Goal: Task Accomplishment & Management: Manage account settings

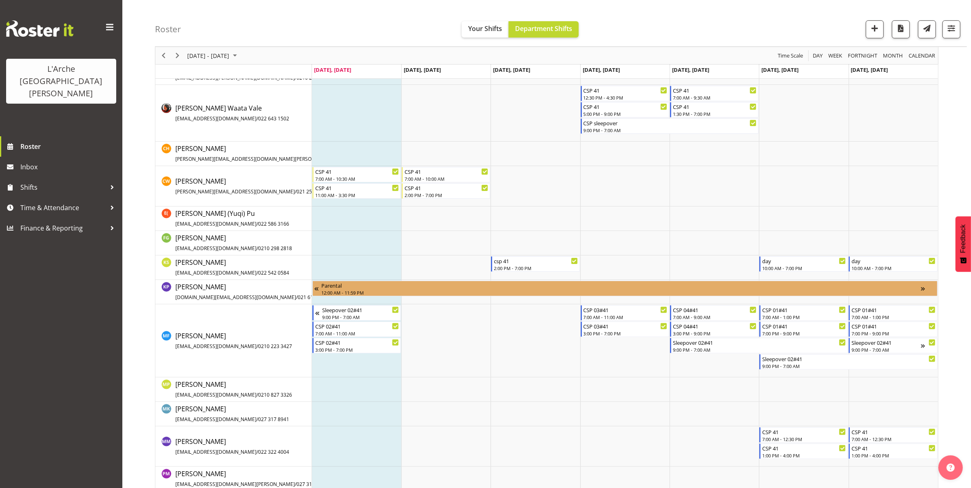
scroll to position [187, 0]
click at [350, 170] on div "CSP 41" at bounding box center [357, 170] width 84 height 8
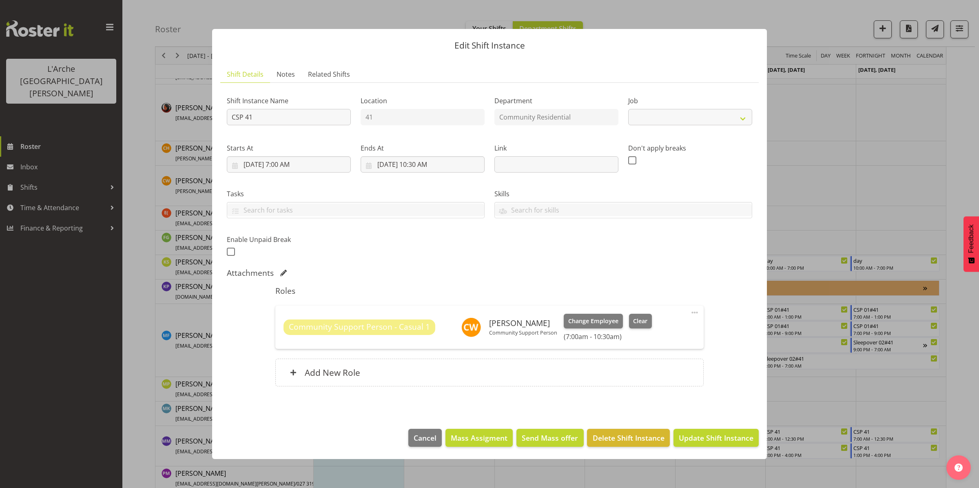
select select "3"
click at [590, 362] on div "Add New Role" at bounding box center [489, 372] width 428 height 28
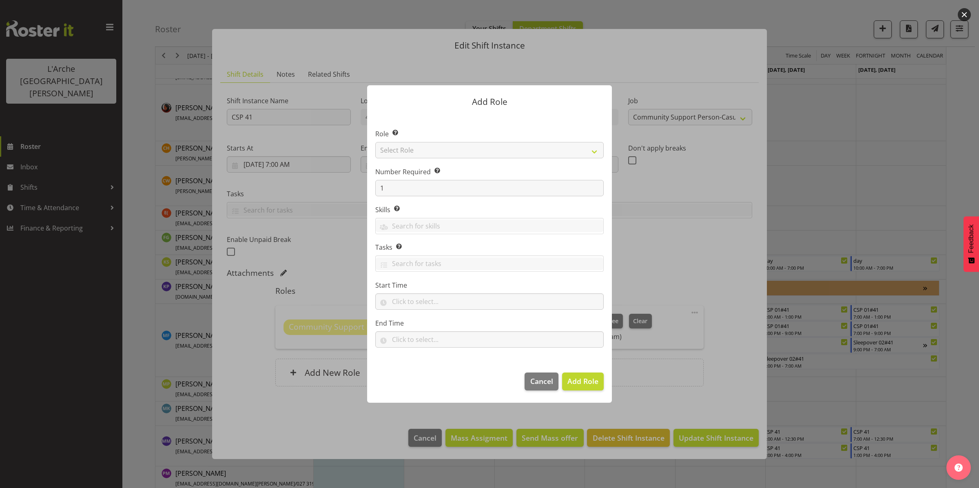
click at [129, 244] on div at bounding box center [489, 244] width 979 height 488
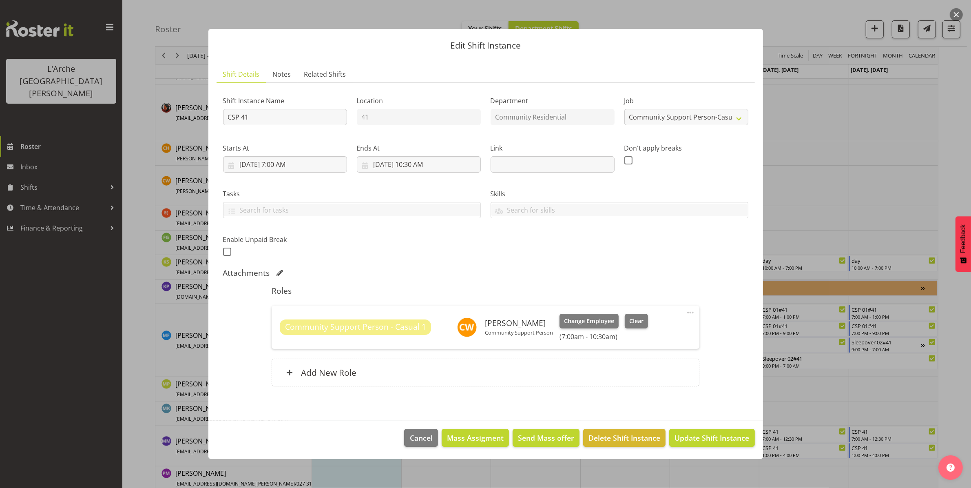
click at [129, 244] on div at bounding box center [485, 244] width 971 height 488
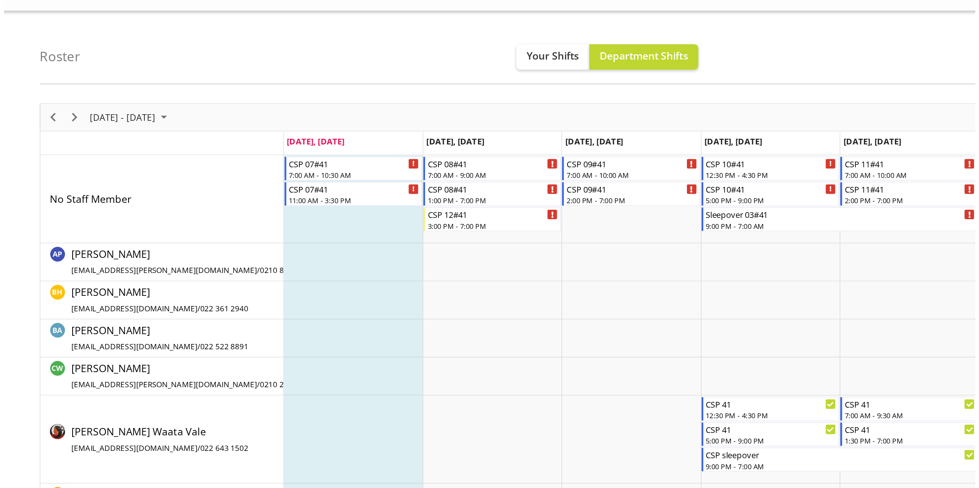
scroll to position [0, 0]
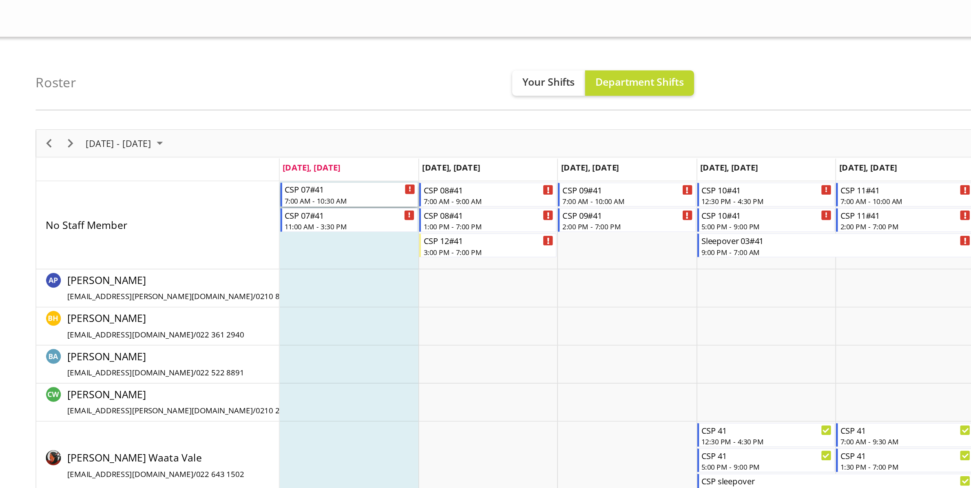
click at [353, 126] on div "7:00 AM - 10:30 AM" at bounding box center [357, 129] width 84 height 7
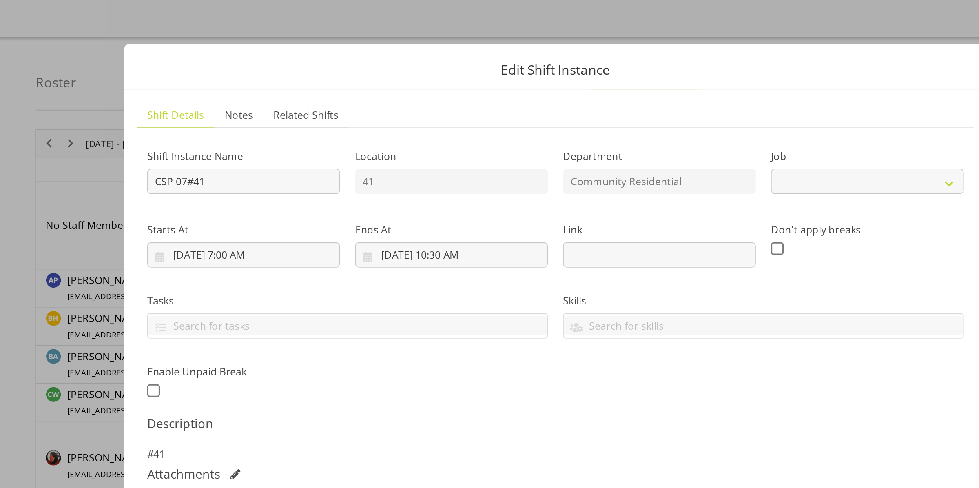
select select "2"
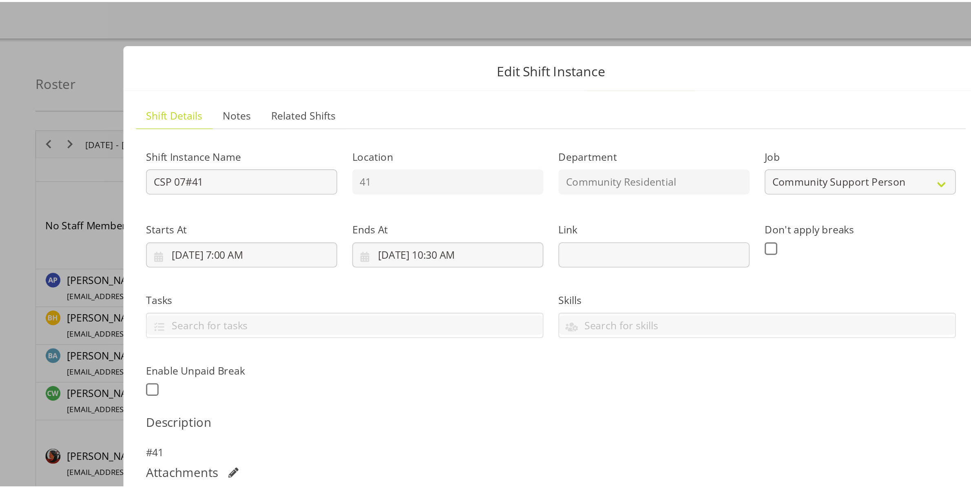
scroll to position [59, 0]
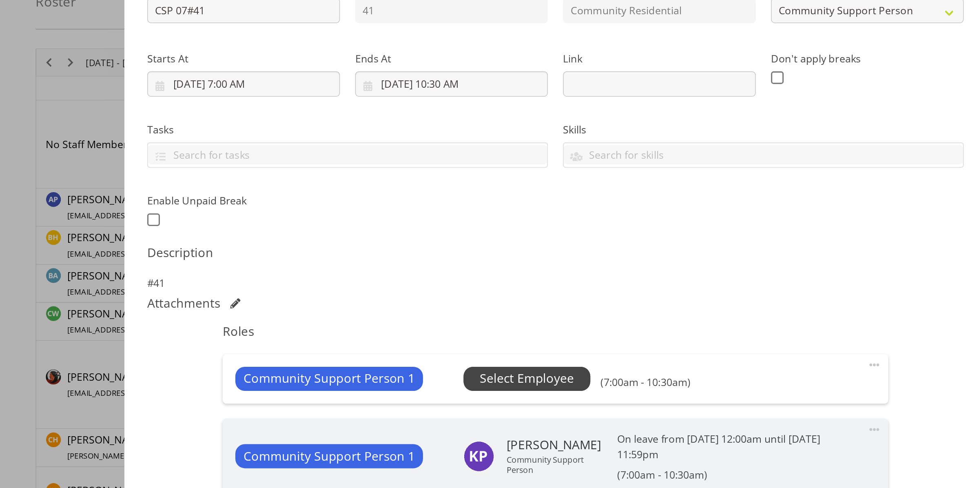
click at [471, 297] on span "Select Employee" at bounding box center [470, 295] width 61 height 12
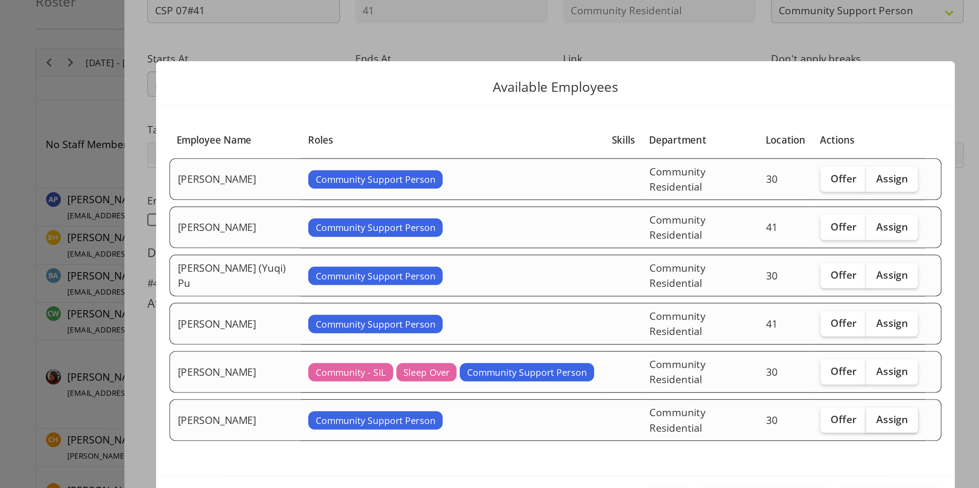
click at [701, 318] on span "Assign" at bounding box center [706, 322] width 20 height 8
click at [694, 319] on input "Assign" at bounding box center [691, 321] width 5 height 5
checkbox input "true"
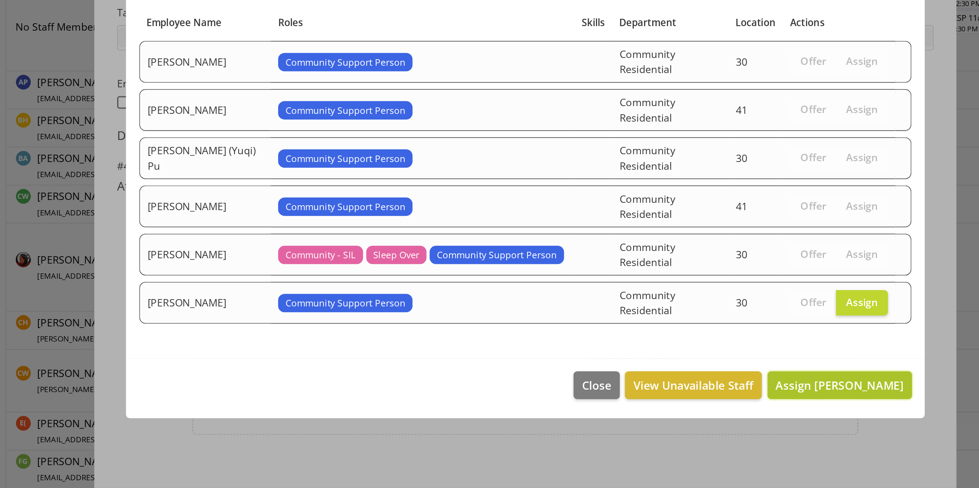
click at [699, 370] on span "Assign [PERSON_NAME]" at bounding box center [691, 375] width 82 height 10
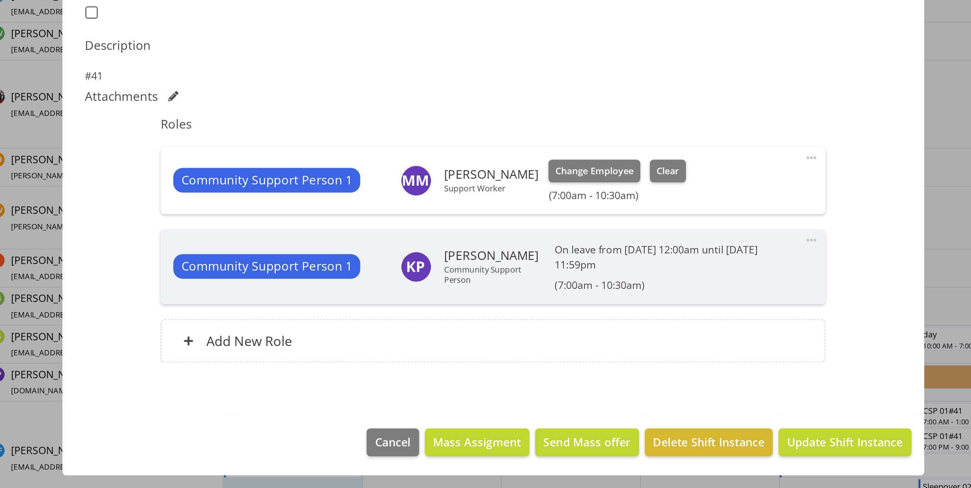
scroll to position [61, 0]
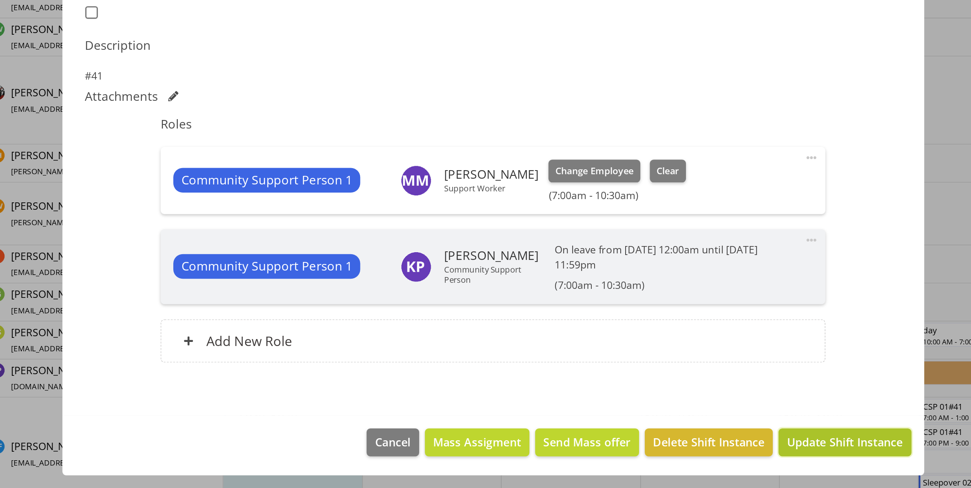
click at [674, 453] on span "Update Shift Instance" at bounding box center [711, 458] width 75 height 11
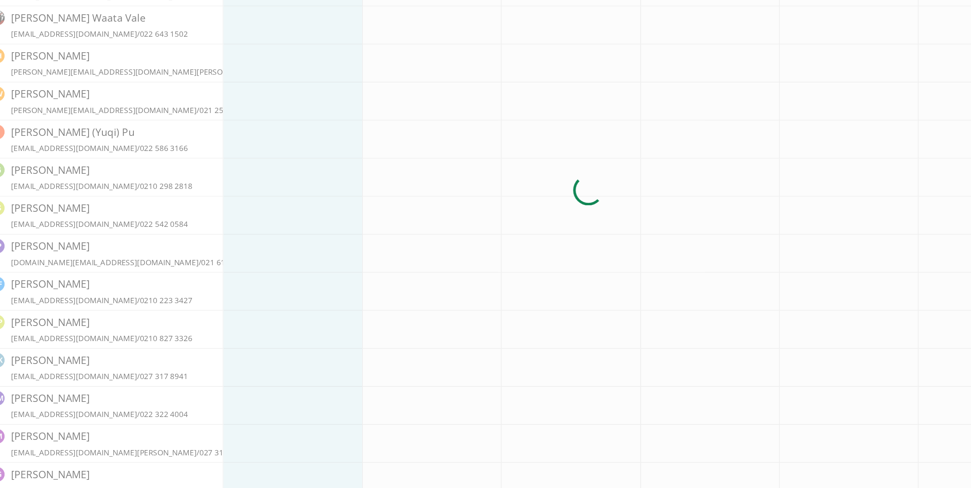
scroll to position [29, 0]
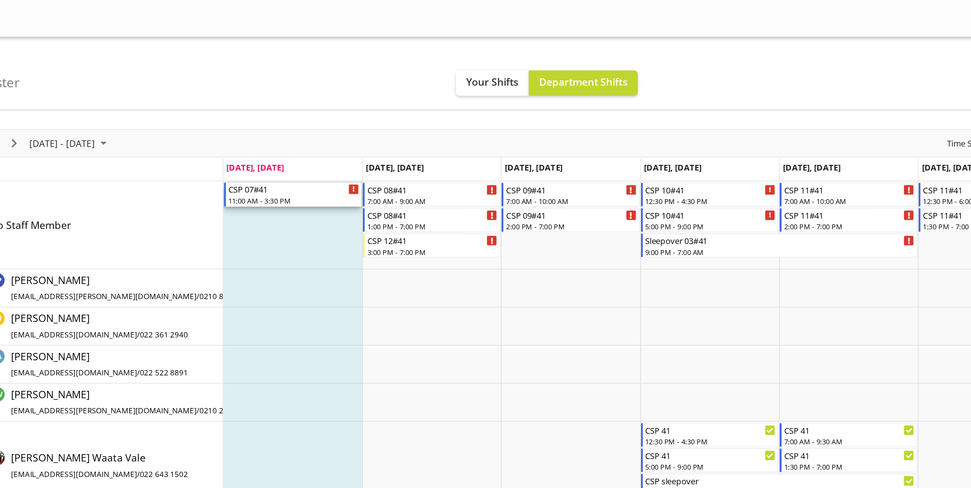
click at [362, 123] on div "CSP 07#41" at bounding box center [357, 121] width 84 height 8
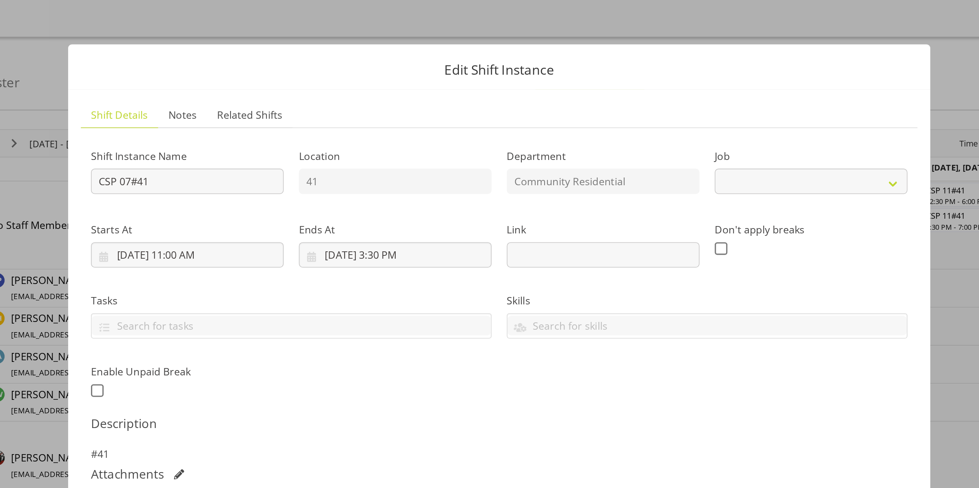
select select "2"
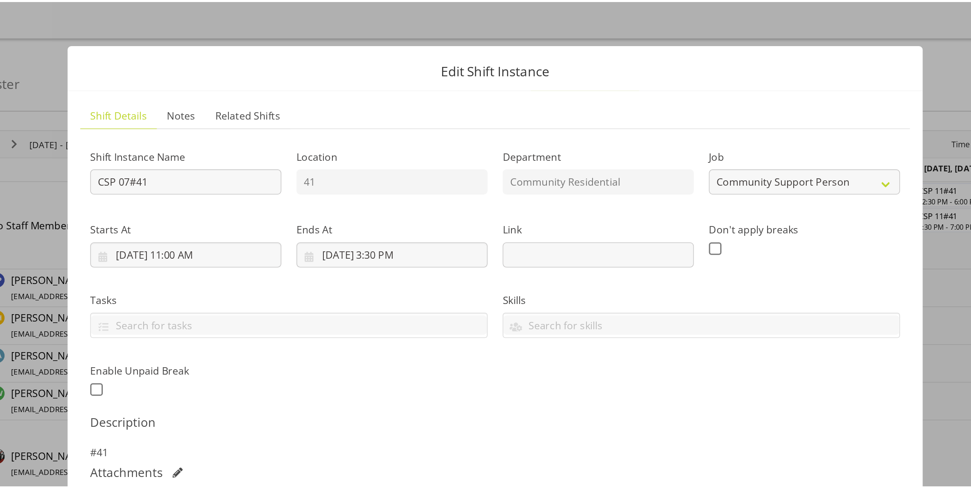
scroll to position [59, 0]
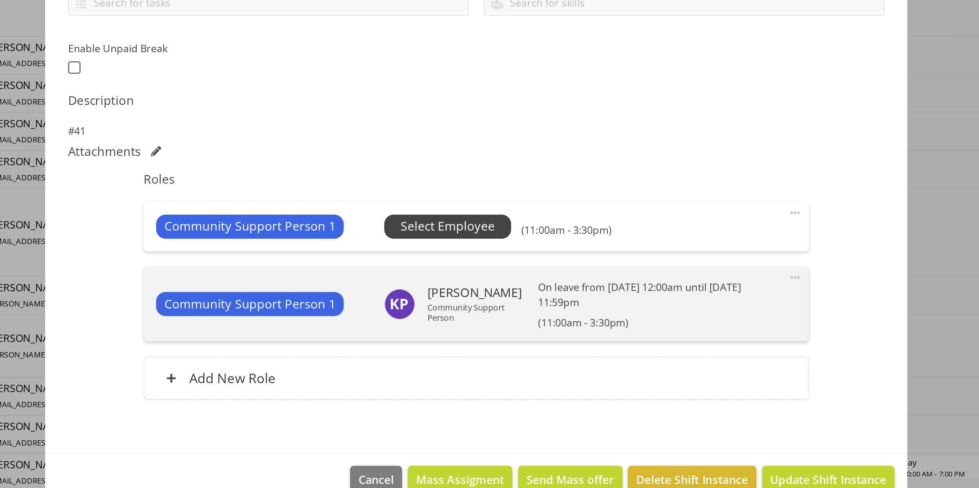
click at [456, 296] on span "Select Employee" at bounding box center [470, 295] width 61 height 12
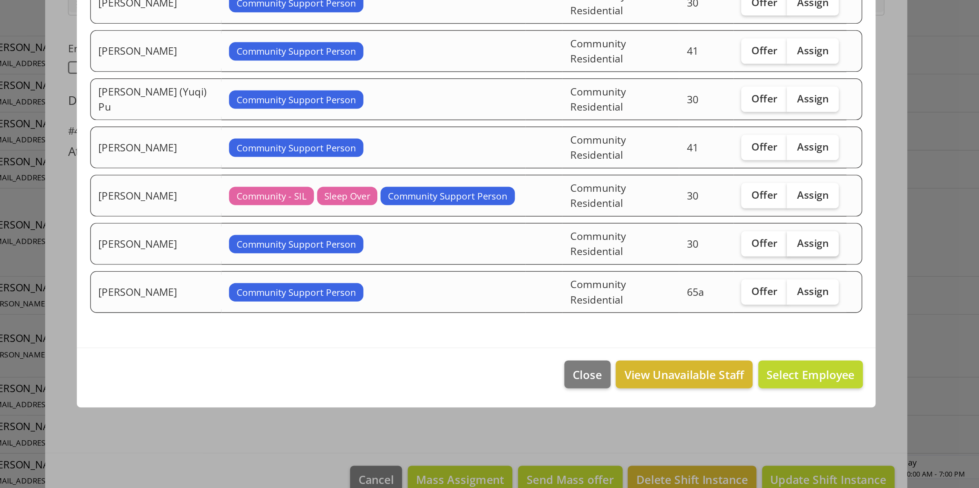
click at [705, 302] on span "Assign" at bounding box center [706, 306] width 20 height 8
click at [694, 303] on input "Assign" at bounding box center [691, 305] width 5 height 5
checkbox input "true"
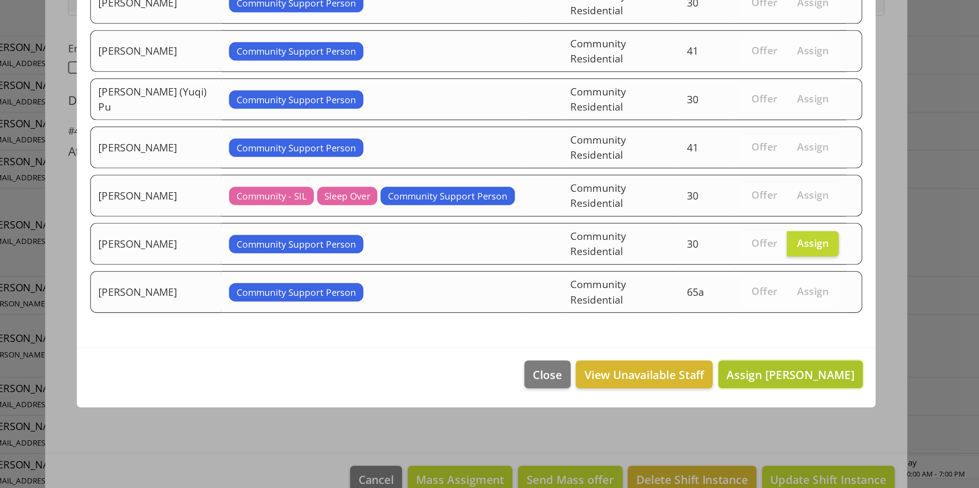
click at [680, 386] on span "Assign [PERSON_NAME]" at bounding box center [691, 391] width 82 height 10
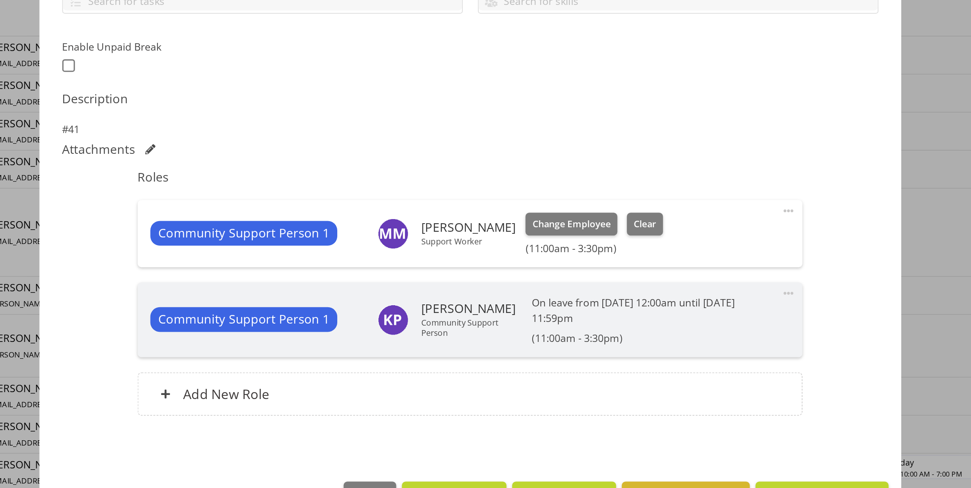
scroll to position [70, 0]
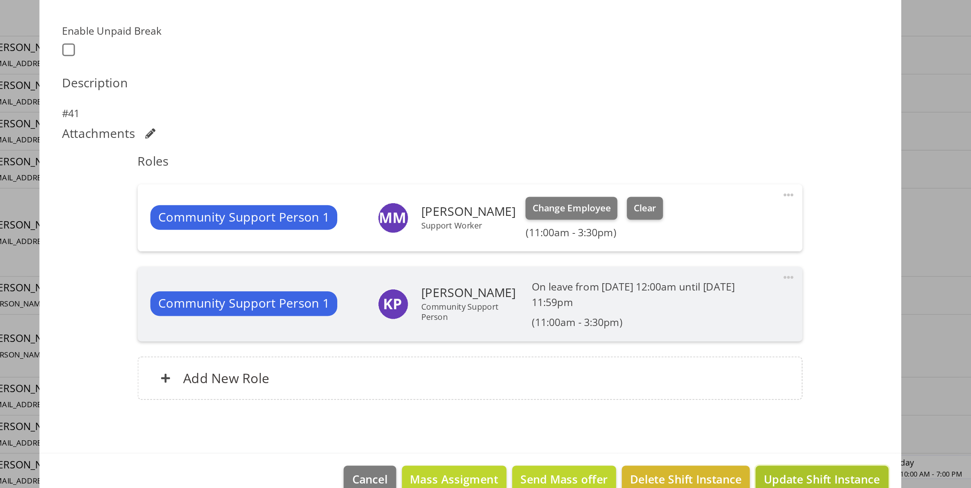
click at [687, 455] on span "Update Shift Instance" at bounding box center [711, 458] width 75 height 11
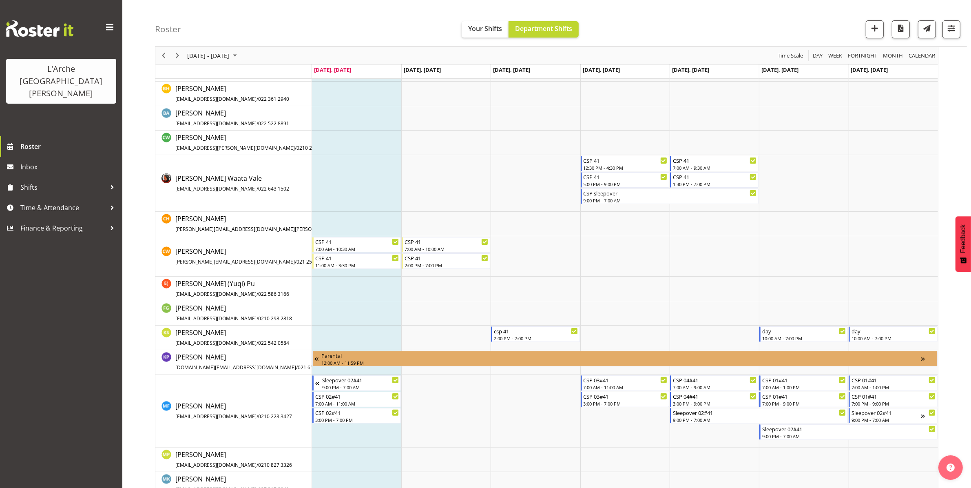
scroll to position [115, 0]
click at [343, 245] on div "CSP 41" at bounding box center [357, 242] width 84 height 8
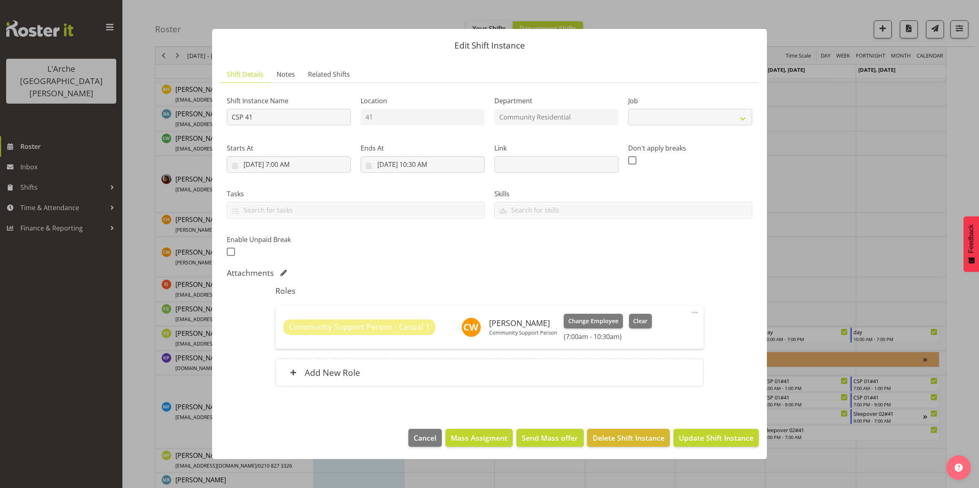
select select "3"
click at [630, 439] on span "Delete Shift Instance" at bounding box center [628, 437] width 72 height 11
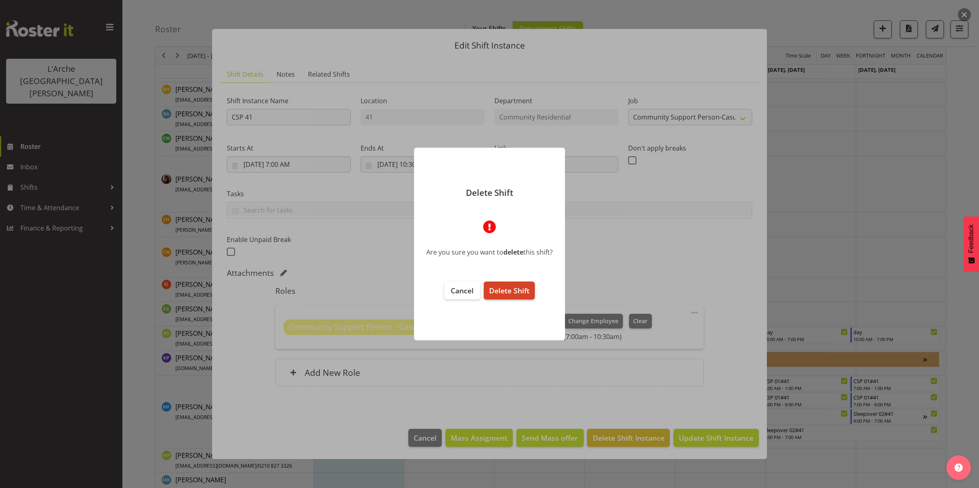
click at [492, 296] on button "Delete Shift" at bounding box center [509, 290] width 51 height 18
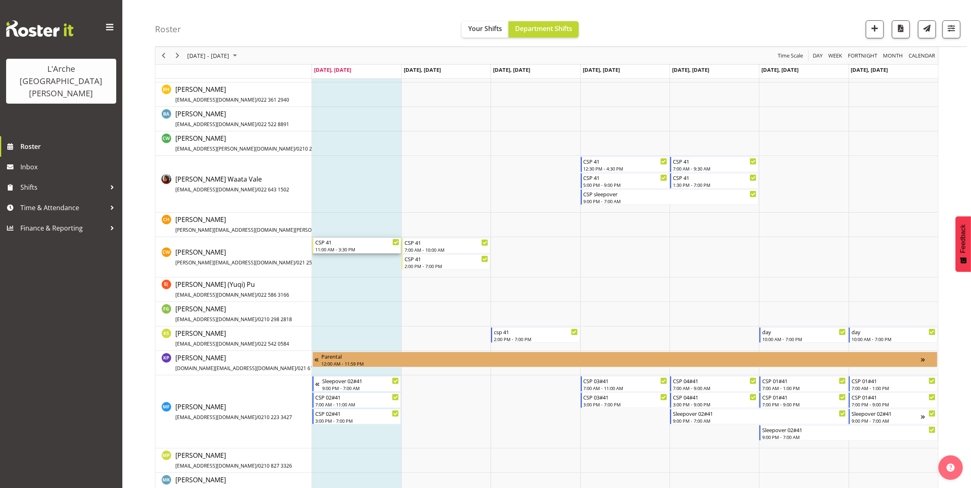
click at [331, 245] on div "CSP 41" at bounding box center [357, 242] width 84 height 8
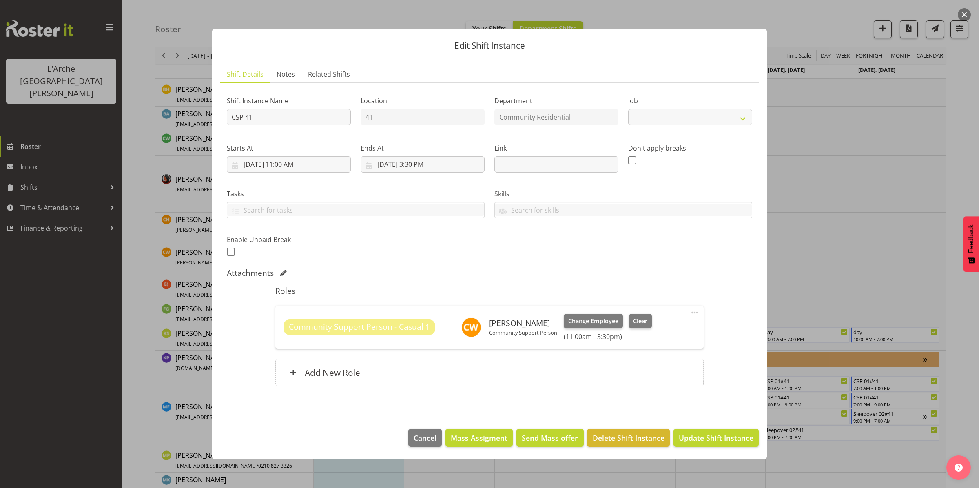
select select "3"
click at [641, 435] on span "Delete Shift Instance" at bounding box center [628, 437] width 72 height 11
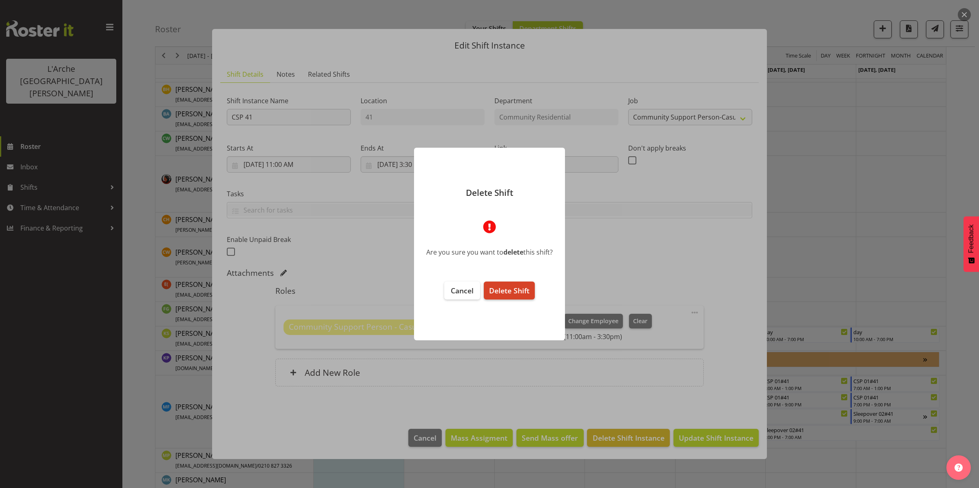
click at [523, 294] on span "Delete Shift" at bounding box center [509, 290] width 40 height 10
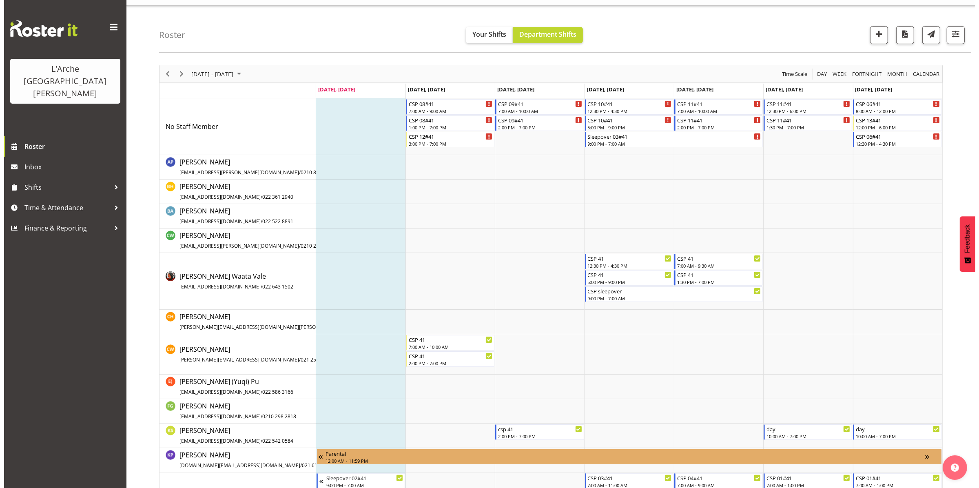
scroll to position [0, 0]
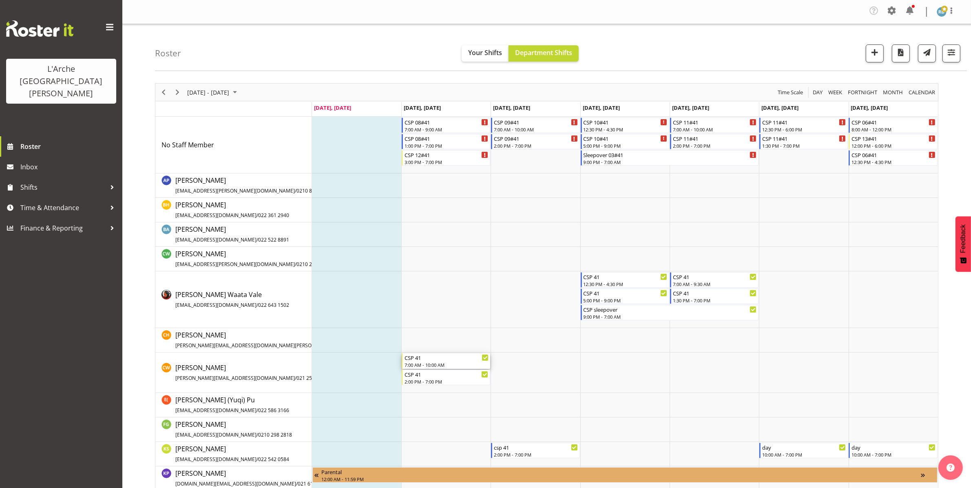
click at [431, 362] on div "7:00 AM - 10:00 AM" at bounding box center [446, 364] width 84 height 7
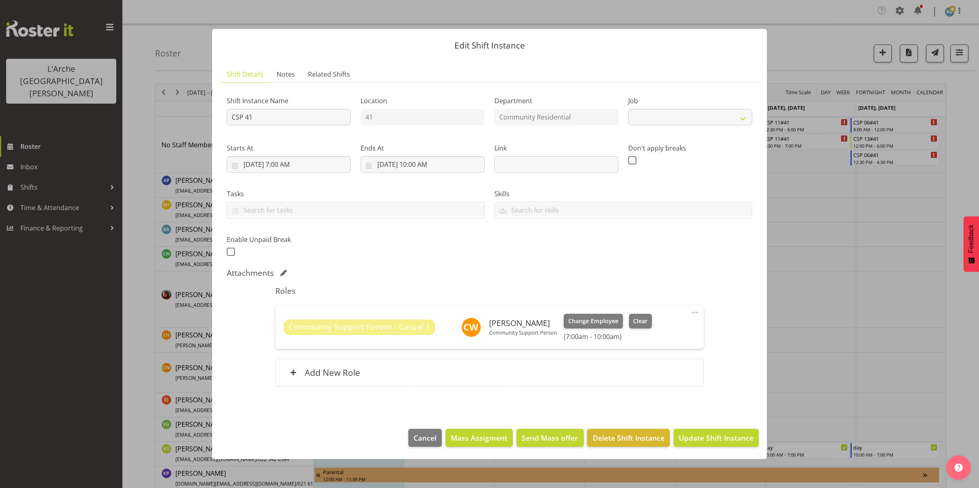
select select "3"
click at [619, 434] on span "Delete Shift Instance" at bounding box center [628, 437] width 72 height 11
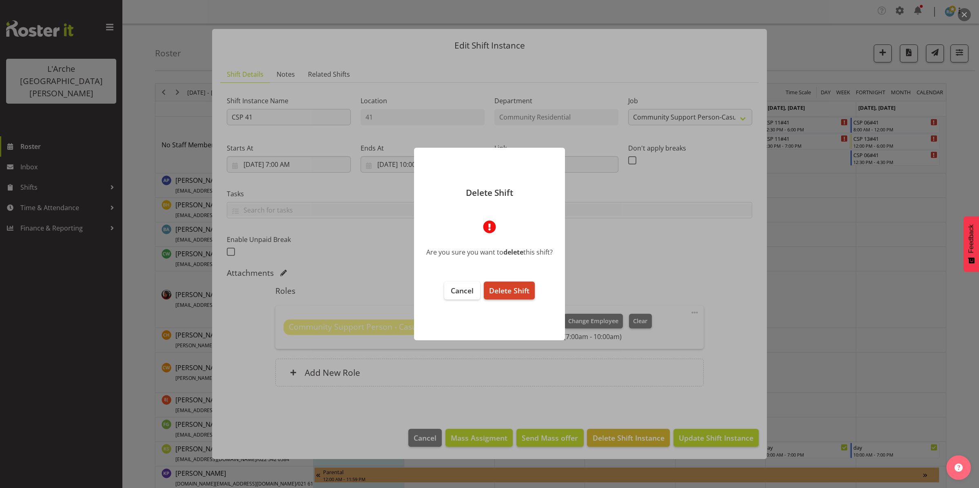
click at [523, 290] on span "Delete Shift" at bounding box center [509, 290] width 40 height 10
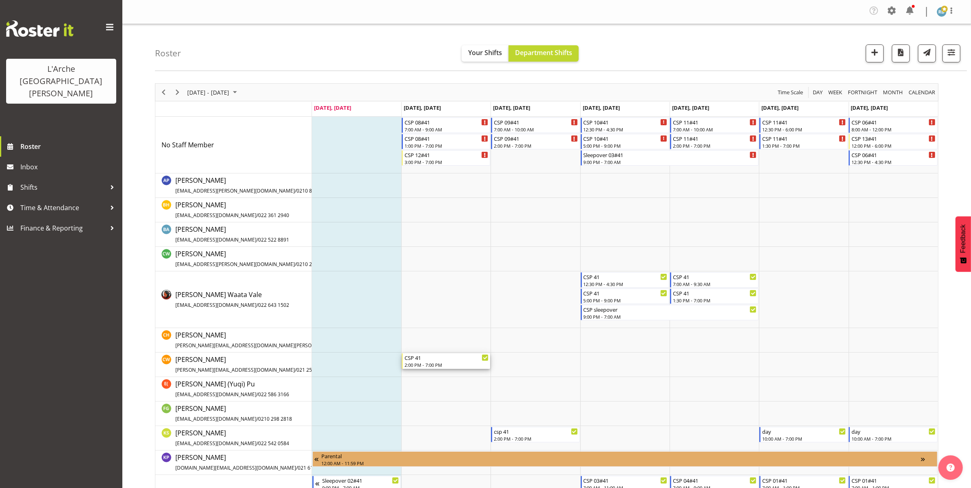
click at [439, 364] on div "2:00 PM - 7:00 PM" at bounding box center [446, 364] width 84 height 7
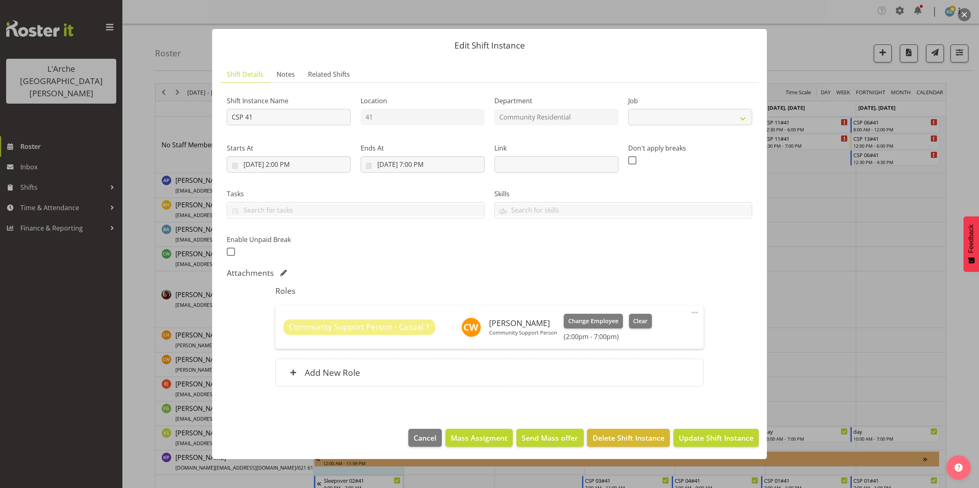
select select "3"
click at [612, 435] on span "Delete Shift Instance" at bounding box center [628, 437] width 72 height 11
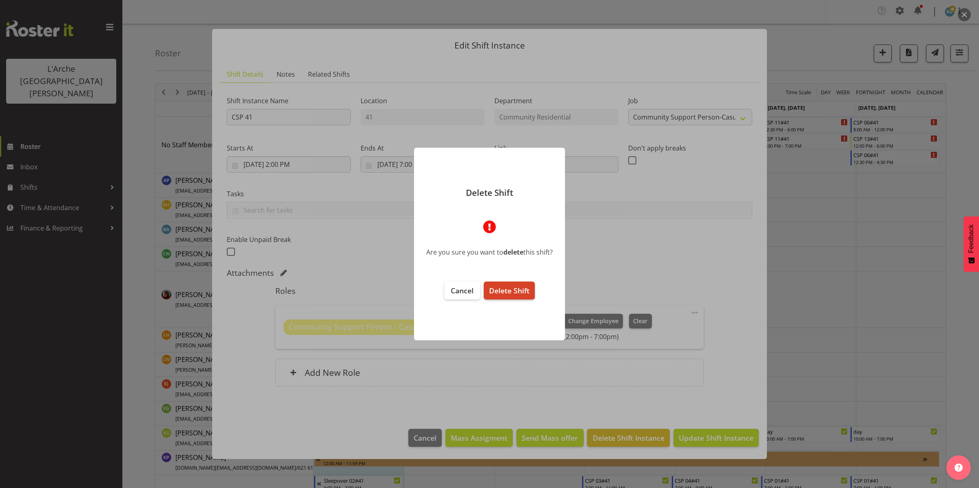
click at [512, 292] on span "Delete Shift" at bounding box center [509, 290] width 40 height 10
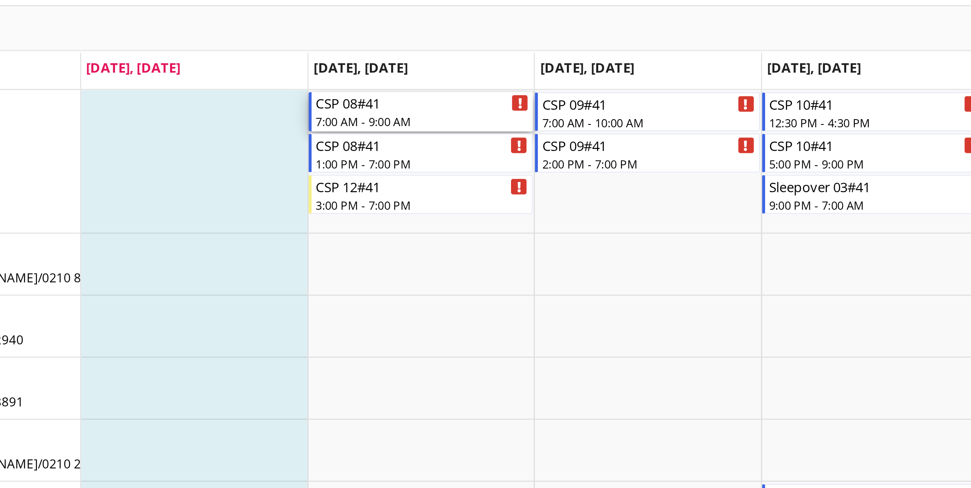
click at [455, 128] on div "7:00 AM - 9:00 AM" at bounding box center [446, 129] width 84 height 7
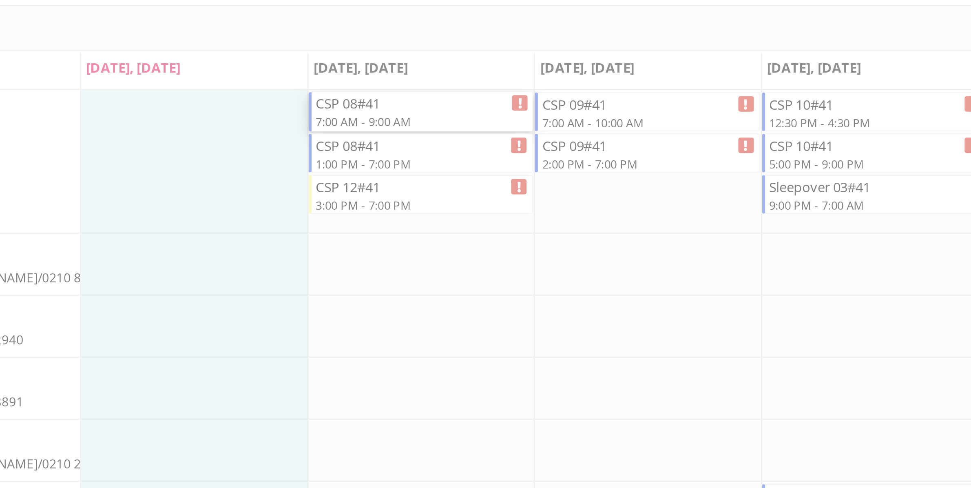
select select
select select "8"
select select "2025"
select select "9"
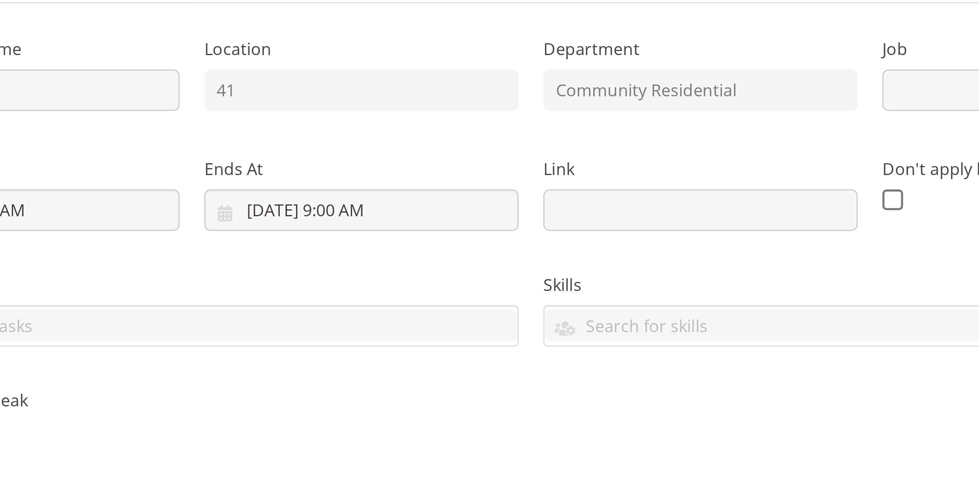
select select "2"
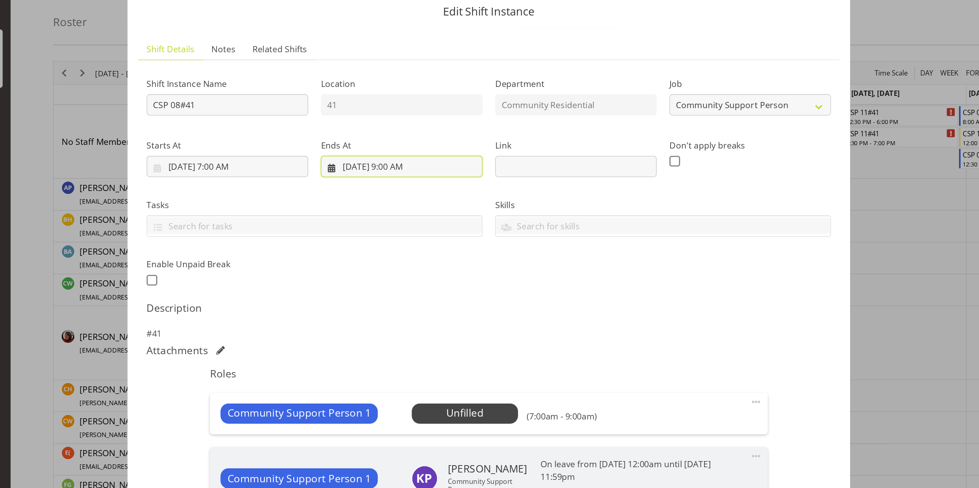
click at [415, 163] on input "[DATE] 9:00 AM" at bounding box center [422, 164] width 124 height 16
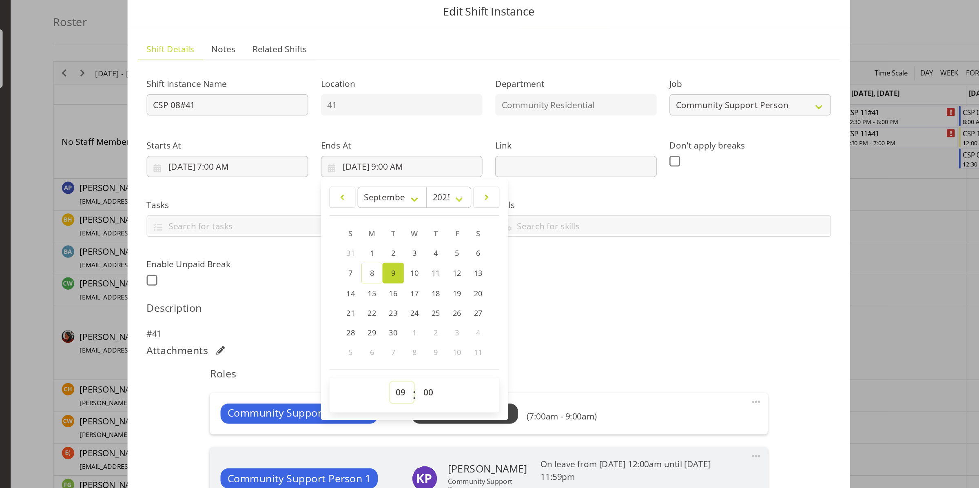
click at [421, 341] on select "00 01 02 03 04 05 06 07 08 09 10 11 12 13 14 15 16 17 18 19 20 21 22 23" at bounding box center [422, 337] width 18 height 16
select select "10"
click at [413, 329] on select "00 01 02 03 04 05 06 07 08 09 10 11 12 13 14 15 16 17 18 19 20 21 22 23" at bounding box center [422, 337] width 18 height 16
type input "[DATE] 10:00 AM"
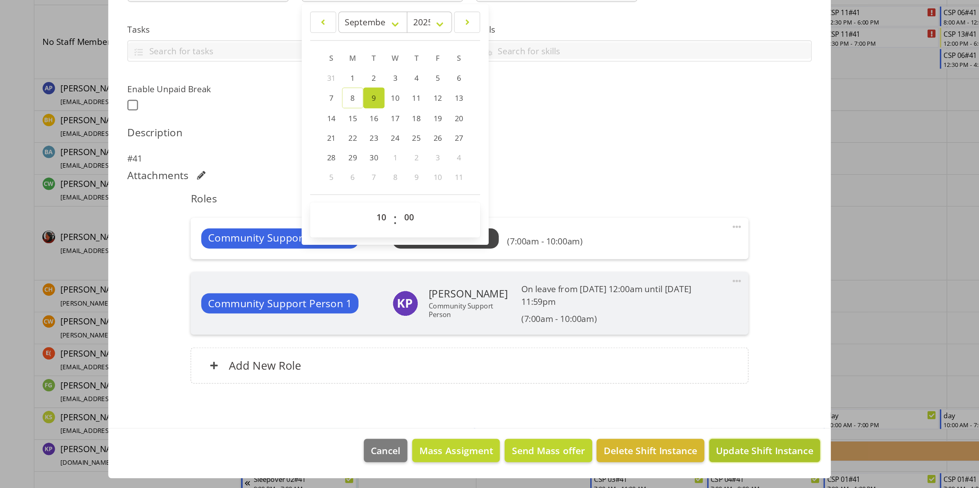
click at [678, 453] on span "Update Shift Instance" at bounding box center [715, 458] width 75 height 11
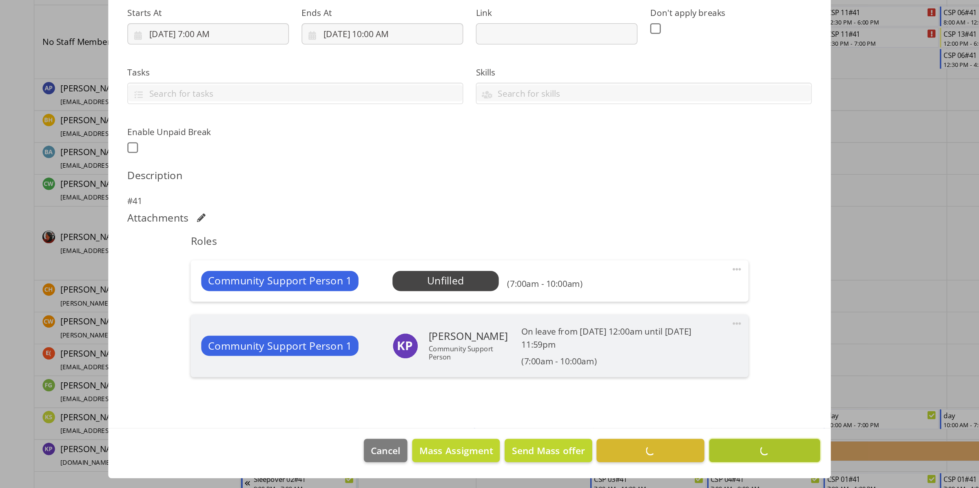
scroll to position [26, 0]
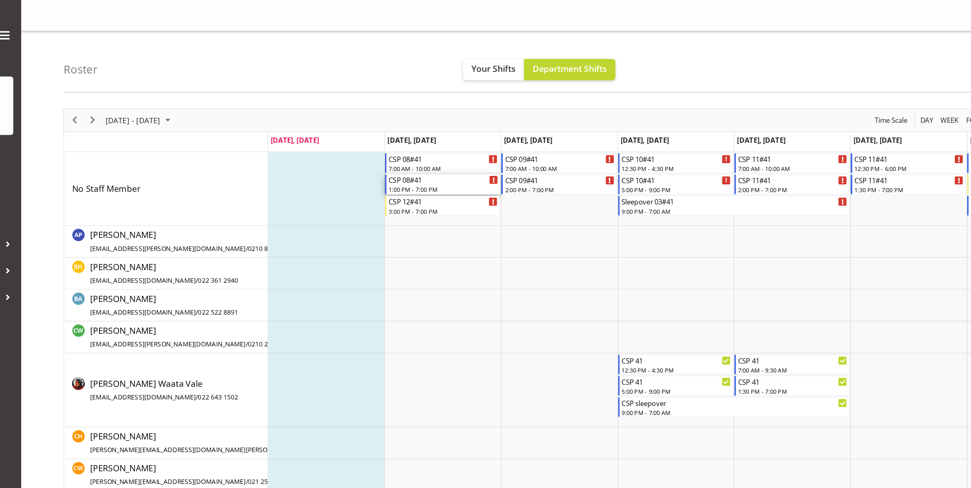
click at [429, 144] on div "1:00 PM - 7:00 PM" at bounding box center [446, 145] width 84 height 7
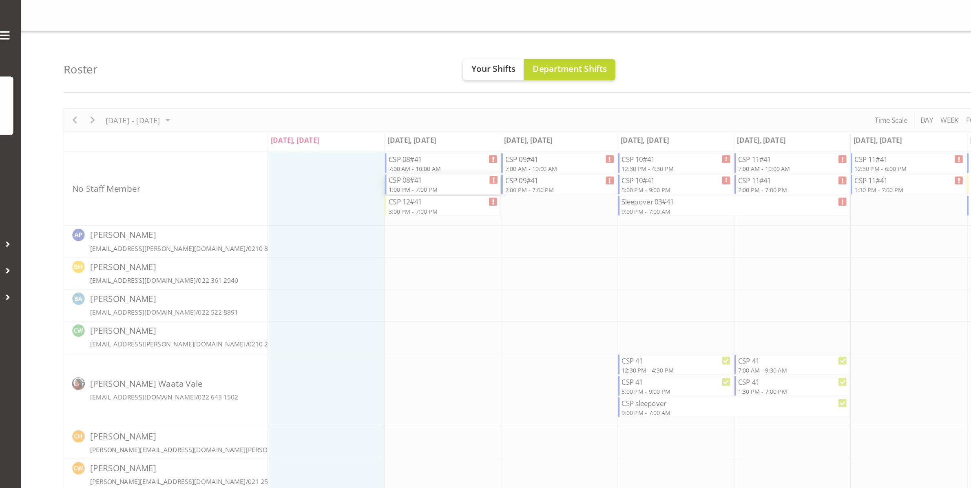
select select
select select "8"
select select "2025"
select select "13"
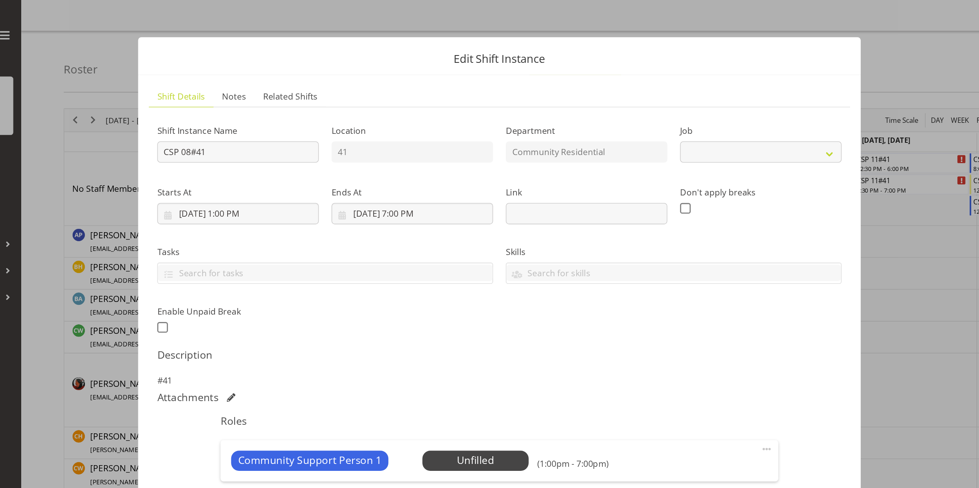
select select "2"
click at [289, 169] on input "[DATE] 1:00 PM" at bounding box center [289, 164] width 124 height 16
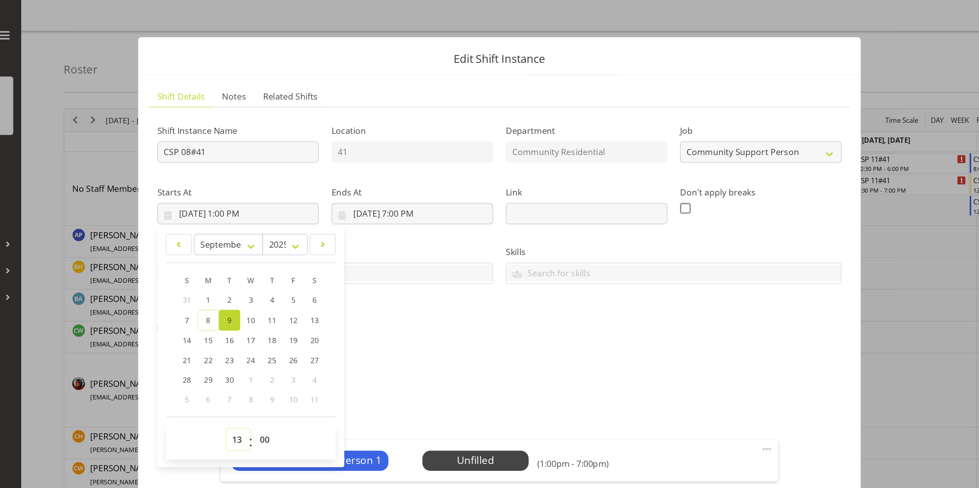
click at [288, 336] on select "00 01 02 03 04 05 06 07 08 09 10 11 12 13 14 15 16 17 18 19 20 21 22 23" at bounding box center [289, 337] width 18 height 16
select select "14"
click at [280, 329] on select "00 01 02 03 04 05 06 07 08 09 10 11 12 13 14 15 16 17 18 19 20 21 22 23" at bounding box center [289, 337] width 18 height 16
type input "[DATE] 2:00 PM"
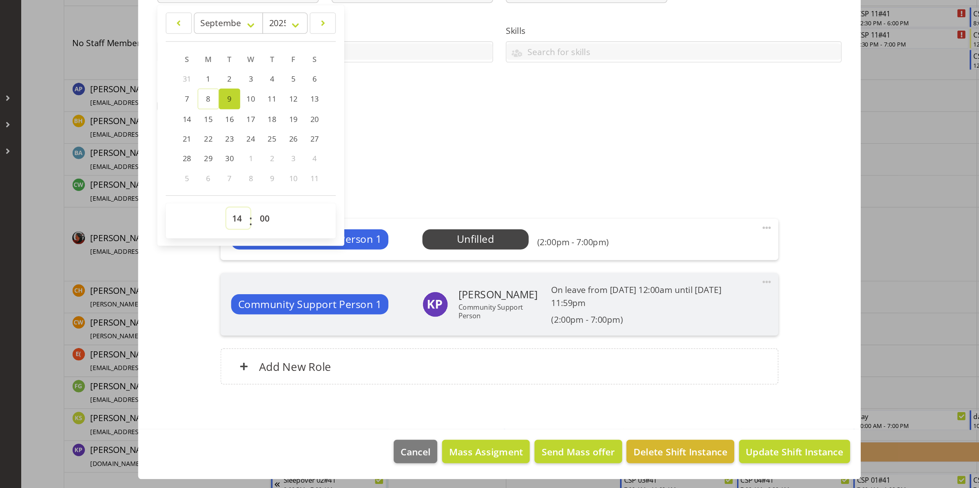
scroll to position [0, 0]
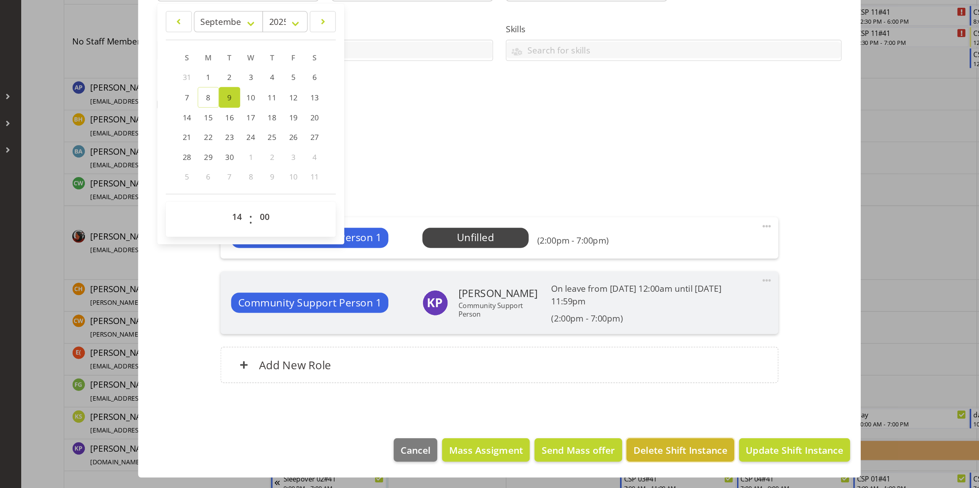
click at [618, 455] on span "Delete Shift Instance" at bounding box center [628, 458] width 72 height 11
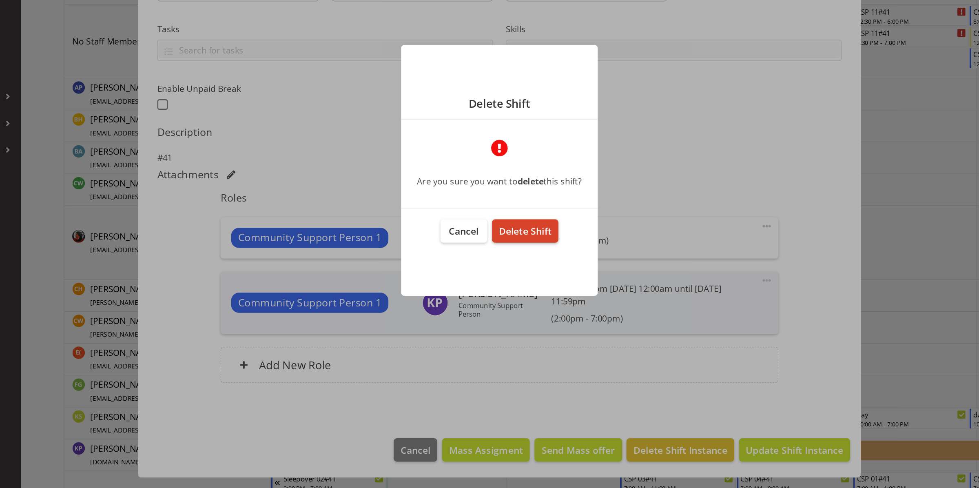
click at [522, 286] on span "Delete Shift" at bounding box center [509, 290] width 40 height 10
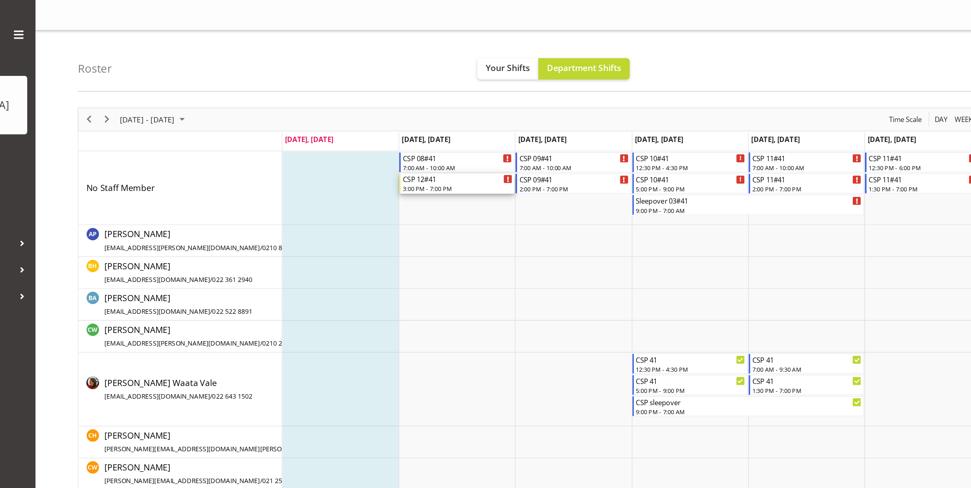
click at [430, 141] on div "CSP 12#41" at bounding box center [446, 138] width 84 height 8
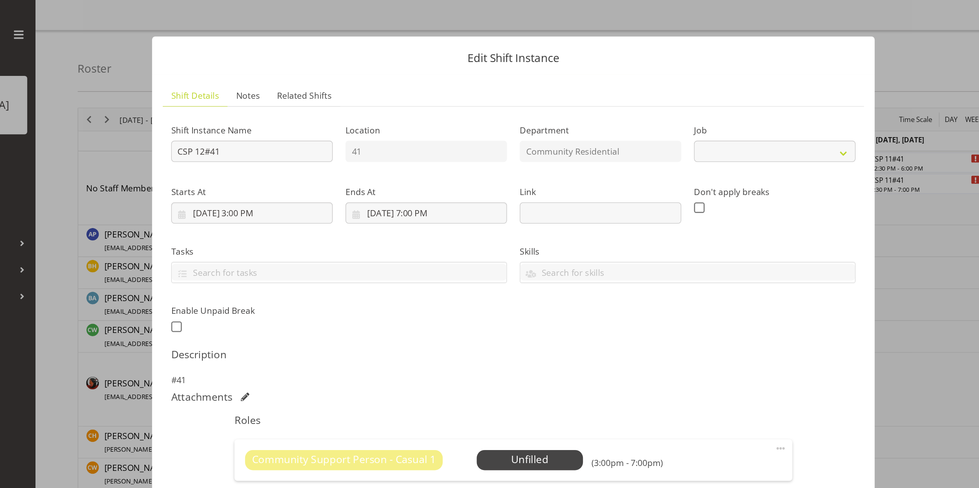
select select "3"
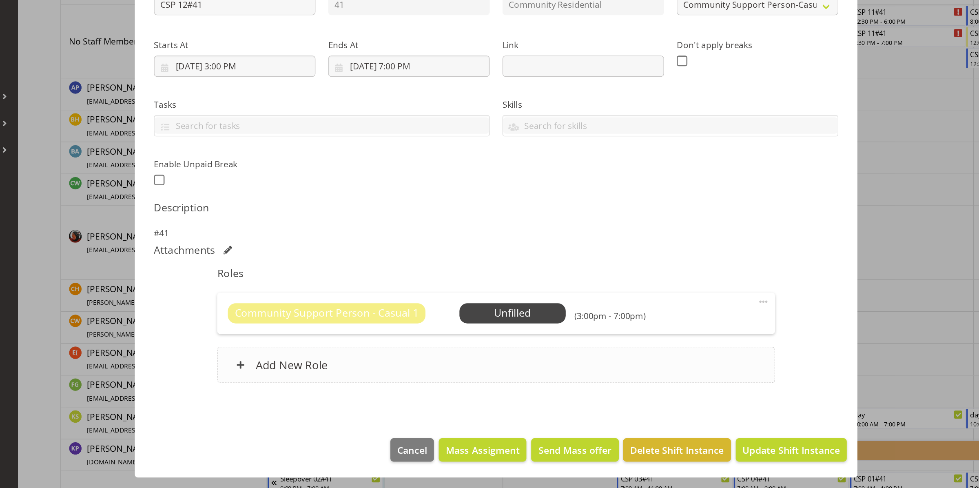
click at [479, 401] on div "Add New Role" at bounding box center [489, 393] width 428 height 28
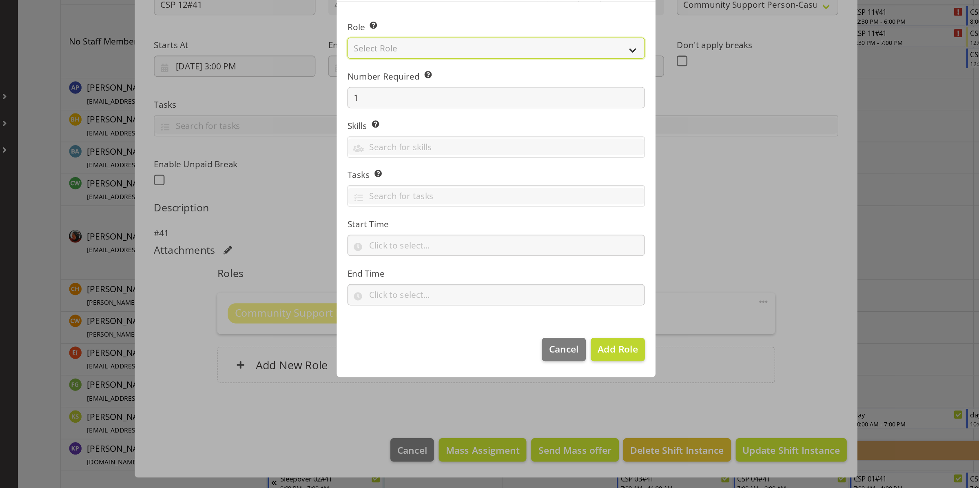
click at [460, 155] on select "Select Role Area Manager Art Coordination Community - SIL Community Leader Comm…" at bounding box center [489, 150] width 228 height 16
select select "13"
click at [375, 142] on select "Select Role Area Manager Art Coordination Community - SIL Community Leader Comm…" at bounding box center [489, 150] width 228 height 16
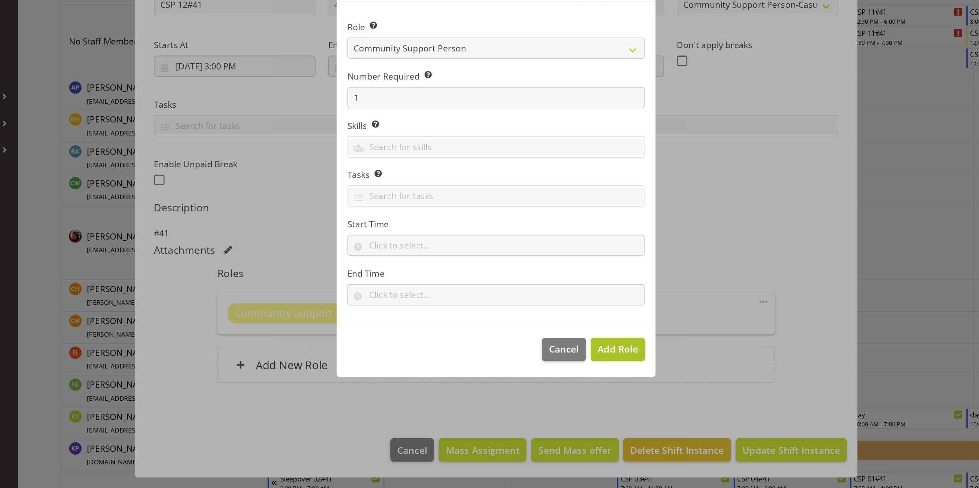
click at [579, 378] on span "Add Role" at bounding box center [582, 381] width 31 height 10
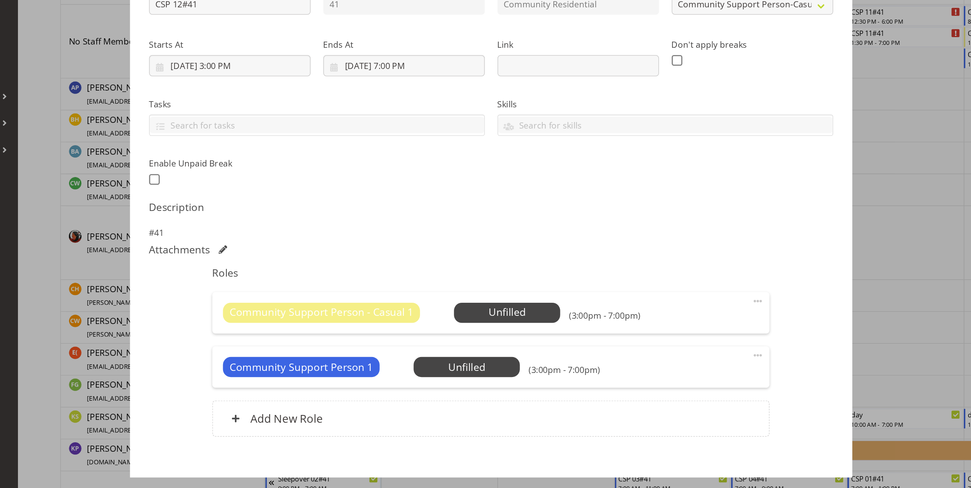
click at [685, 346] on span at bounding box center [690, 344] width 10 height 10
click at [629, 391] on link "Delete" at bounding box center [656, 393] width 78 height 15
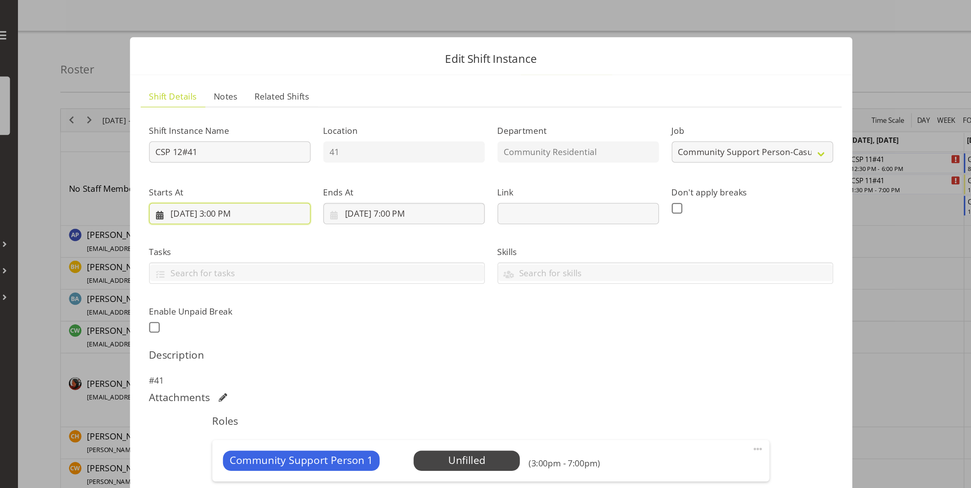
click at [306, 162] on input "[DATE] 3:00 PM" at bounding box center [285, 164] width 124 height 16
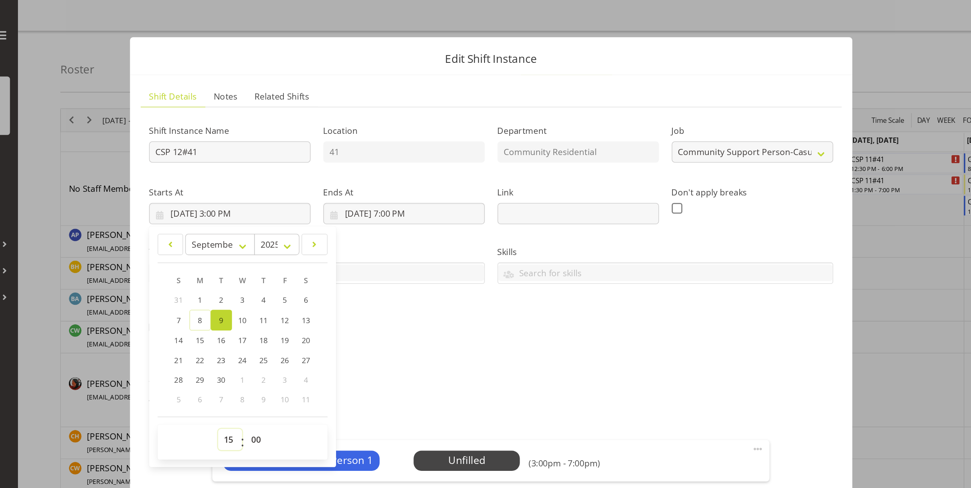
click at [281, 333] on select "00 01 02 03 04 05 06 07 08 09 10 11 12 13 14 15 16 17 18 19 20 21 22 23" at bounding box center [285, 337] width 18 height 16
select select "14"
click at [276, 329] on select "00 01 02 03 04 05 06 07 08 09 10 11 12 13 14 15 16 17 18 19 20 21 22 23" at bounding box center [285, 337] width 18 height 16
type input "[DATE] 2:00 PM"
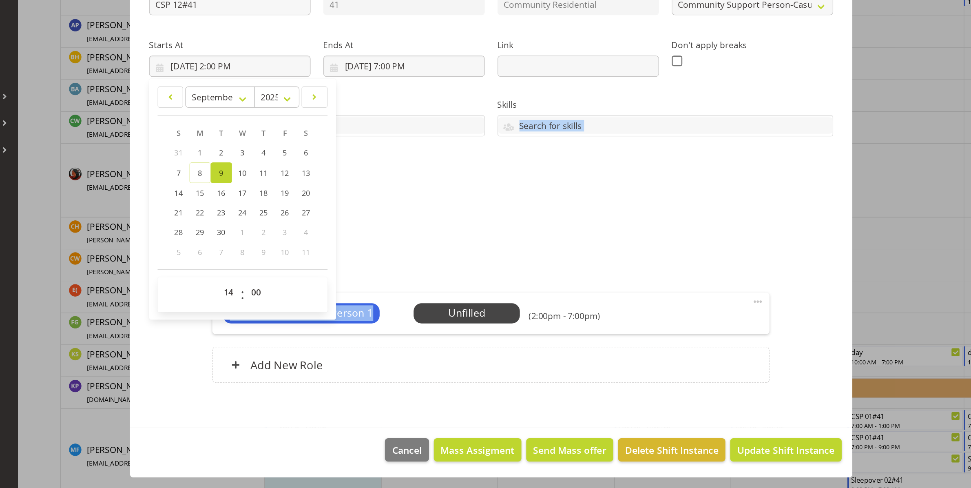
drag, startPoint x: 432, startPoint y: 234, endPoint x: 510, endPoint y: 259, distance: 82.0
click at [510, 259] on div "Shift Instance Name CSP 12#41 Location 41 Department Community Residential Job …" at bounding box center [485, 253] width 525 height 328
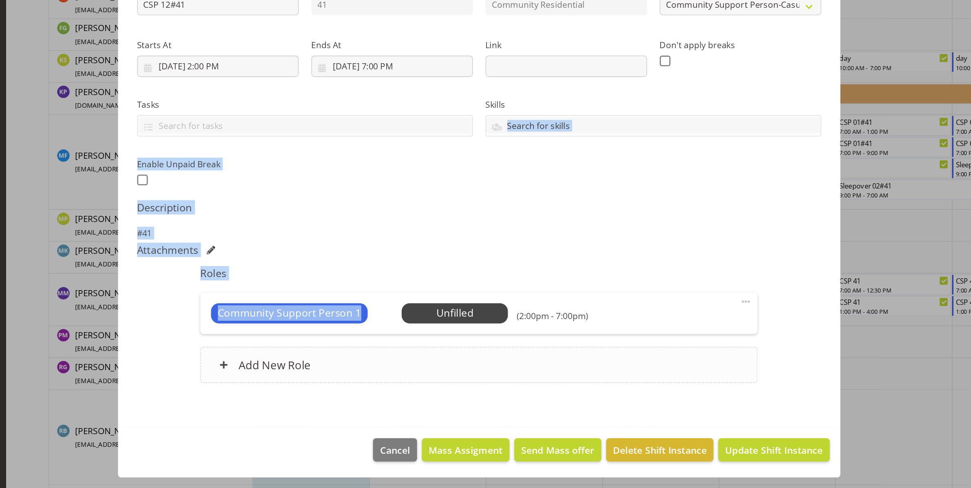
scroll to position [292, 0]
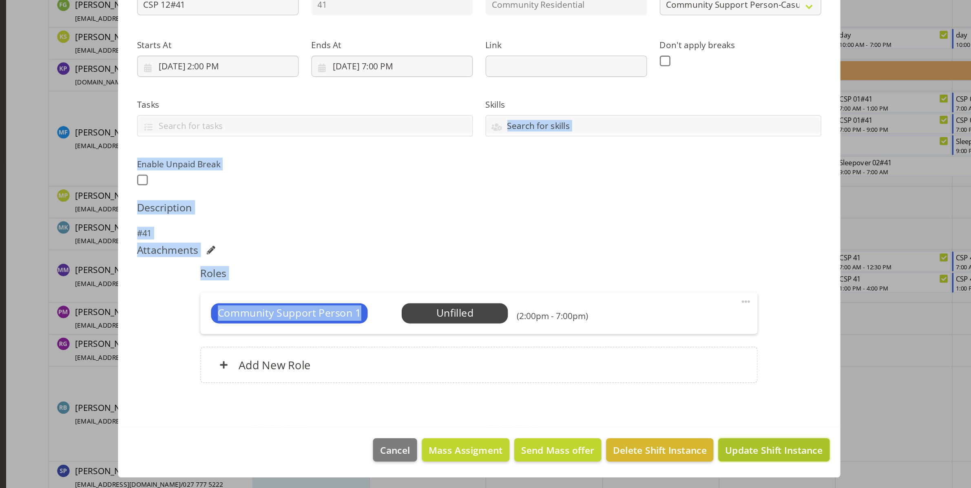
click at [688, 459] on span "Update Shift Instance" at bounding box center [711, 458] width 75 height 11
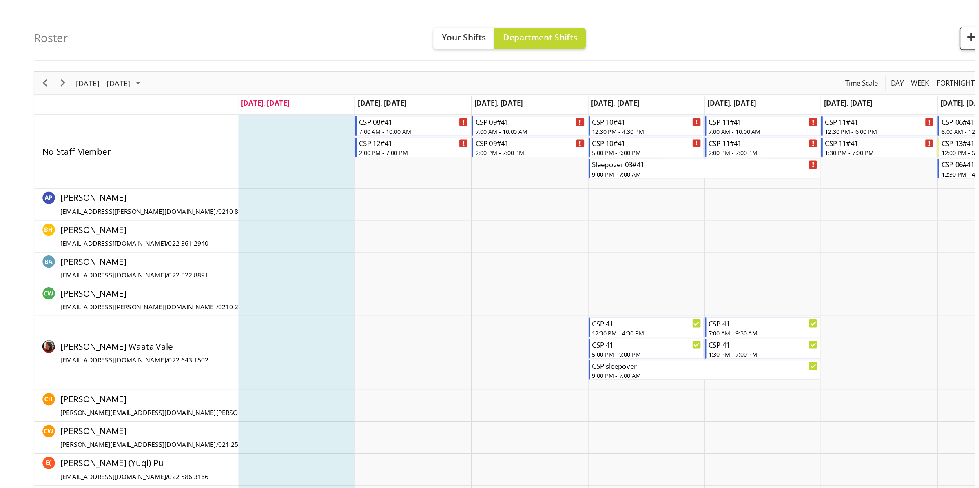
scroll to position [0, 0]
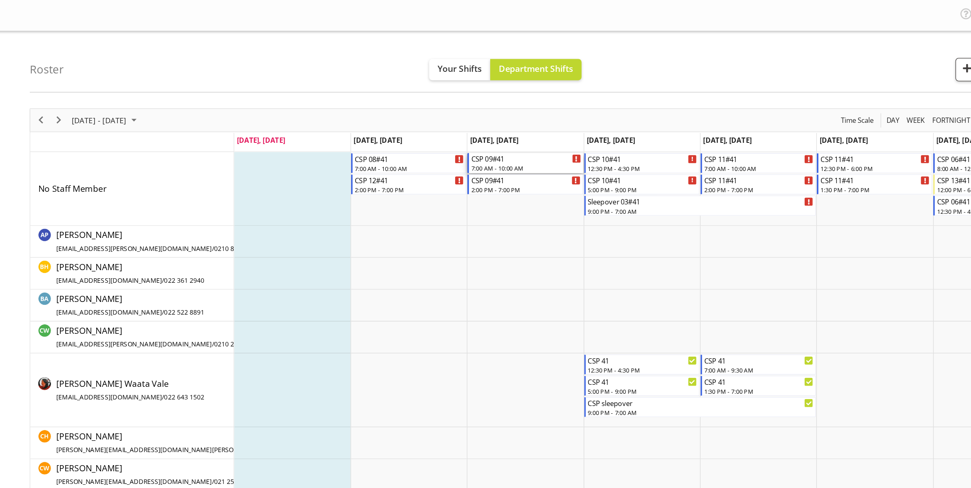
click at [530, 126] on div "7:00 AM - 10:00 AM" at bounding box center [536, 129] width 84 height 7
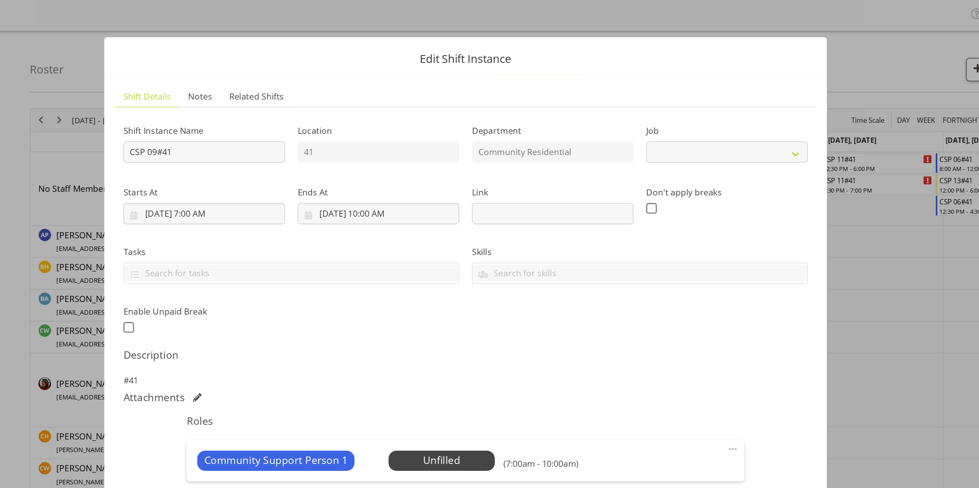
select select "2"
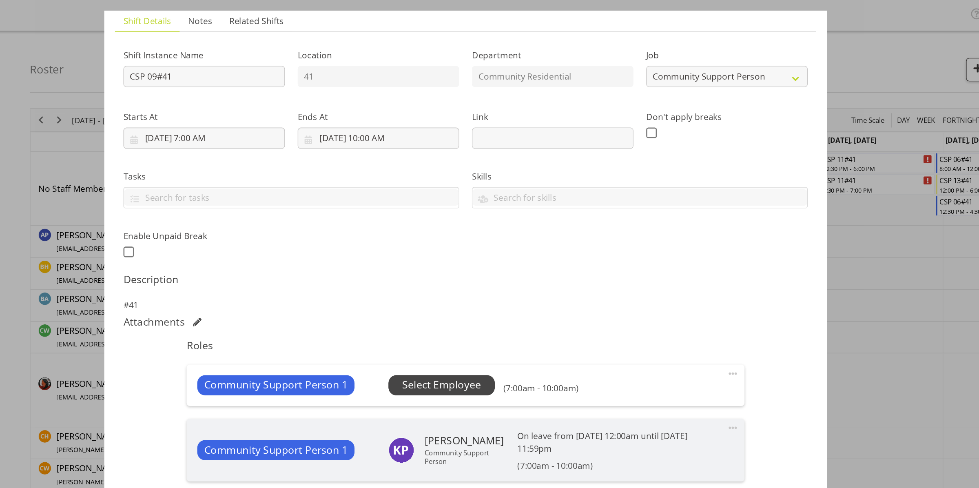
click at [482, 298] on span "Select Employee" at bounding box center [470, 295] width 61 height 12
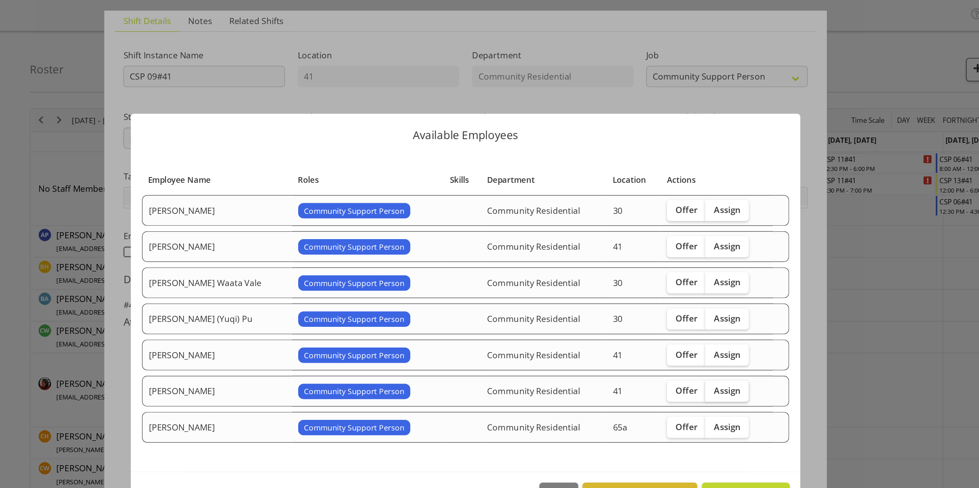
click at [689, 303] on span "Assign" at bounding box center [690, 300] width 20 height 8
click at [678, 302] on input "Assign" at bounding box center [675, 299] width 5 height 5
checkbox input "true"
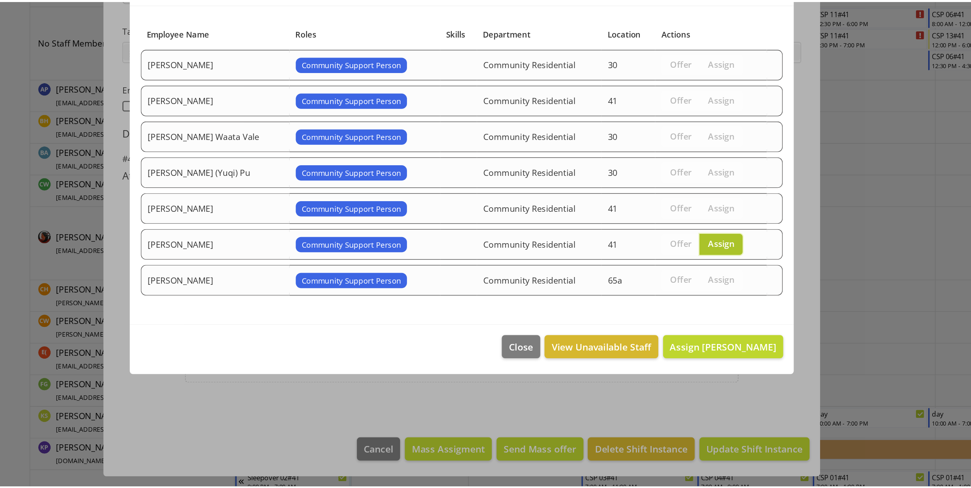
scroll to position [0, 0]
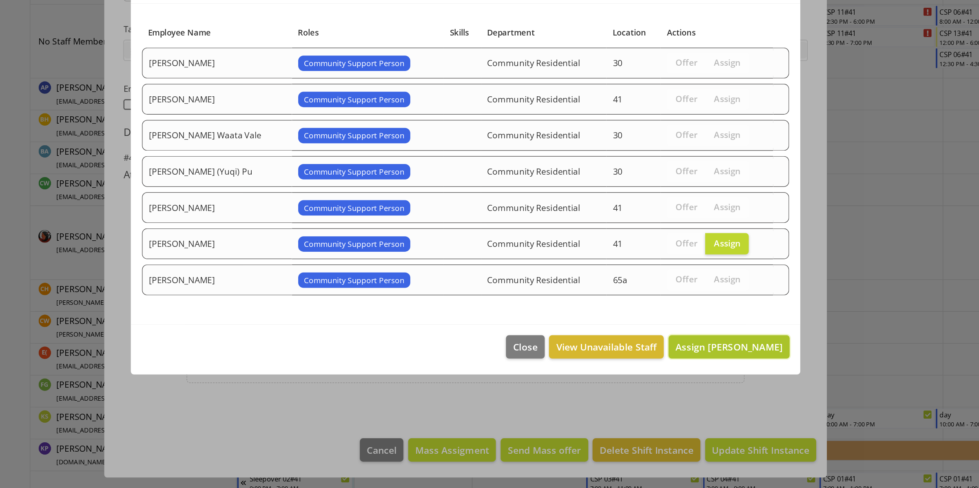
click at [688, 378] on span "Assign [PERSON_NAME]" at bounding box center [691, 379] width 82 height 10
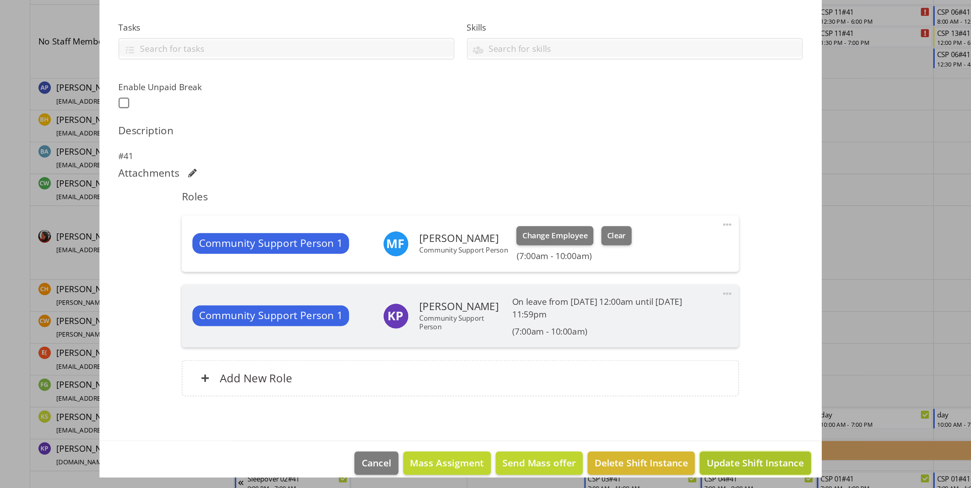
click at [698, 466] on span "Update Shift Instance" at bounding box center [711, 468] width 75 height 11
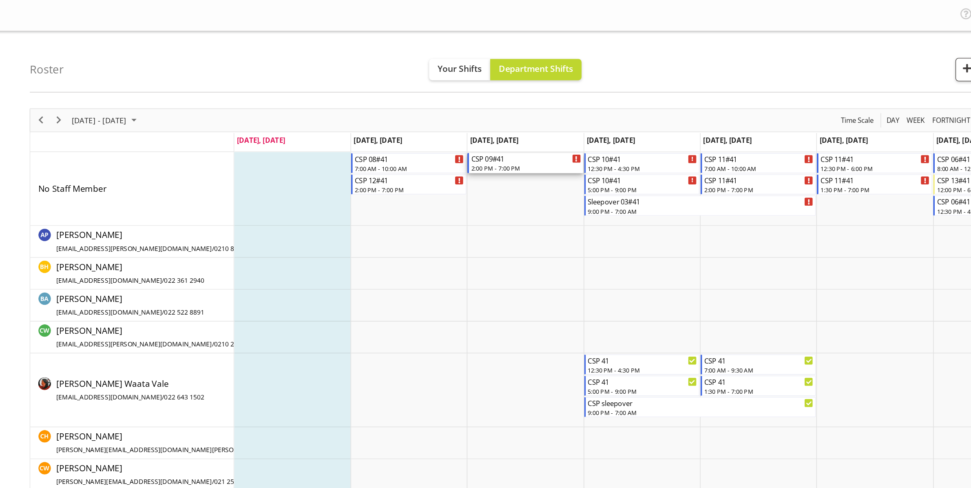
click at [526, 128] on div "2:00 PM - 7:00 PM" at bounding box center [536, 129] width 84 height 7
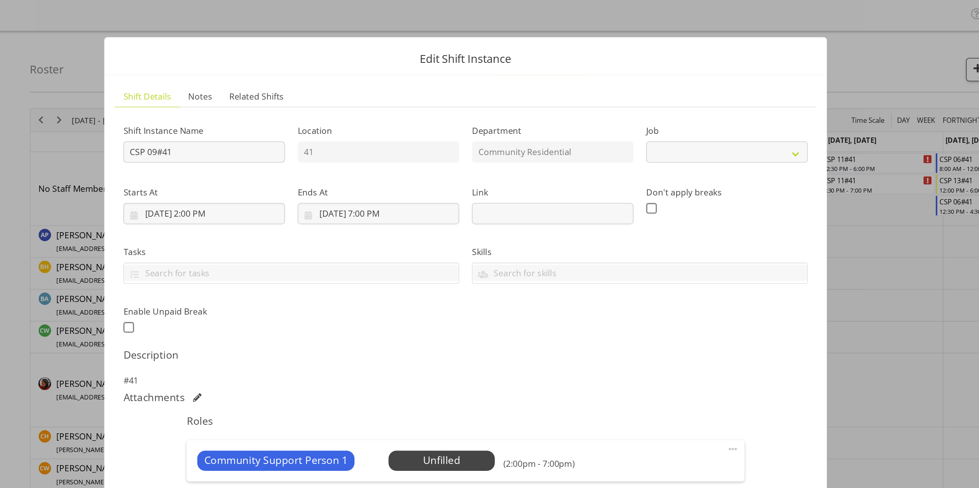
select select "2"
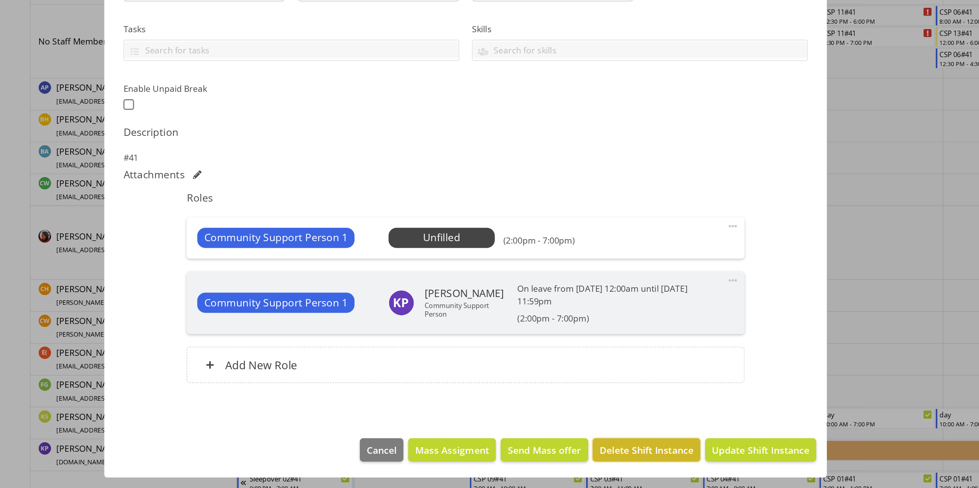
click at [608, 456] on span "Delete Shift Instance" at bounding box center [628, 458] width 72 height 11
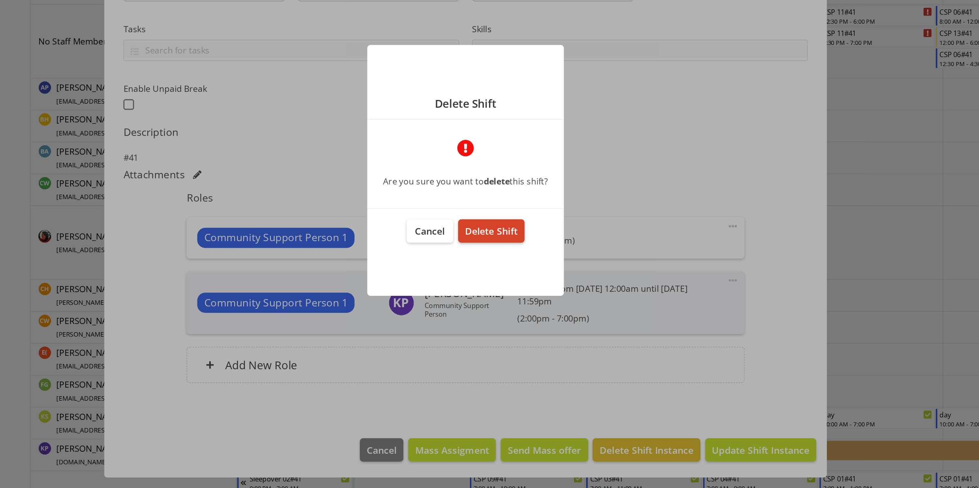
click at [523, 292] on span "Delete Shift" at bounding box center [509, 290] width 40 height 10
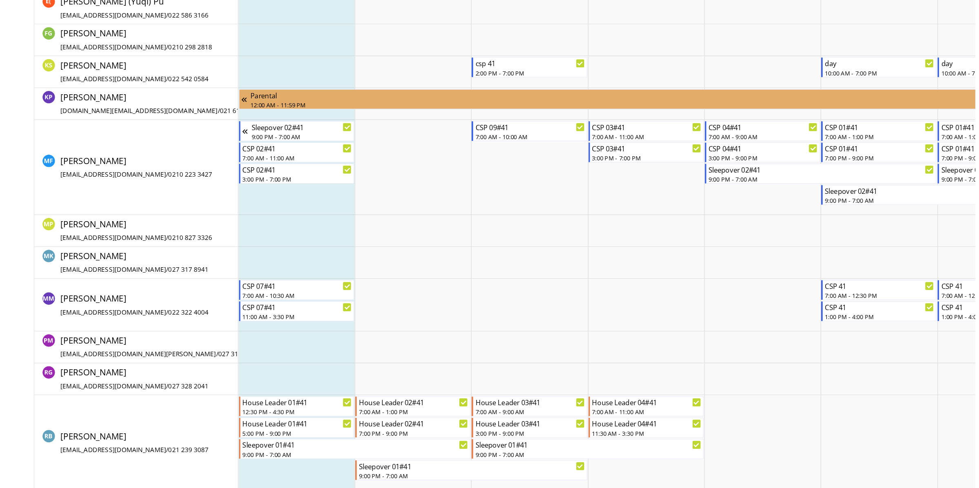
scroll to position [327, 0]
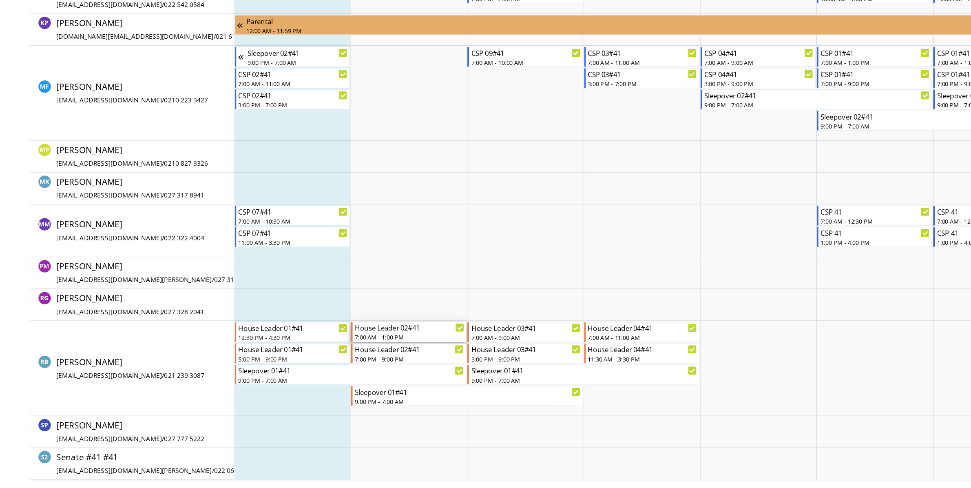
click at [454, 365] on div "House Leader 02#41" at bounding box center [446, 364] width 84 height 8
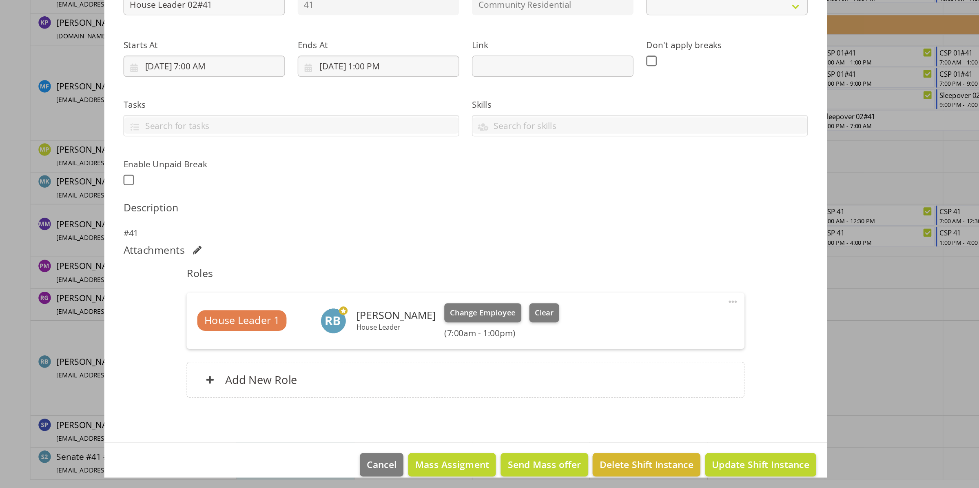
select select "1"
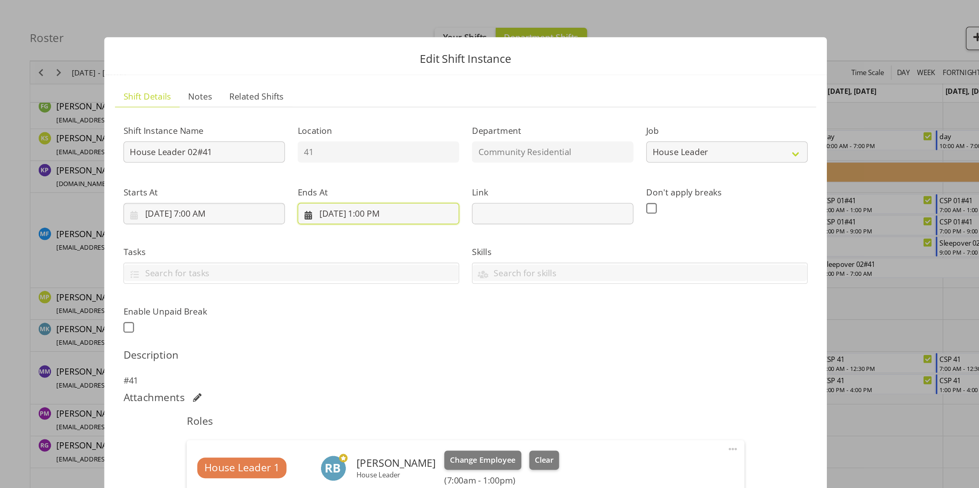
click at [422, 164] on input "[DATE] 1:00 PM" at bounding box center [422, 164] width 124 height 16
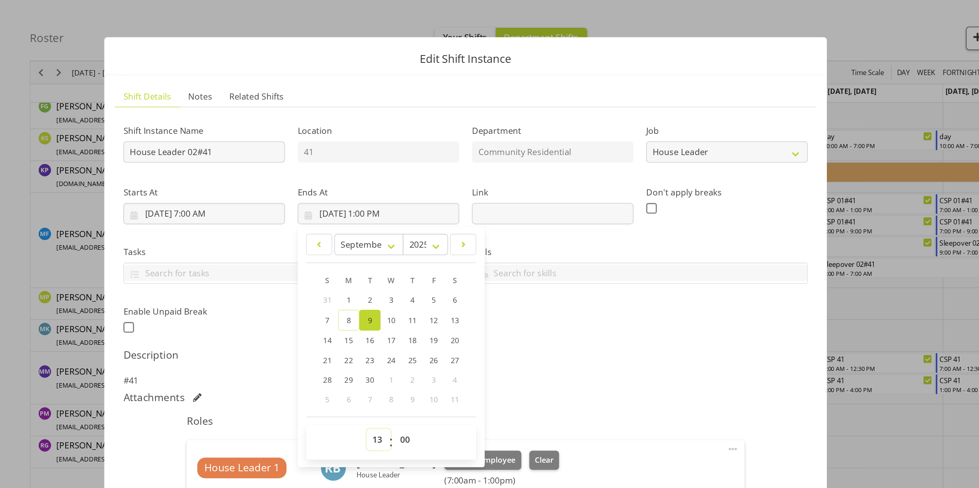
click at [420, 336] on select "00 01 02 03 04 05 06 07 08 09 10 11 12 13 14 15 16 17 18 19 20 21 22 23" at bounding box center [422, 337] width 18 height 16
select select "9"
click at [413, 329] on select "00 01 02 03 04 05 06 07 08 09 10 11 12 13 14 15 16 17 18 19 20 21 22 23" at bounding box center [422, 337] width 18 height 16
type input "[DATE] 9:00 AM"
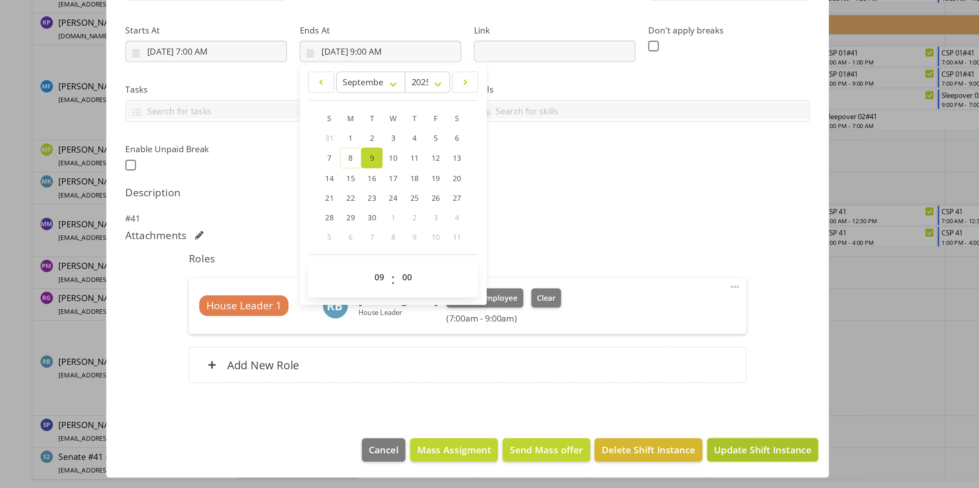
click at [678, 455] on span "Update Shift Instance" at bounding box center [715, 458] width 75 height 11
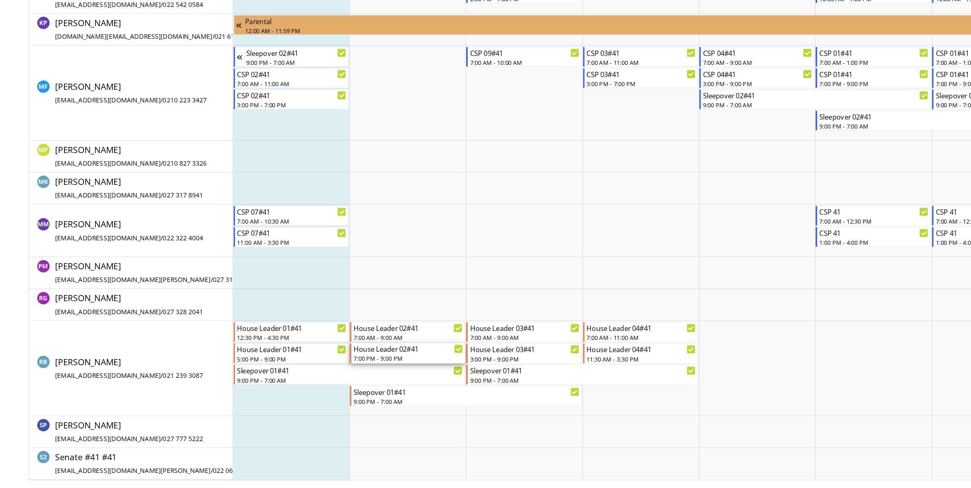
click at [434, 388] on div "7:00 PM - 9:00 PM" at bounding box center [446, 388] width 84 height 7
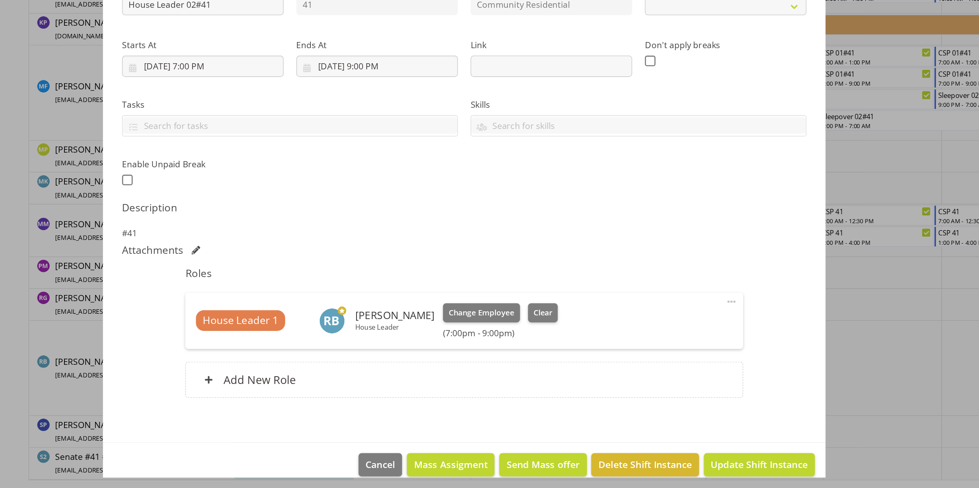
select select "1"
click at [294, 164] on input "[DATE] 7:00 PM" at bounding box center [289, 164] width 124 height 16
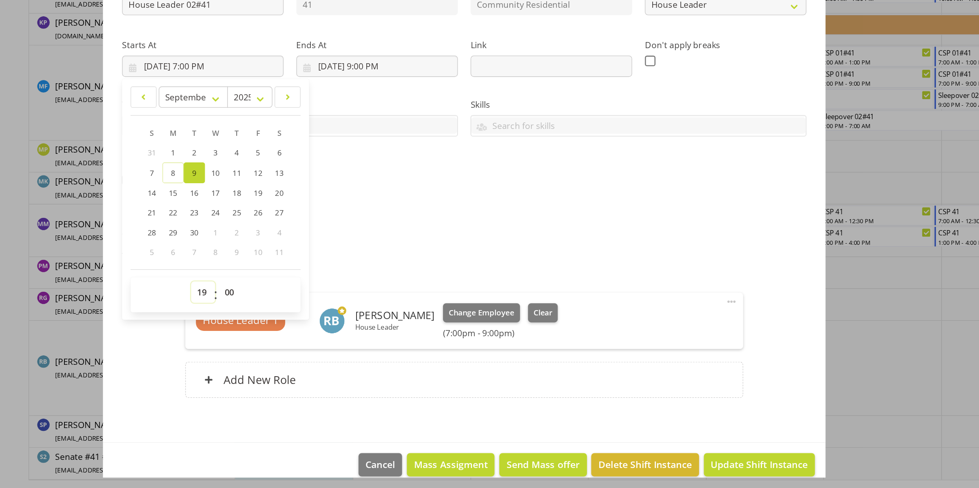
click at [286, 341] on select "00 01 02 03 04 05 06 07 08 09 10 11 12 13 14 15 16 17 18 19 20 21 22 23" at bounding box center [289, 337] width 18 height 16
select select "15"
click at [280, 329] on select "00 01 02 03 04 05 06 07 08 09 10 11 12 13 14 15 16 17 18 19 20 21 22 23" at bounding box center [289, 337] width 18 height 16
type input "[DATE] 3:00 PM"
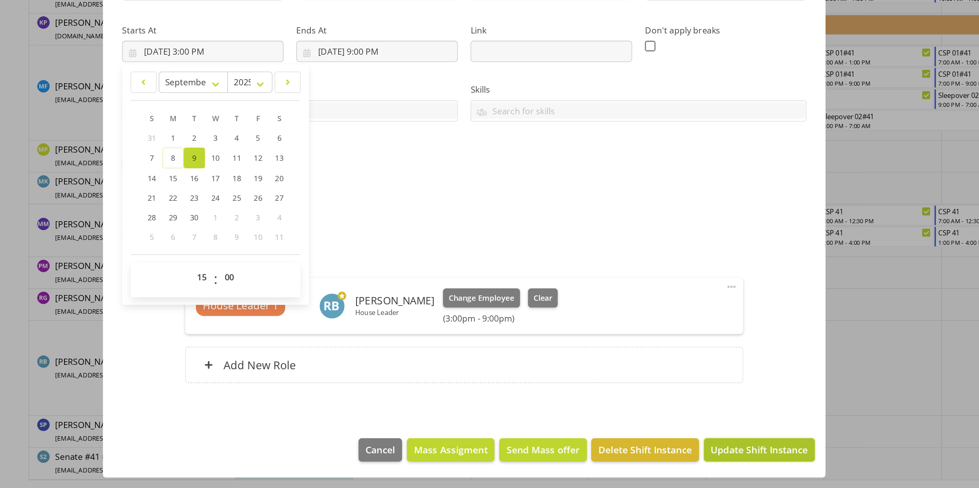
click at [710, 454] on span "Update Shift Instance" at bounding box center [715, 458] width 75 height 11
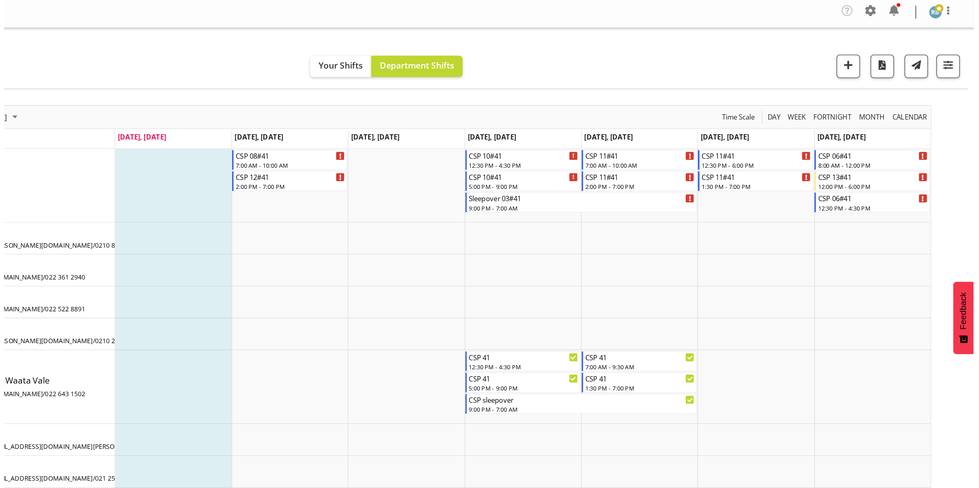
scroll to position [0, 0]
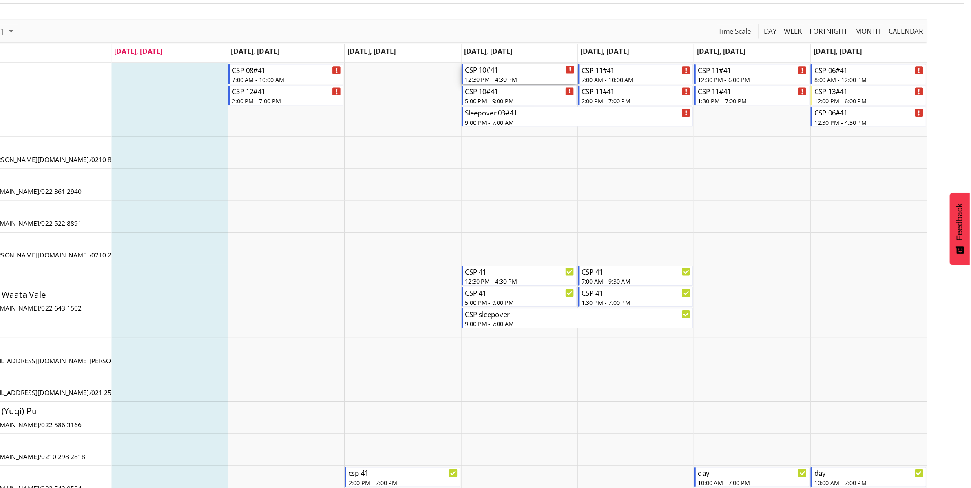
click at [619, 126] on div "CSP 10#41 12:30 PM - 4:30 PM" at bounding box center [625, 124] width 84 height 15
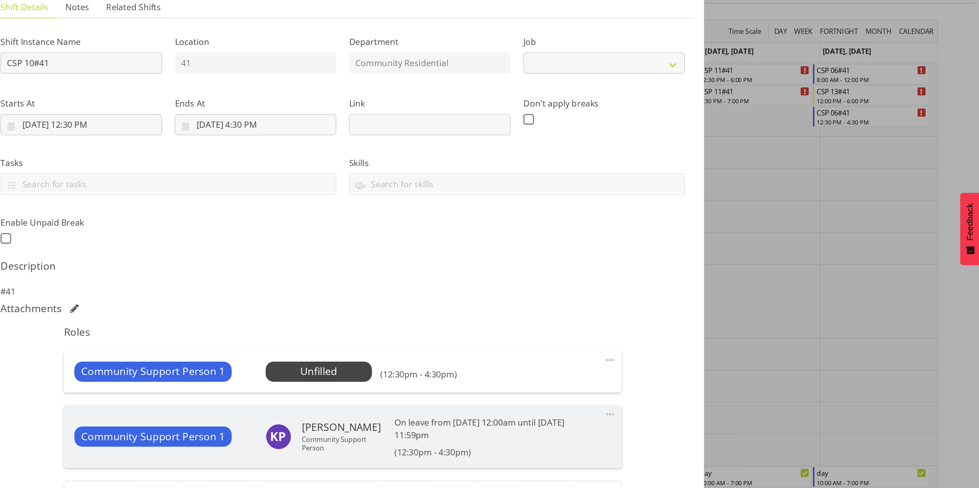
select select "2"
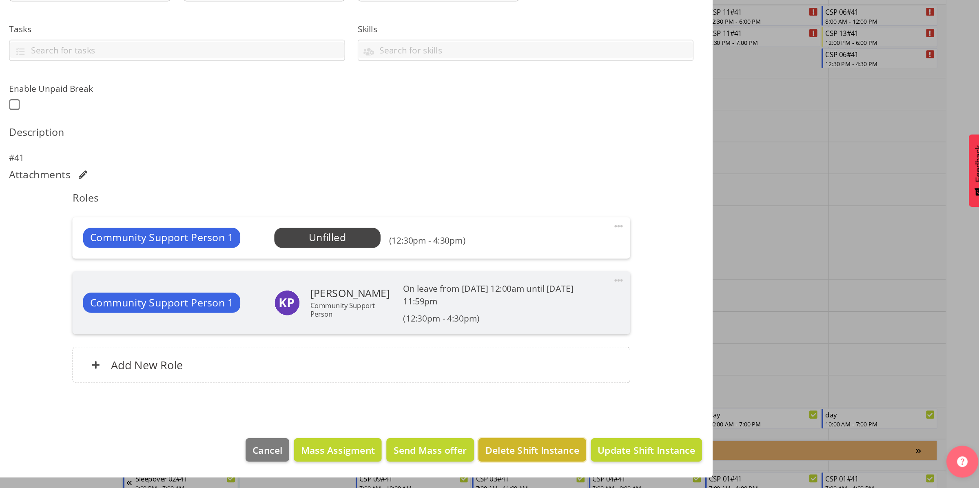
click at [631, 456] on span "Delete Shift Instance" at bounding box center [628, 458] width 72 height 11
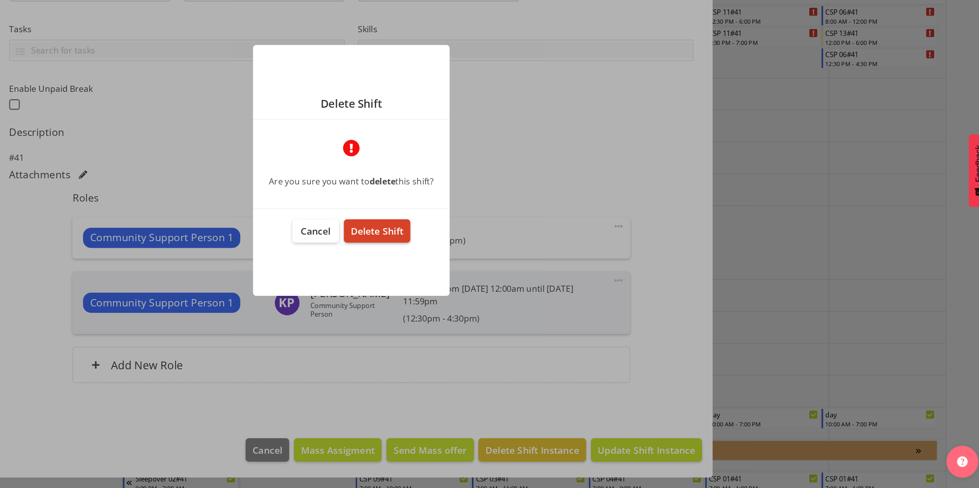
click at [522, 283] on button "Delete Shift" at bounding box center [509, 290] width 51 height 18
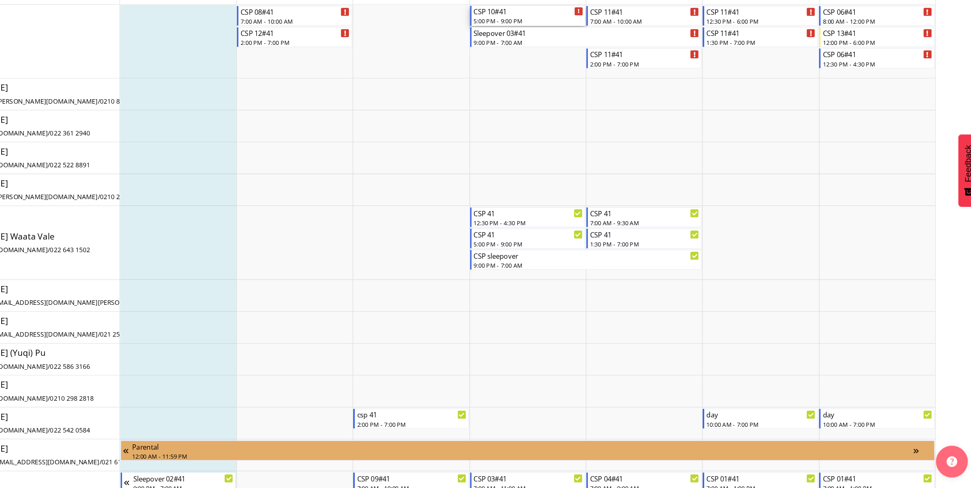
click at [610, 121] on div "CSP 10#41" at bounding box center [625, 121] width 84 height 8
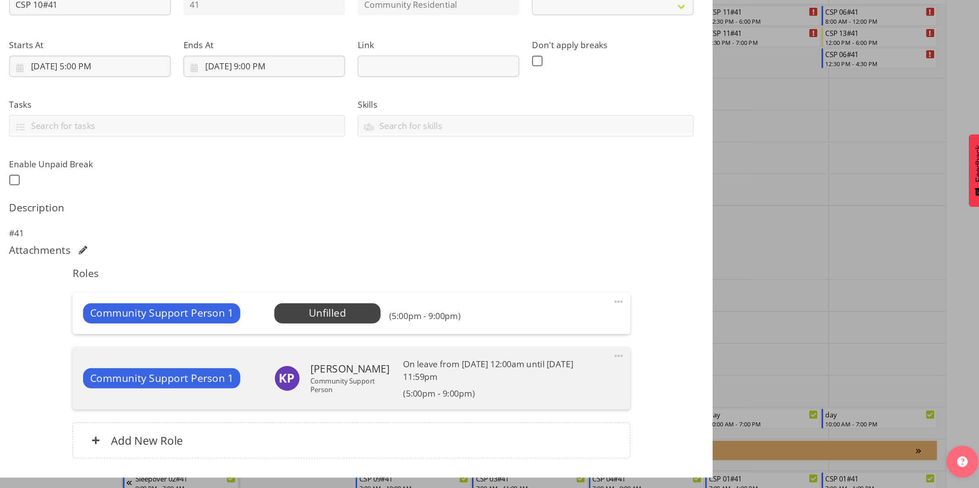
select select "2"
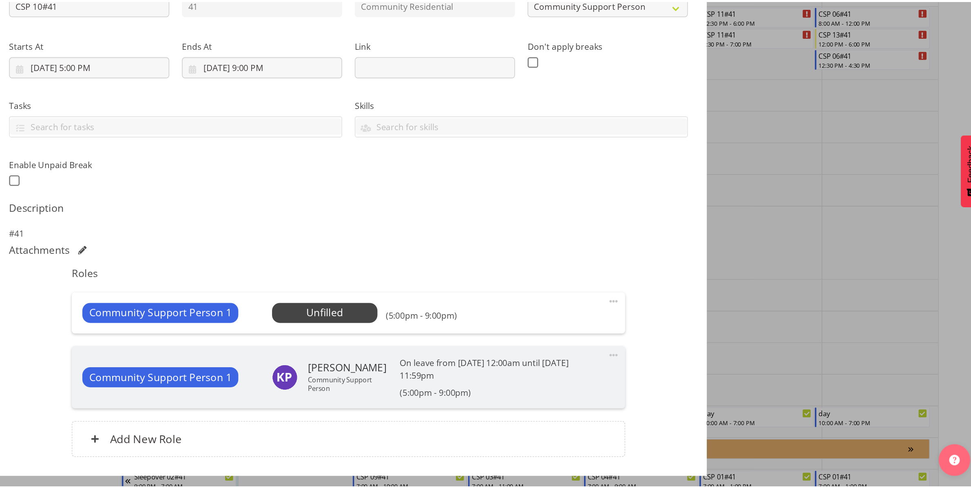
scroll to position [59, 0]
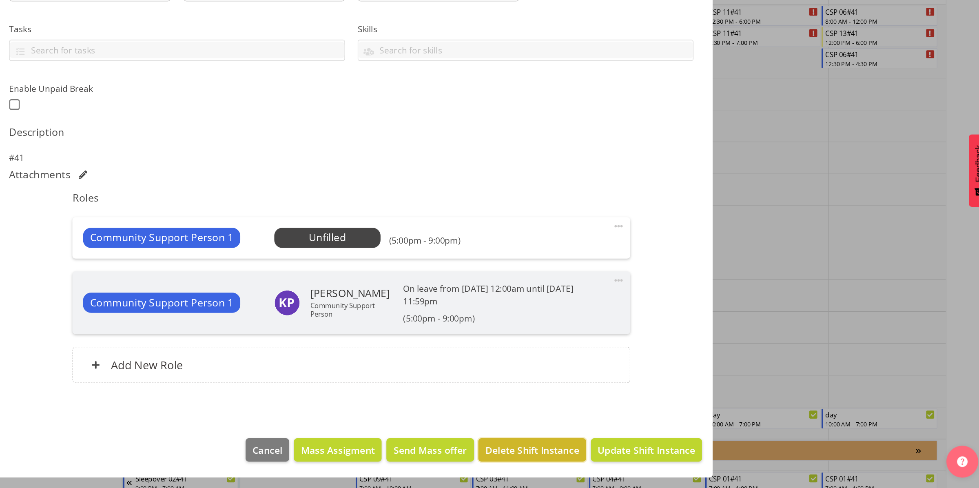
click at [612, 455] on span "Delete Shift Instance" at bounding box center [628, 458] width 72 height 11
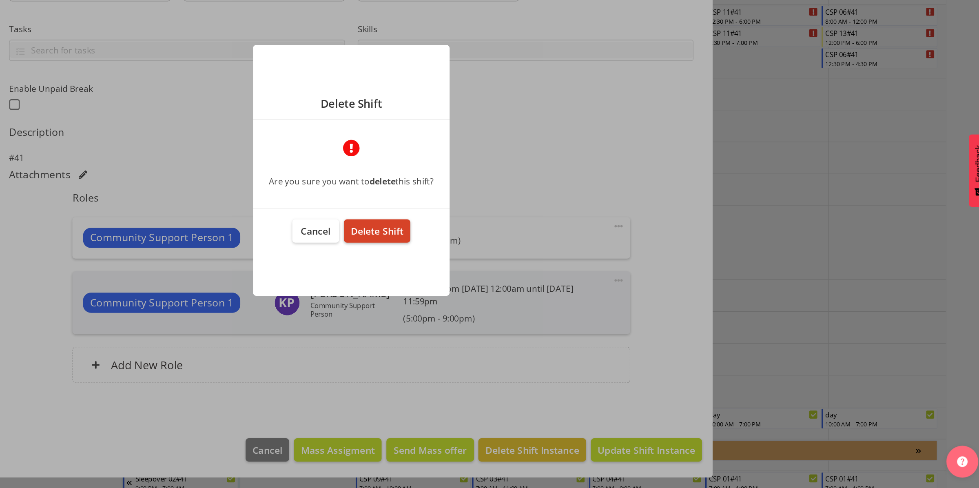
click at [516, 286] on span "Delete Shift" at bounding box center [509, 290] width 40 height 10
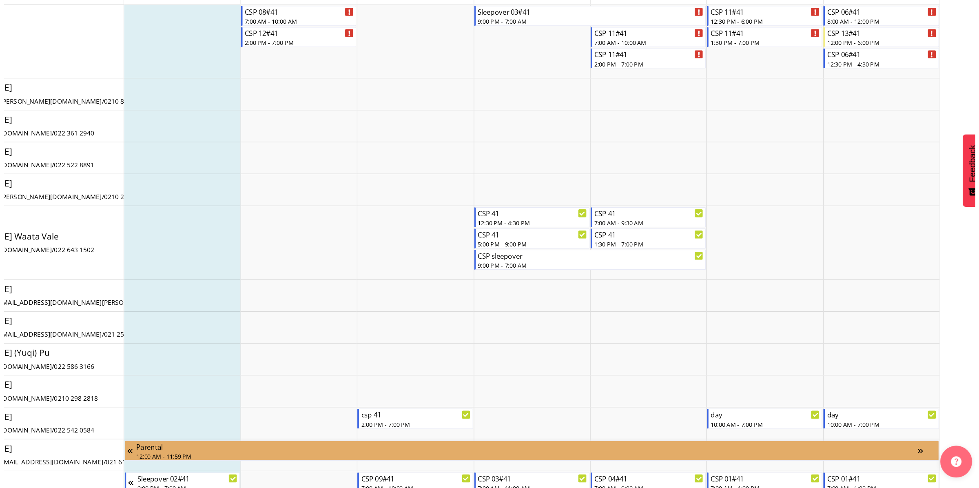
scroll to position [0, 0]
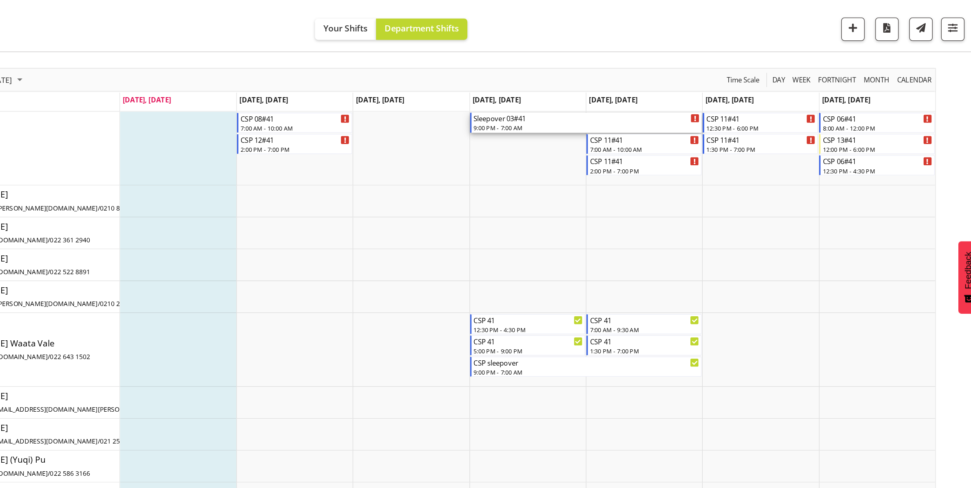
click at [596, 130] on div "9:00 PM - 7:00 AM" at bounding box center [670, 129] width 174 height 7
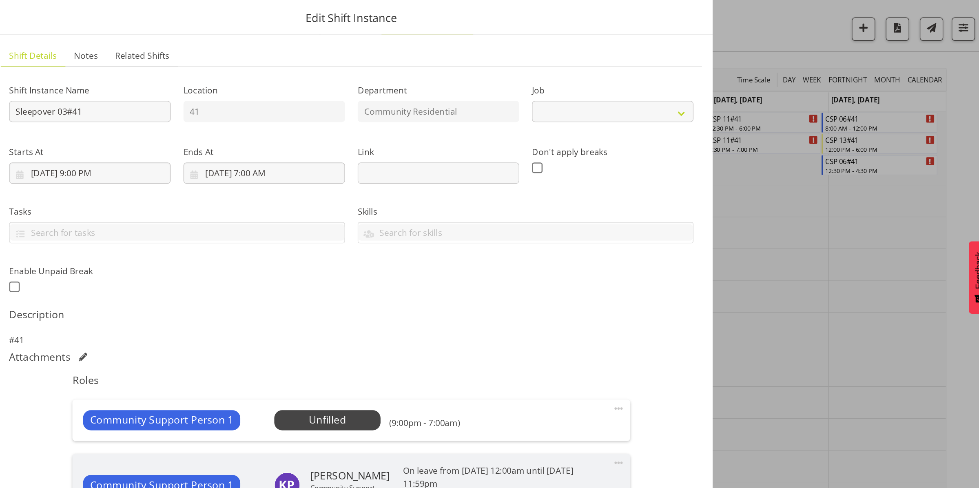
select select "2"
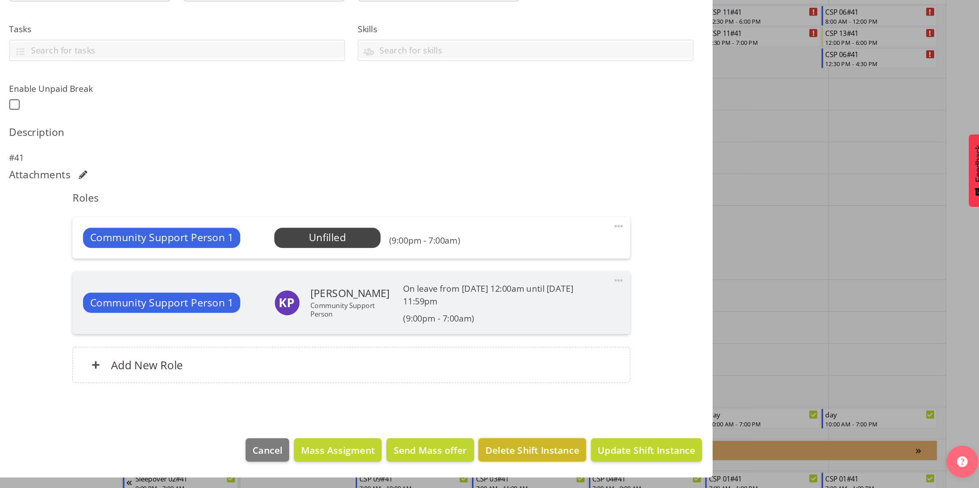
click at [592, 455] on span "Delete Shift Instance" at bounding box center [628, 458] width 72 height 11
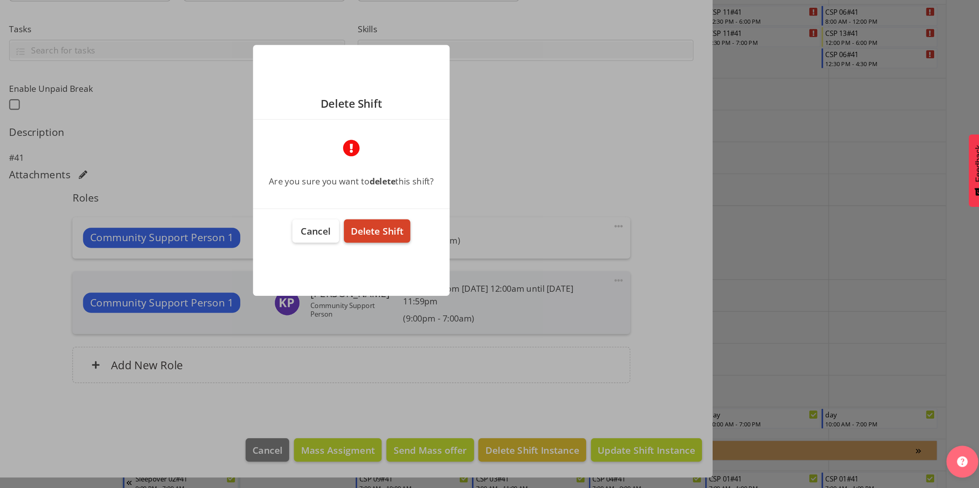
click at [525, 287] on span "Delete Shift" at bounding box center [509, 290] width 40 height 10
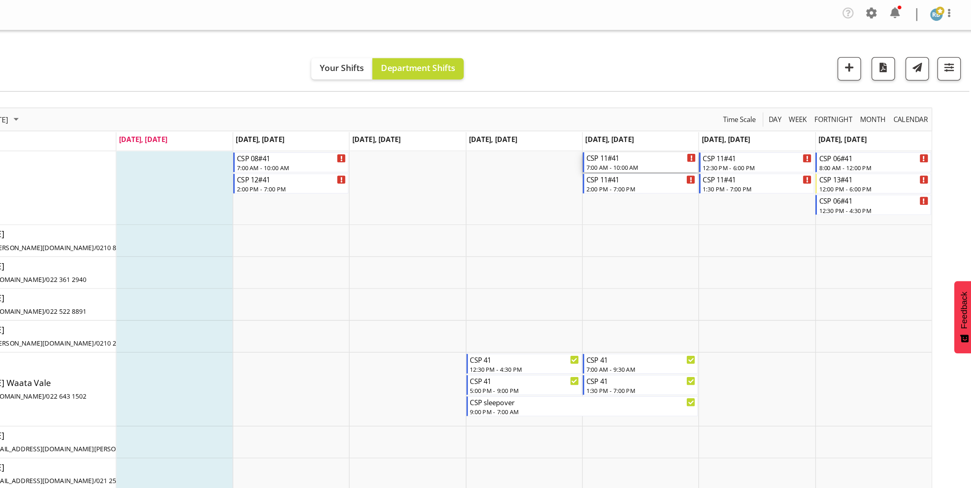
click at [683, 119] on div "CSP 11#41" at bounding box center [715, 121] width 84 height 8
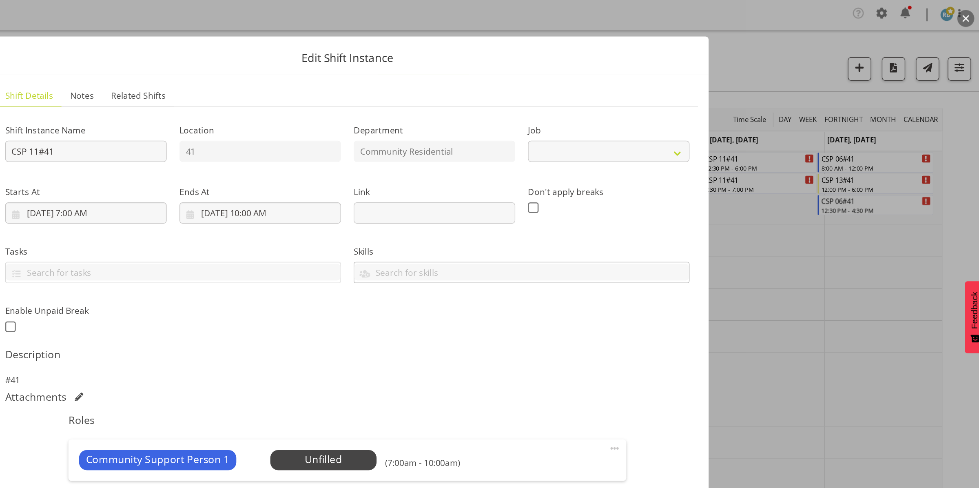
select select "2"
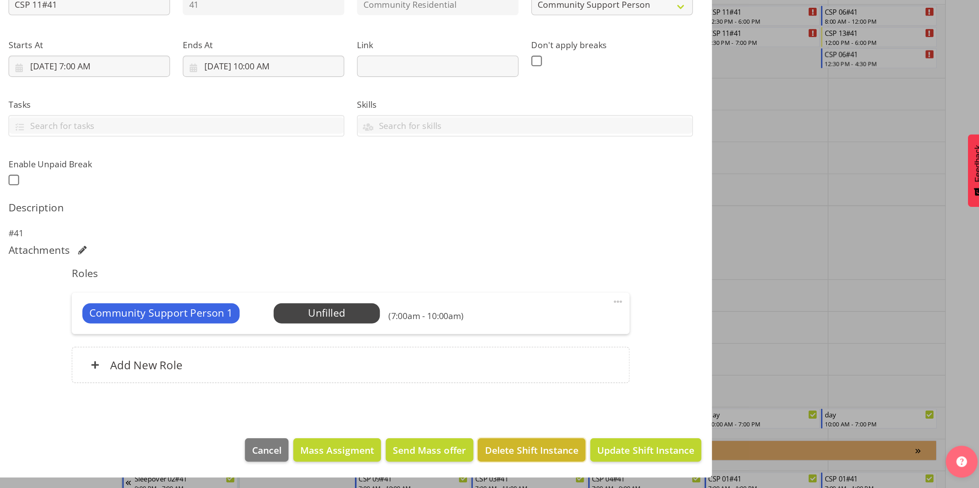
click at [621, 454] on span "Delete Shift Instance" at bounding box center [628, 458] width 72 height 11
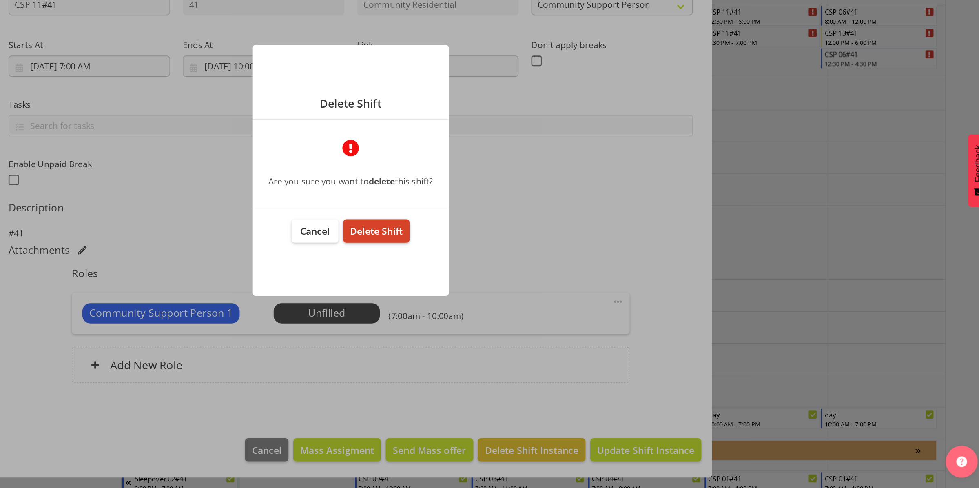
click at [507, 297] on button "Delete Shift" at bounding box center [509, 290] width 51 height 18
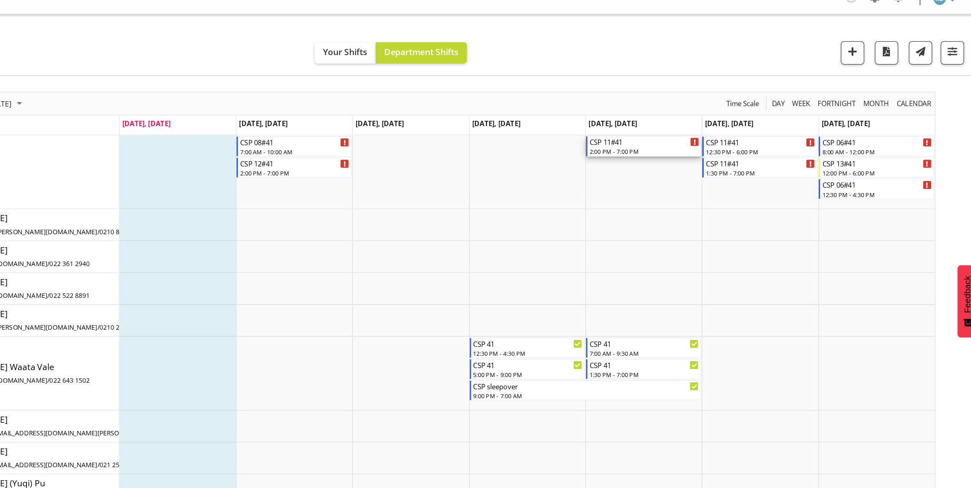
click at [703, 120] on div "CSP 11#41" at bounding box center [715, 121] width 84 height 8
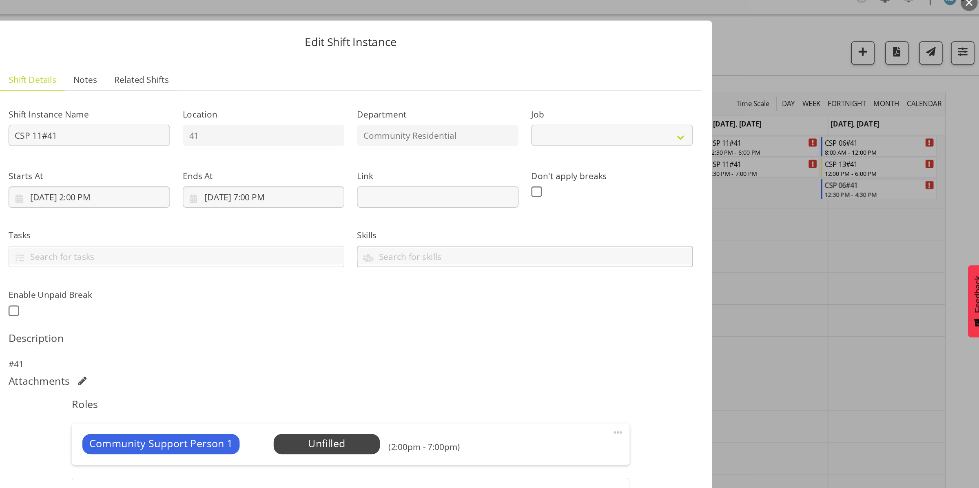
scroll to position [0, 0]
select select "2"
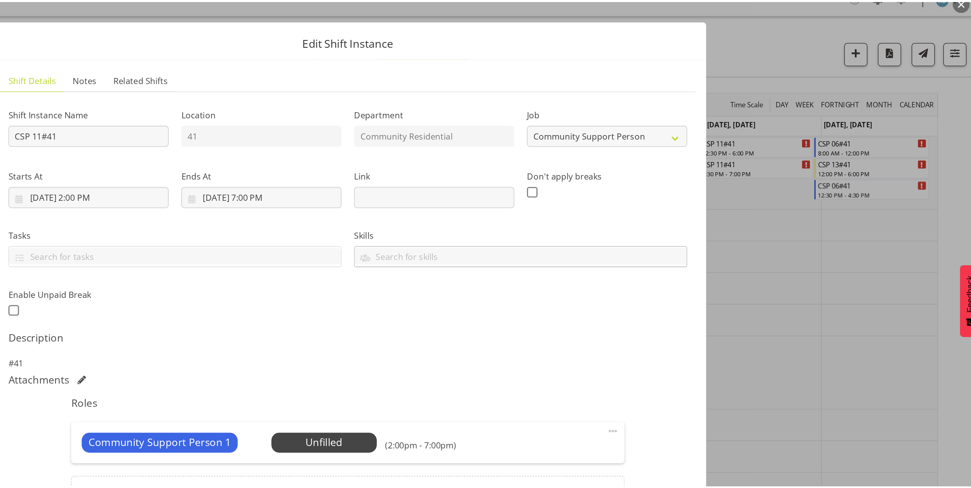
scroll to position [0, 0]
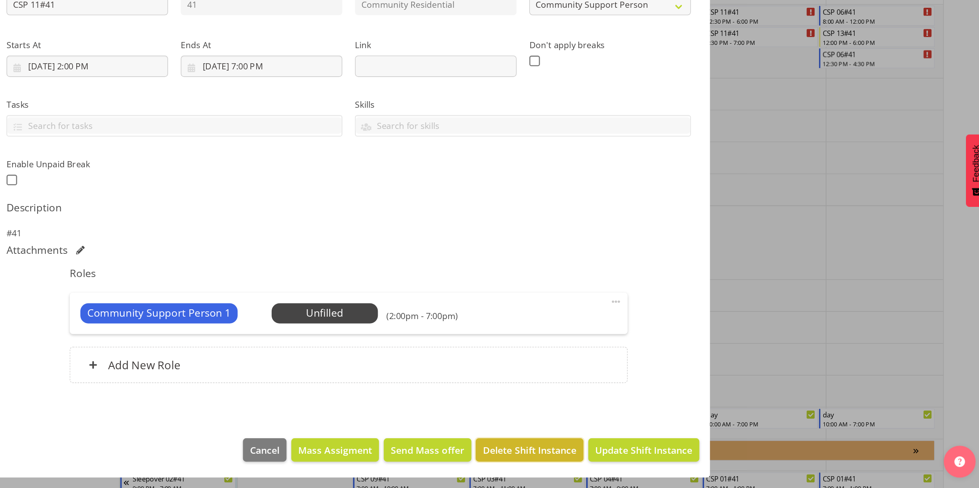
click at [606, 460] on span "Delete Shift Instance" at bounding box center [628, 458] width 72 height 11
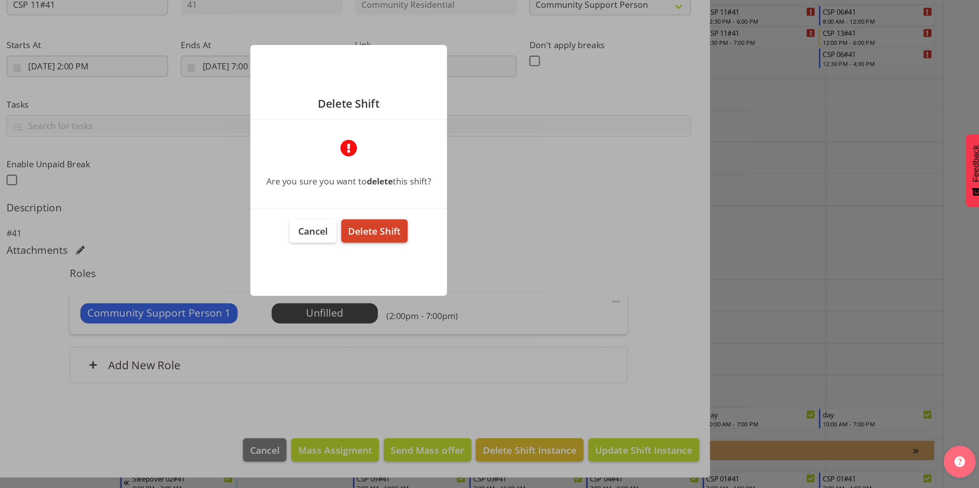
click at [515, 291] on span "Delete Shift" at bounding box center [509, 290] width 40 height 10
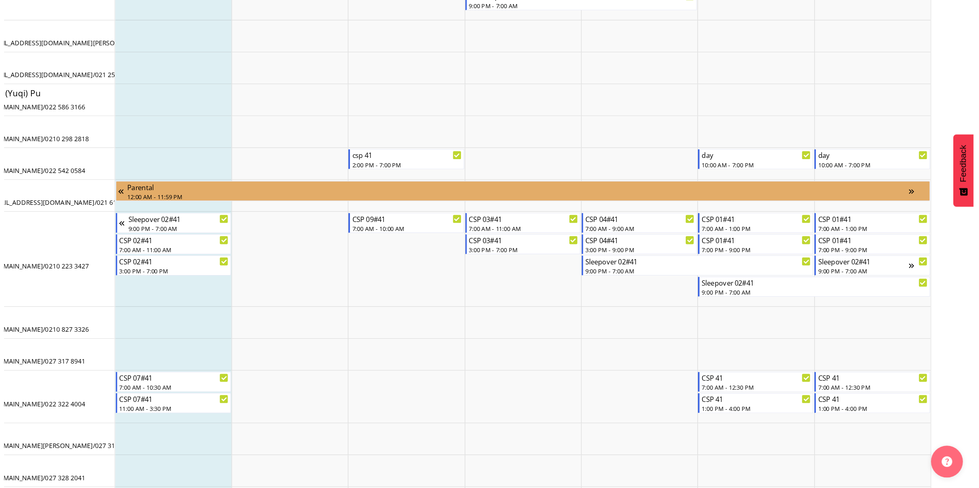
scroll to position [200, 0]
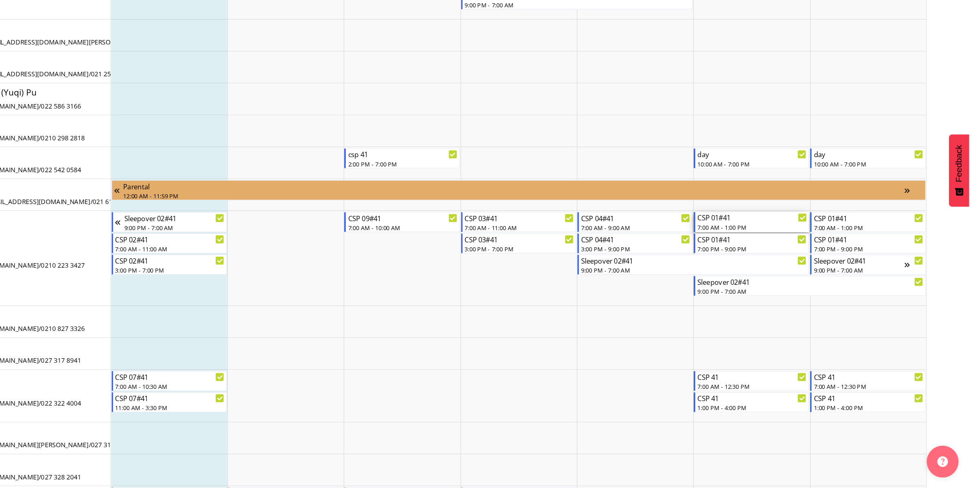
click at [801, 279] on div "CSP 01#41" at bounding box center [804, 280] width 84 height 8
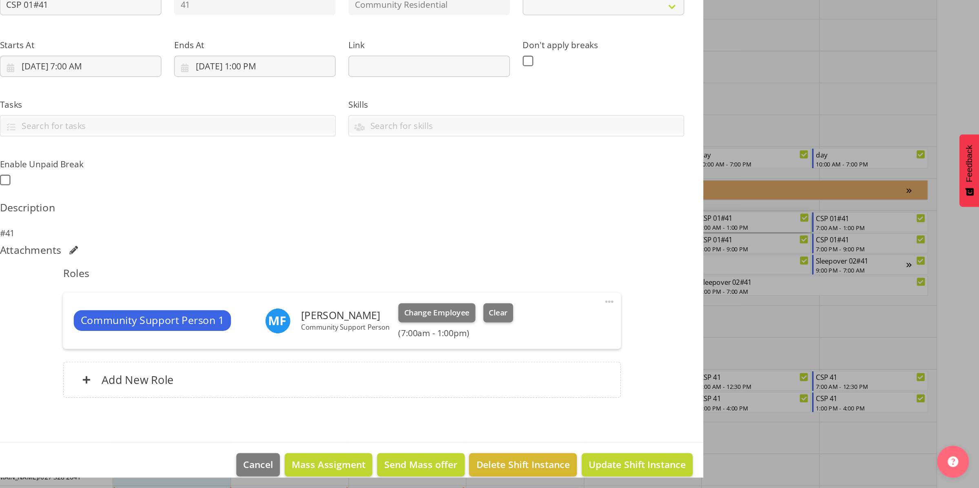
select select "2"
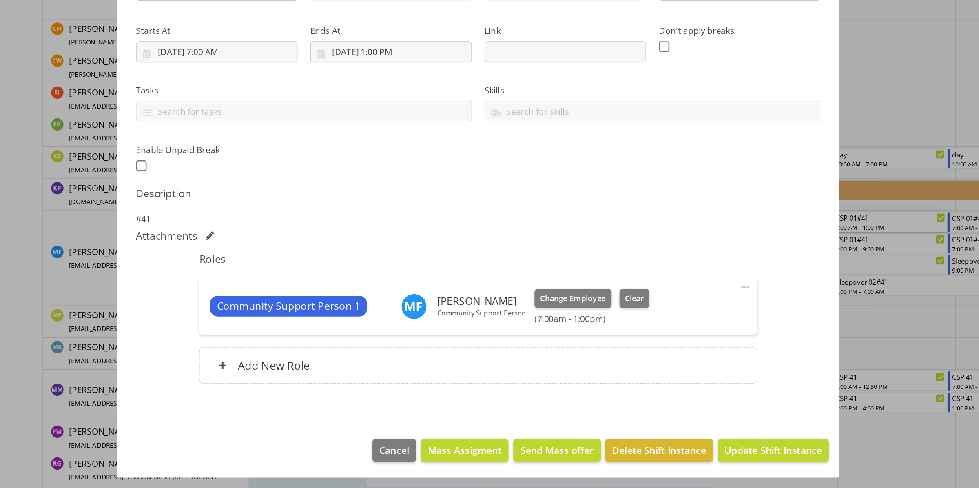
scroll to position [0, 0]
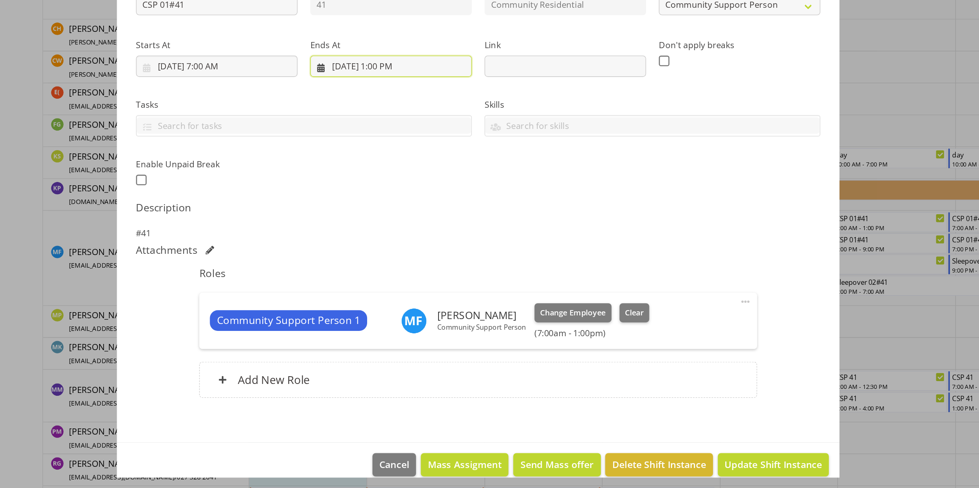
click at [394, 164] on input "[DATE] 1:00 PM" at bounding box center [422, 164] width 124 height 16
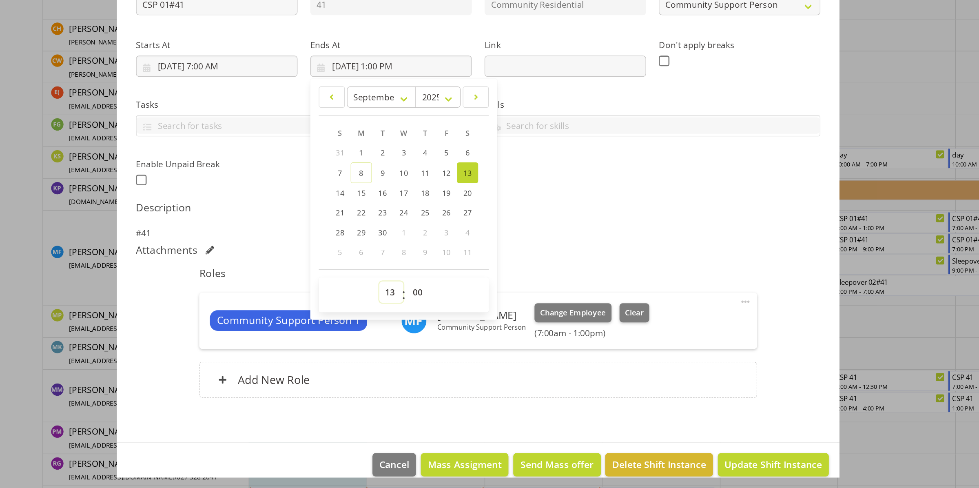
click at [421, 333] on select "00 01 02 03 04 05 06 07 08 09 10 11 12 13 14 15 16 17 18 19 20 21 22 23" at bounding box center [422, 337] width 18 height 16
select select "10"
click at [413, 329] on select "00 01 02 03 04 05 06 07 08 09 10 11 12 13 14 15 16 17 18 19 20 21 22 23" at bounding box center [422, 337] width 18 height 16
type input "[DATE] 10:00 AM"
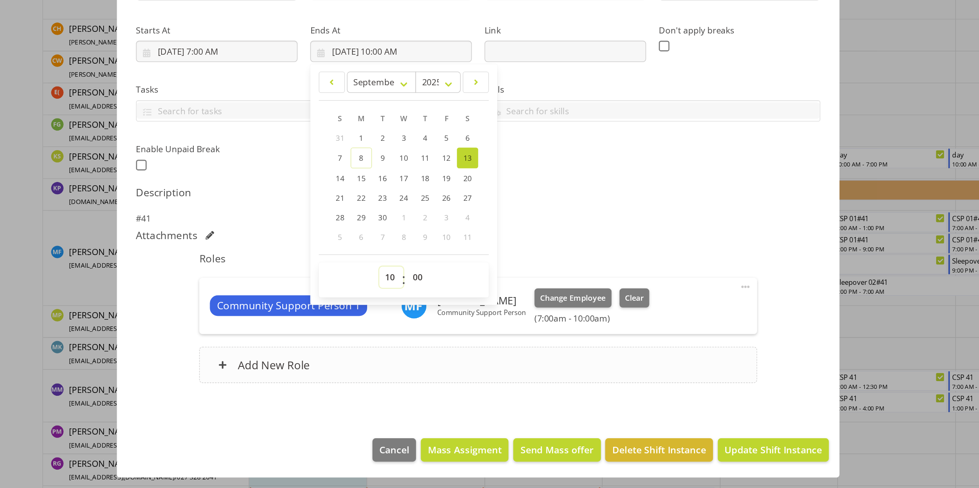
scroll to position [11, 0]
click at [678, 455] on span "Update Shift Instance" at bounding box center [715, 458] width 75 height 11
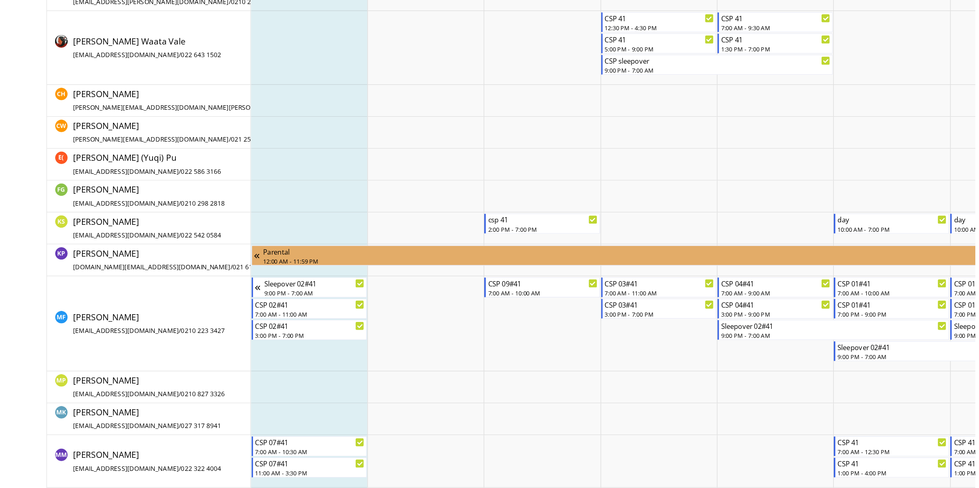
scroll to position [182, 0]
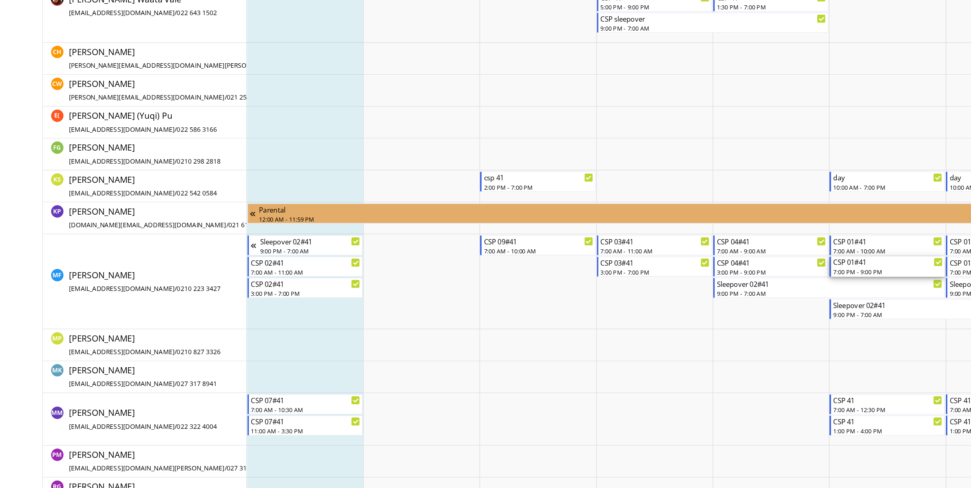
click at [783, 320] on div "7:00 PM - 9:00 PM" at bounding box center [804, 321] width 84 height 7
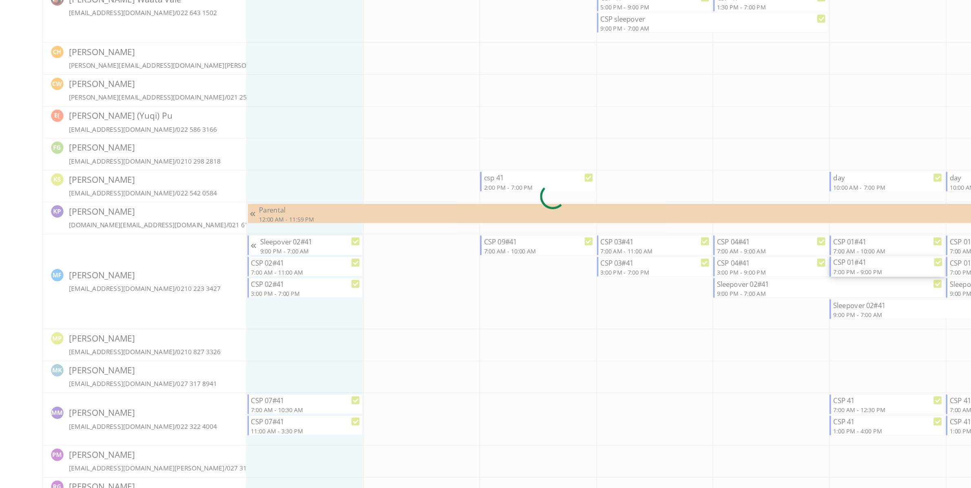
select select
select select "8"
select select "2025"
select select "19"
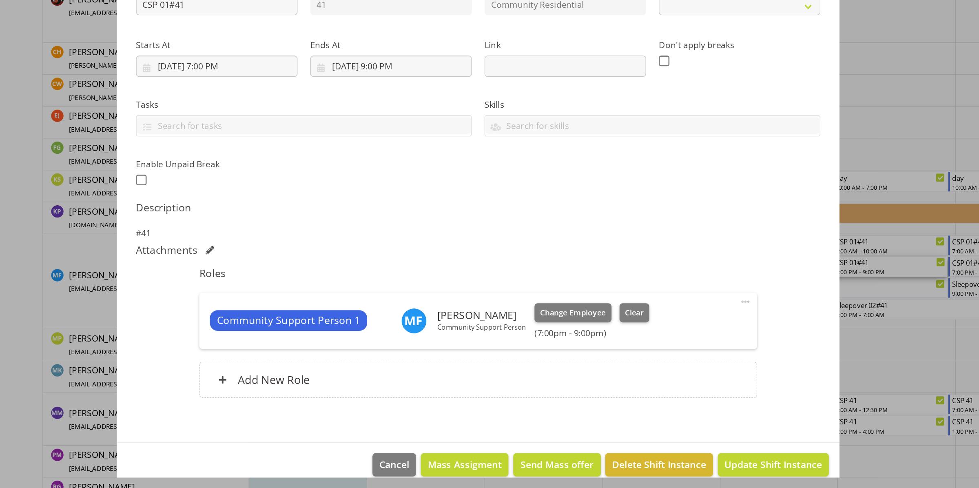
select select "2"
click at [296, 161] on input "[DATE] 7:00 PM" at bounding box center [289, 164] width 124 height 16
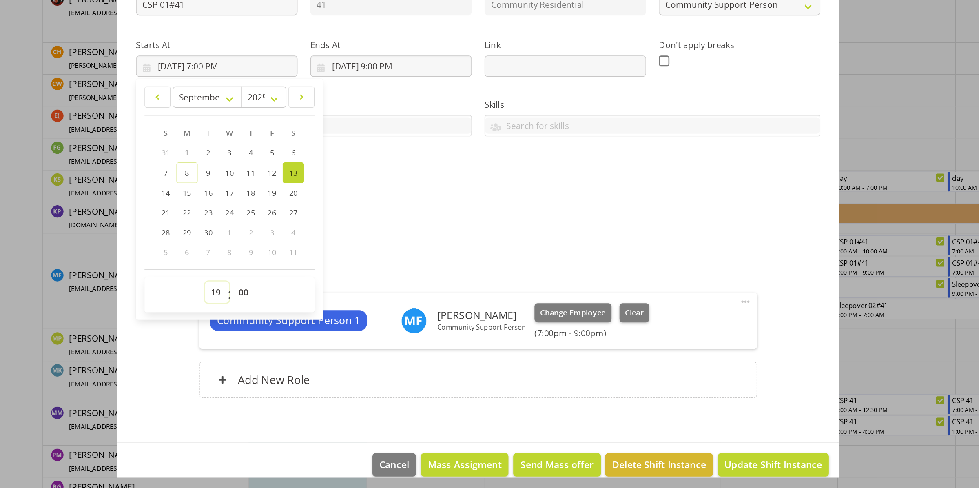
click at [285, 337] on select "00 01 02 03 04 05 06 07 08 09 10 11 12 13 14 15 16 17 18 19 20 21 22 23" at bounding box center [289, 337] width 18 height 16
select select "16"
click at [280, 329] on select "00 01 02 03 04 05 06 07 08 09 10 11 12 13 14 15 16 17 18 19 20 21 22 23" at bounding box center [289, 337] width 18 height 16
type input "[DATE] 4:00 PM"
click at [684, 463] on button "Update Shift Instance" at bounding box center [715, 470] width 85 height 18
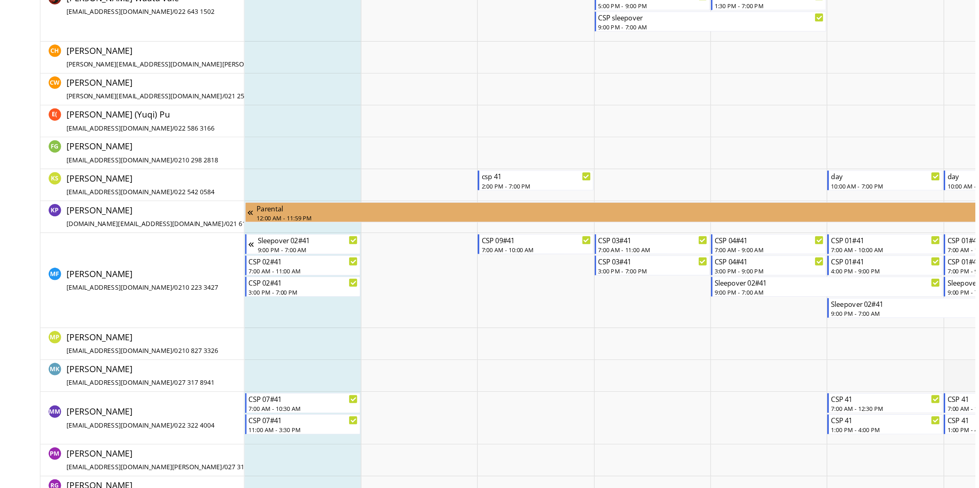
scroll to position [186, 0]
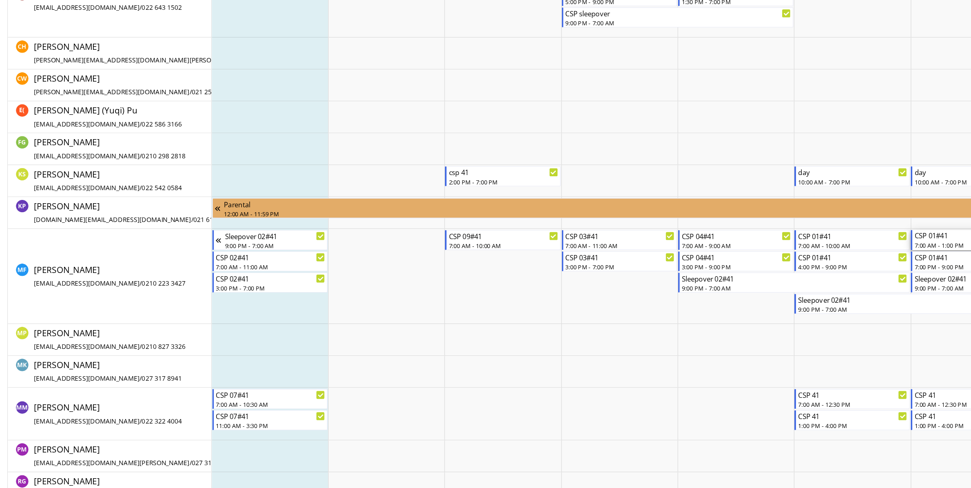
click at [870, 298] on div "CSP 01#41 7:00 AM - 1:00 PM" at bounding box center [893, 296] width 84 height 15
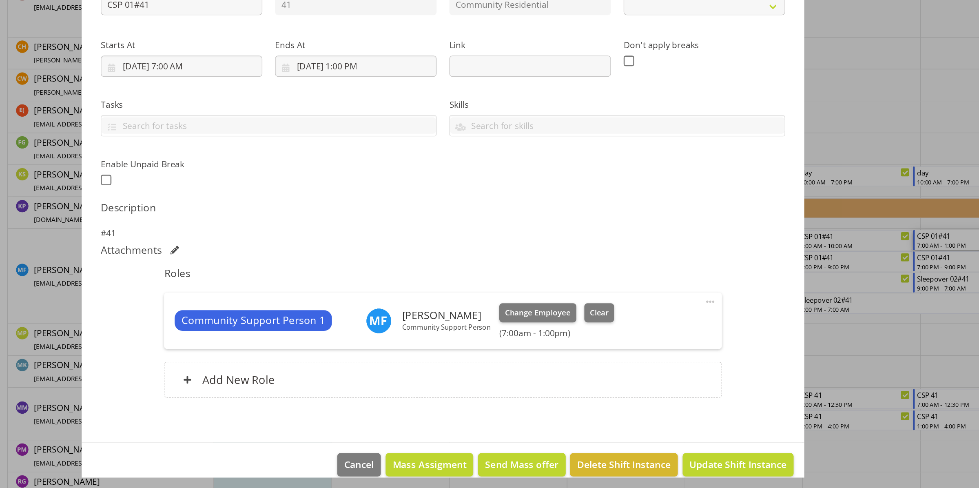
select select "2"
click at [419, 160] on input "[DATE] 1:00 PM" at bounding box center [422, 164] width 124 height 16
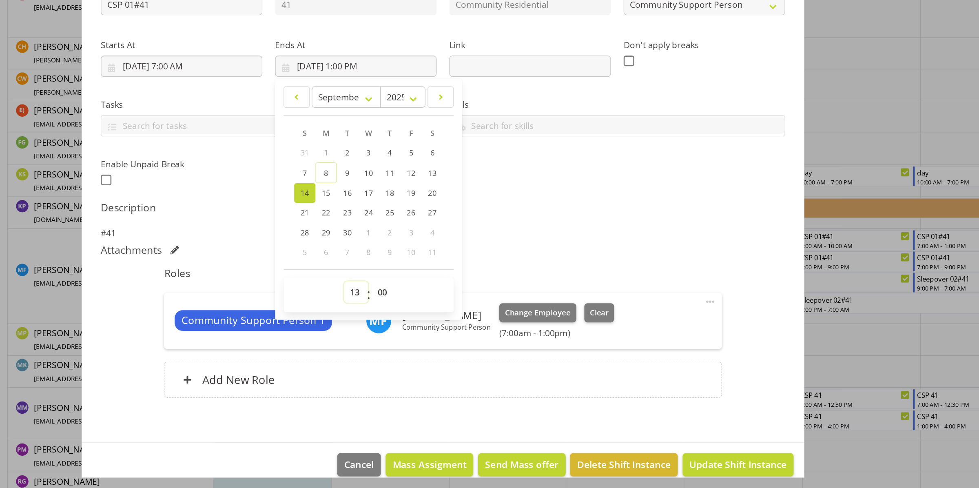
click at [417, 336] on select "00 01 02 03 04 05 06 07 08 09 10 11 12 13 14 15 16 17 18 19 20 21 22 23" at bounding box center [422, 337] width 18 height 16
select select "10"
click at [413, 329] on select "00 01 02 03 04 05 06 07 08 09 10 11 12 13 14 15 16 17 18 19 20 21 22 23" at bounding box center [422, 337] width 18 height 16
type input "[DATE] 10:00 AM"
click at [700, 471] on span "Update Shift Instance" at bounding box center [715, 469] width 75 height 11
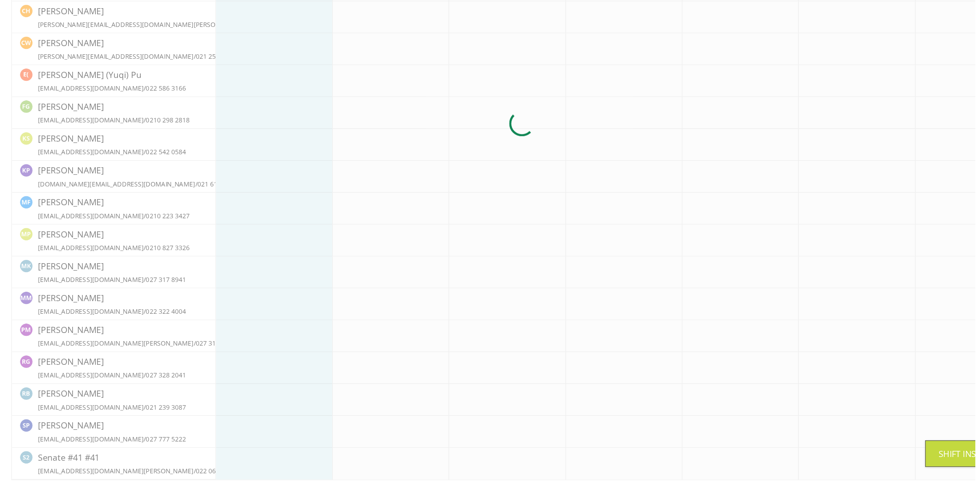
scroll to position [182, 0]
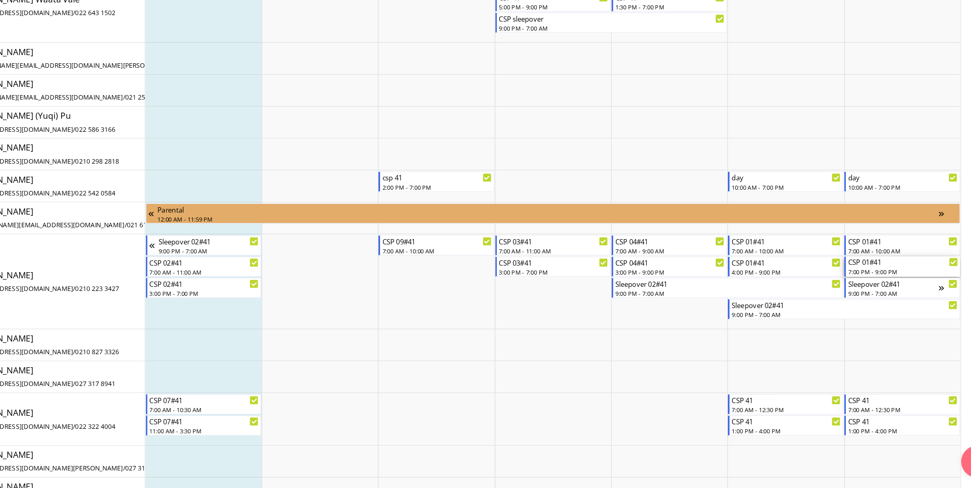
click at [857, 317] on div "CSP 01#41" at bounding box center [893, 314] width 84 height 8
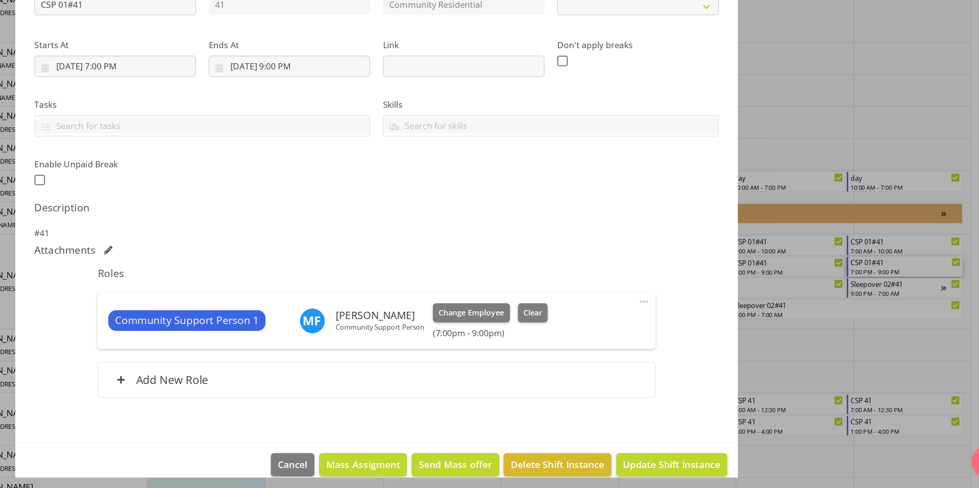
select select "2"
click at [301, 158] on input "[DATE] 7:00 PM" at bounding box center [289, 164] width 124 height 16
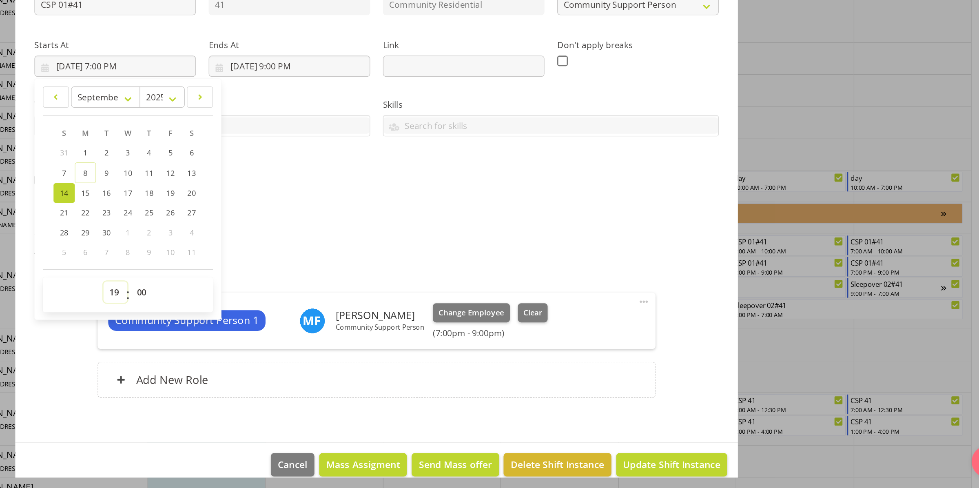
click at [288, 337] on select "00 01 02 03 04 05 06 07 08 09 10 11 12 13 14 15 16 17 18 19 20 21 22 23" at bounding box center [289, 337] width 18 height 16
select select "16"
click at [280, 329] on select "00 01 02 03 04 05 06 07 08 09 10 11 12 13 14 15 16 17 18 19 20 21 22 23" at bounding box center [289, 337] width 18 height 16
type input "[DATE] 4:00 PM"
click at [696, 464] on span "Update Shift Instance" at bounding box center [715, 469] width 75 height 11
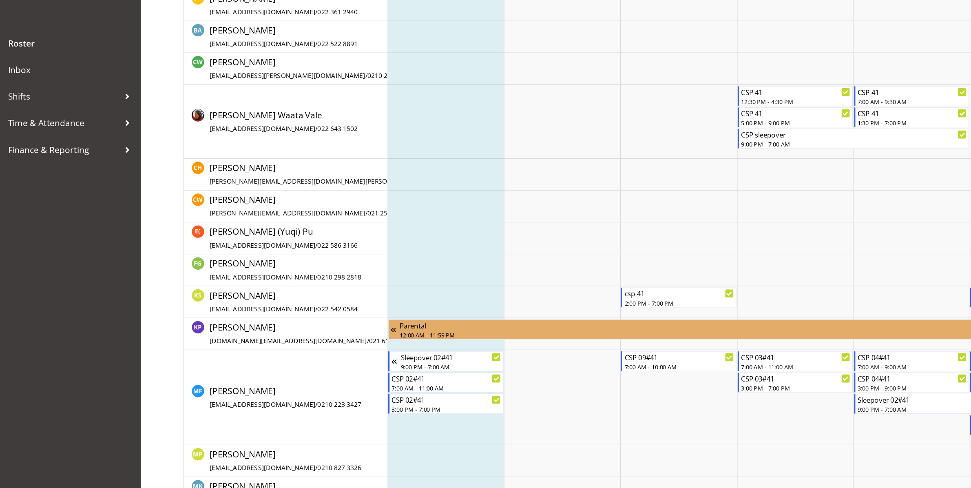
scroll to position [93, 0]
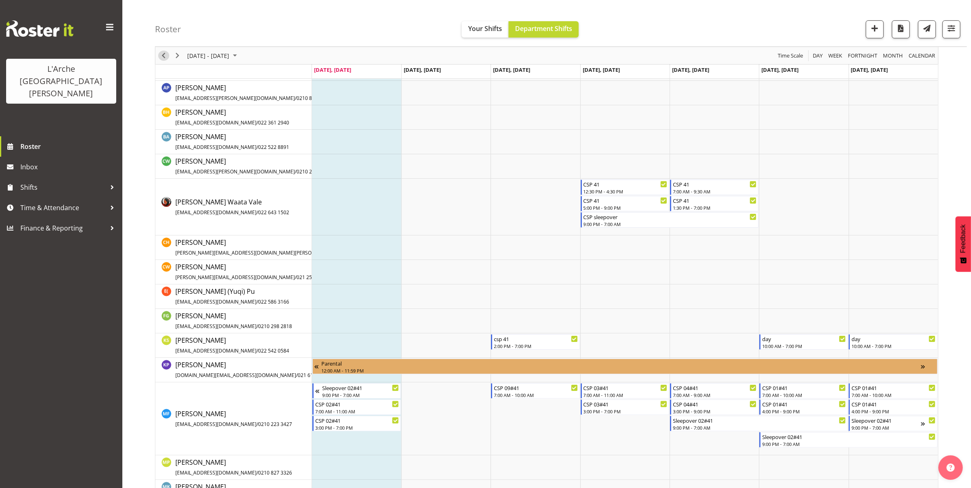
click at [164, 56] on span "Previous" at bounding box center [164, 56] width 10 height 10
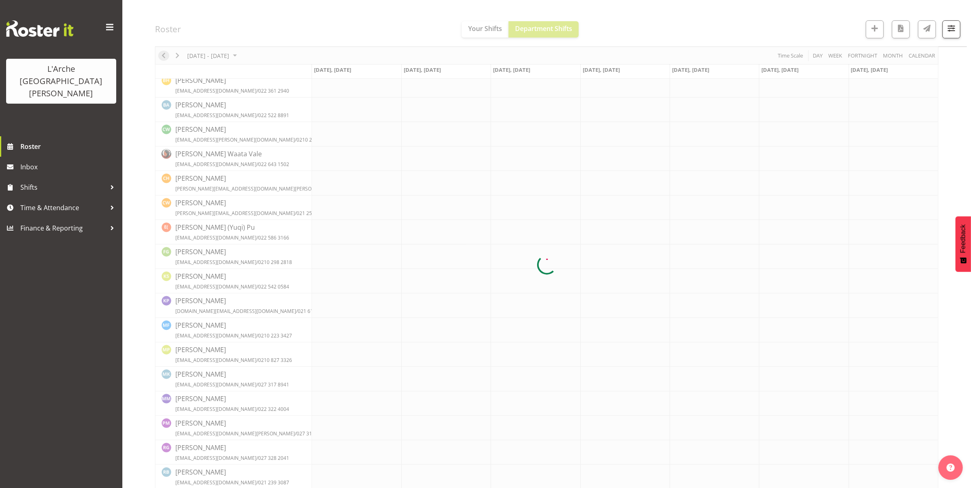
scroll to position [0, 0]
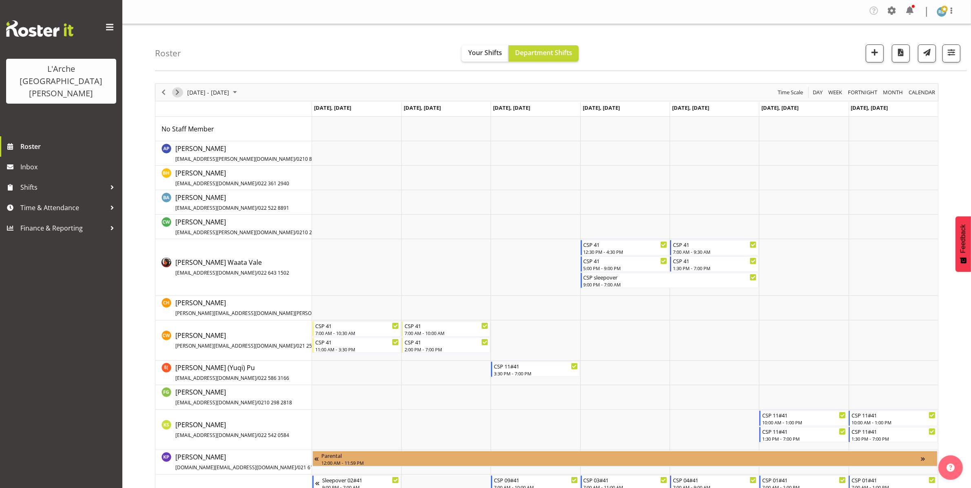
click at [177, 94] on span "Next" at bounding box center [177, 92] width 10 height 10
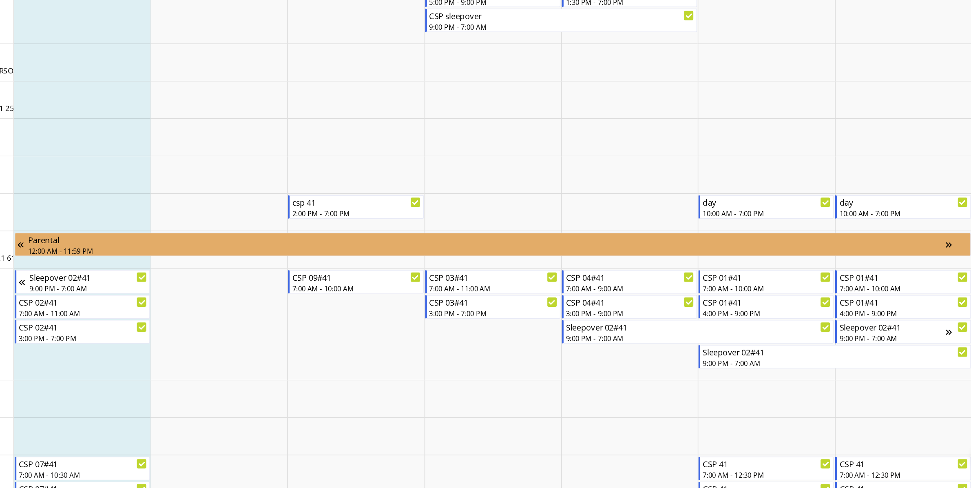
scroll to position [131, 0]
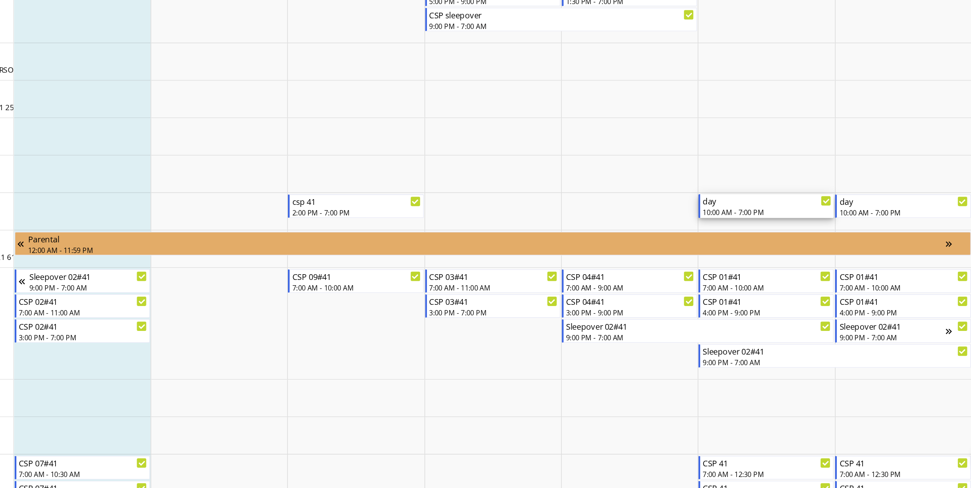
click at [791, 303] on div "day" at bounding box center [804, 300] width 84 height 8
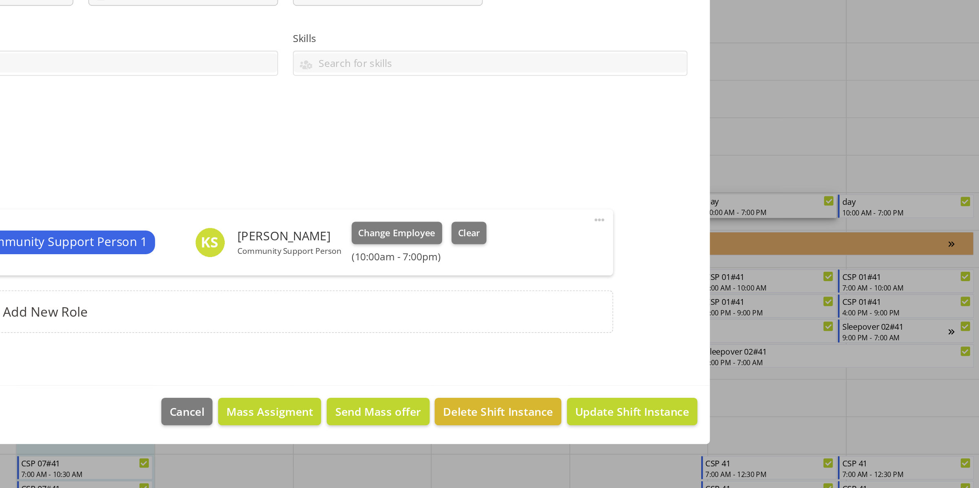
select select "2"
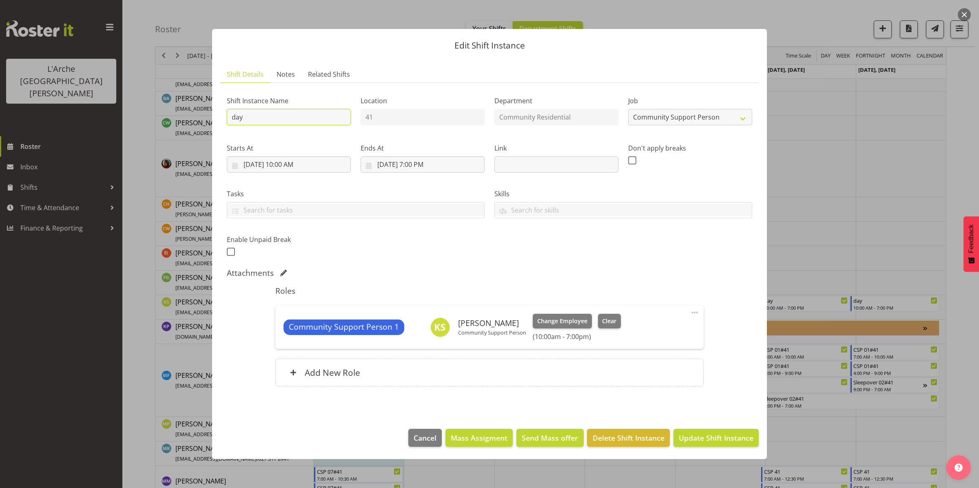
click at [305, 118] on input "day" at bounding box center [289, 117] width 124 height 16
type input "d"
type input "CSP 11#41"
click at [421, 161] on input "[DATE] 7:00 PM" at bounding box center [422, 164] width 124 height 16
click at [422, 336] on select "00 01 02 03 04 05 06 07 08 09 10 11 12 13 14 15 16 17 18 19 20 21 22 23" at bounding box center [422, 337] width 18 height 16
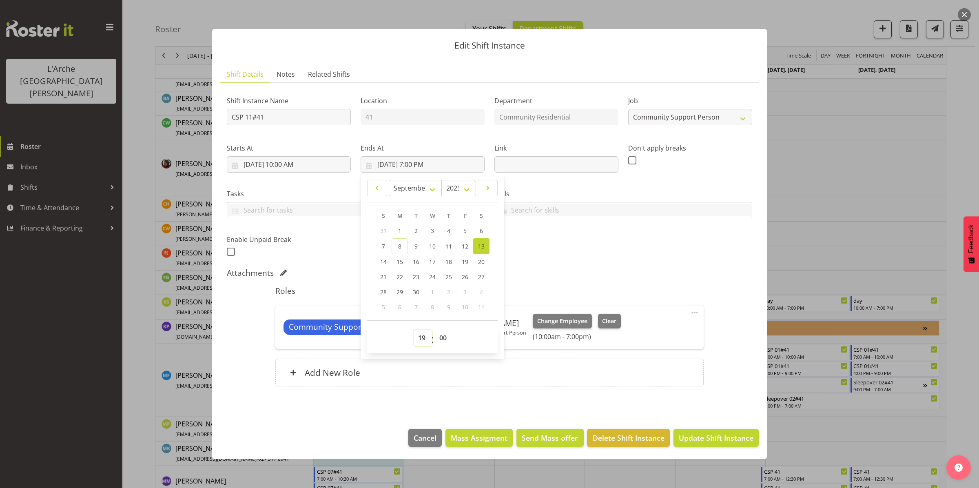
select select "13"
click at [413, 329] on select "00 01 02 03 04 05 06 07 08 09 10 11 12 13 14 15 16 17 18 19 20 21 22 23" at bounding box center [422, 337] width 18 height 16
type input "[DATE] 1:00 PM"
click at [700, 440] on span "Update Shift Instance" at bounding box center [715, 437] width 75 height 11
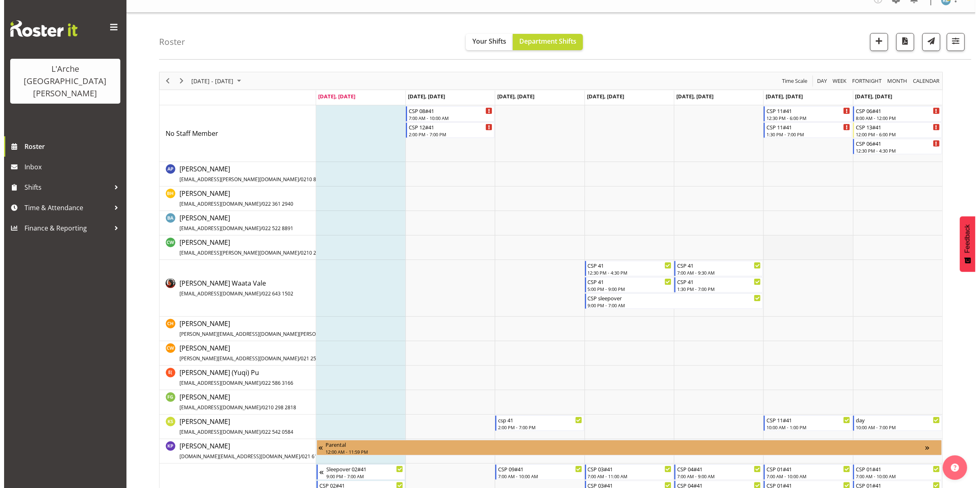
scroll to position [11, 0]
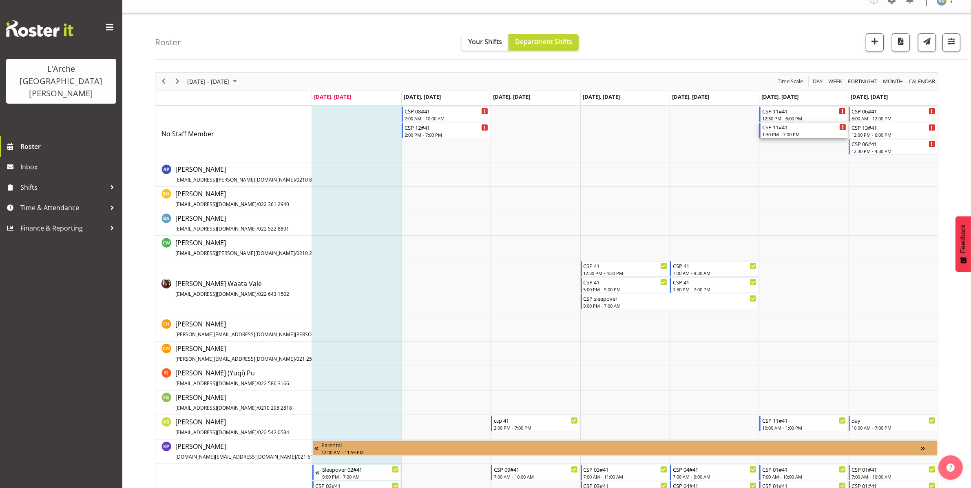
click at [799, 134] on div "1:30 PM - 7:00 PM" at bounding box center [804, 134] width 84 height 7
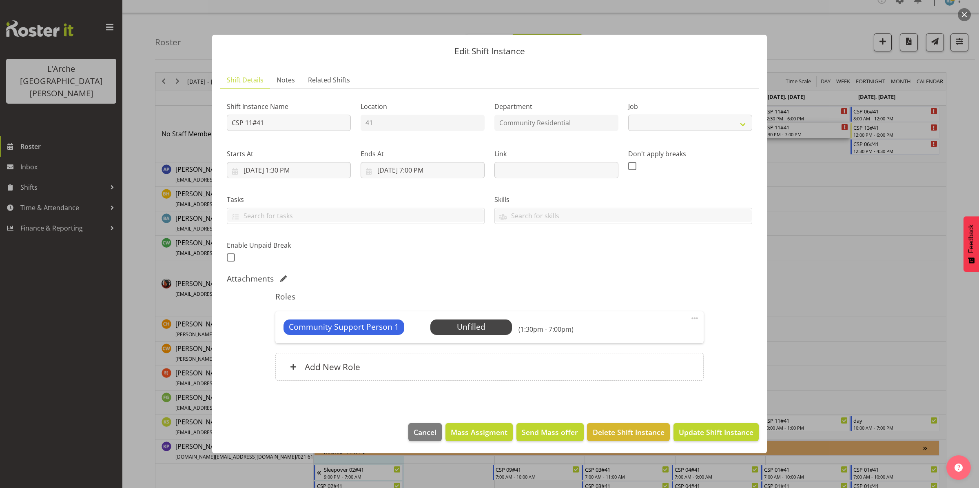
select select "2"
click at [481, 329] on span "Select Employee" at bounding box center [470, 327] width 61 height 12
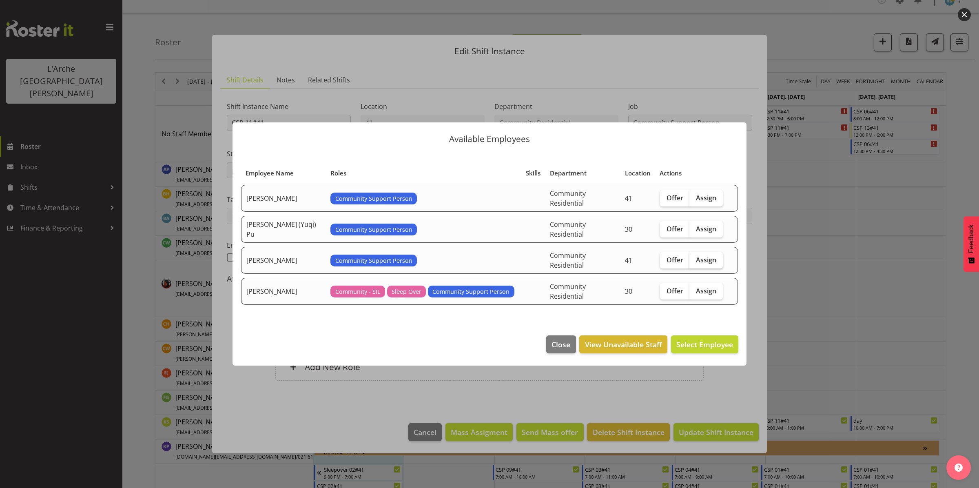
click at [703, 258] on span "Assign" at bounding box center [706, 260] width 20 height 8
click at [694, 258] on input "Assign" at bounding box center [691, 259] width 5 height 5
checkbox input "true"
click at [689, 339] on span "Assign [PERSON_NAME]" at bounding box center [691, 344] width 82 height 10
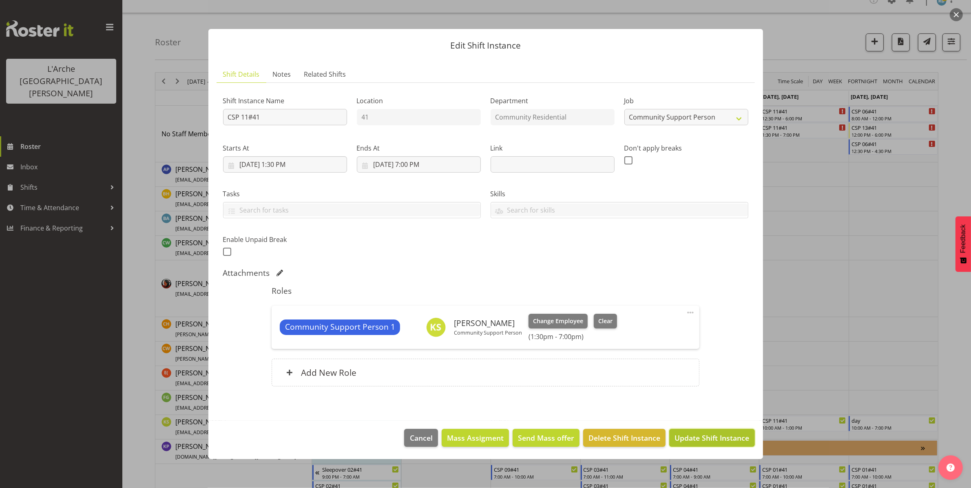
click at [713, 437] on span "Update Shift Instance" at bounding box center [711, 437] width 75 height 11
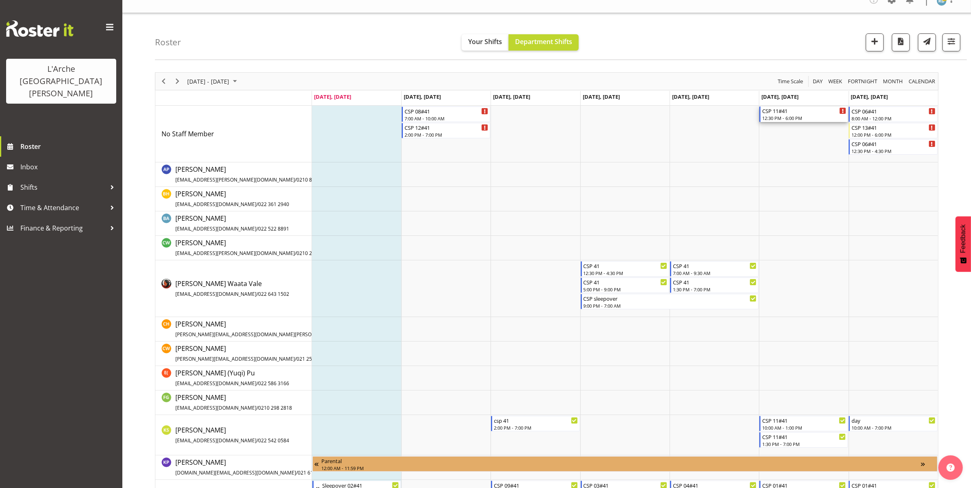
click at [777, 113] on div "CSP 11#41" at bounding box center [804, 110] width 84 height 8
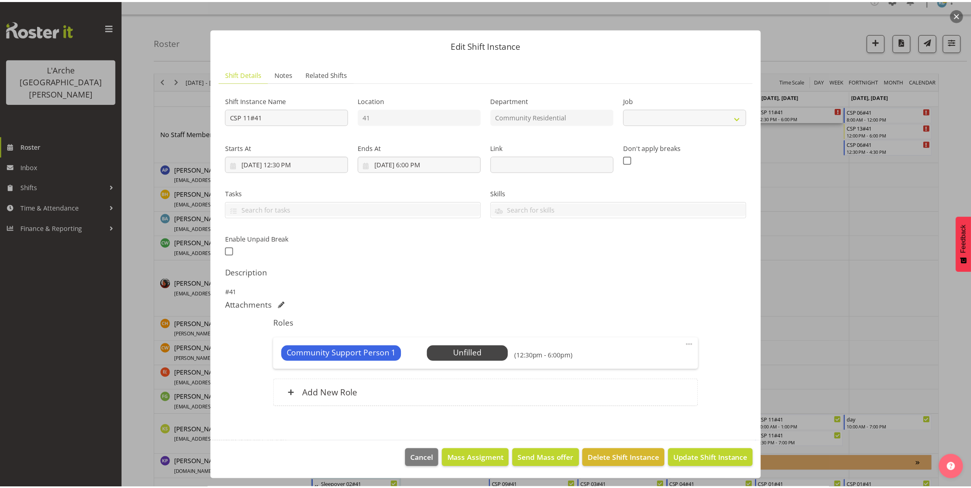
scroll to position [0, 0]
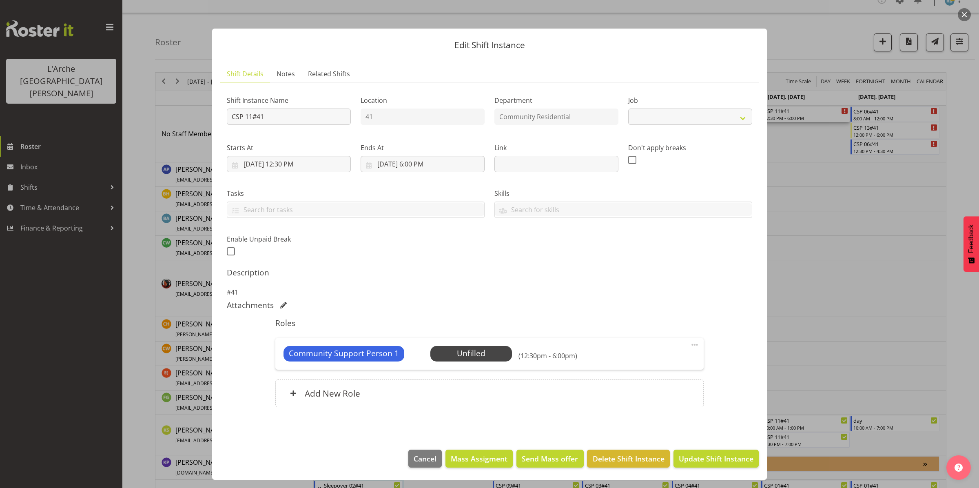
select select "3"
click at [638, 455] on span "Delete Shift Instance" at bounding box center [628, 458] width 72 height 11
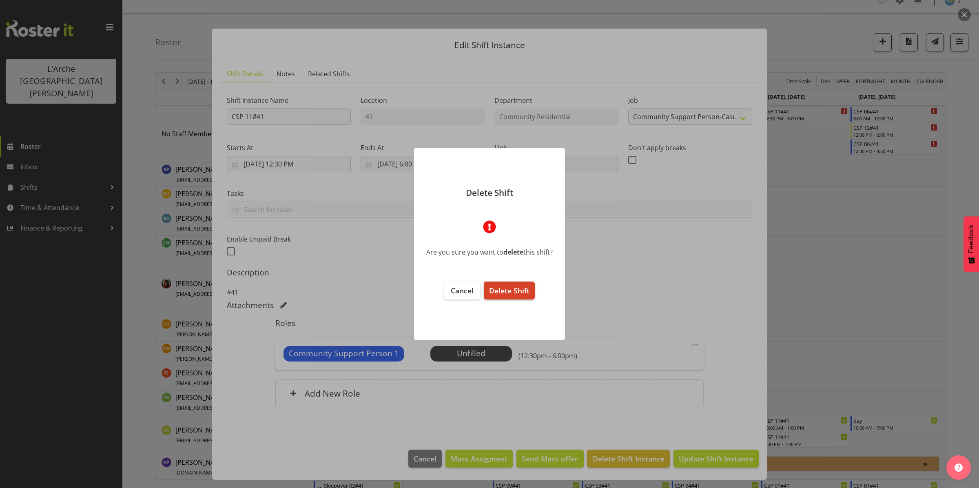
click at [513, 284] on button "Delete Shift" at bounding box center [509, 290] width 51 height 18
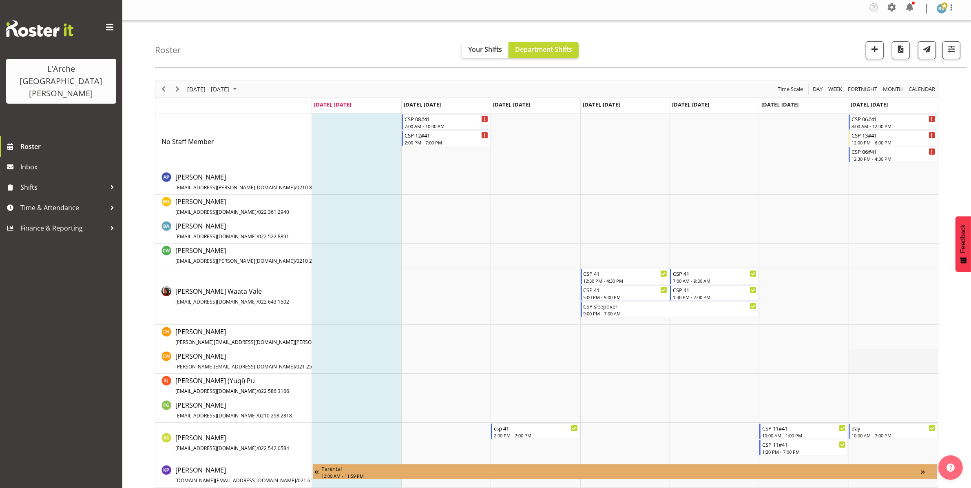
scroll to position [3, 0]
click at [875, 154] on div "CSP 06#41" at bounding box center [893, 151] width 84 height 8
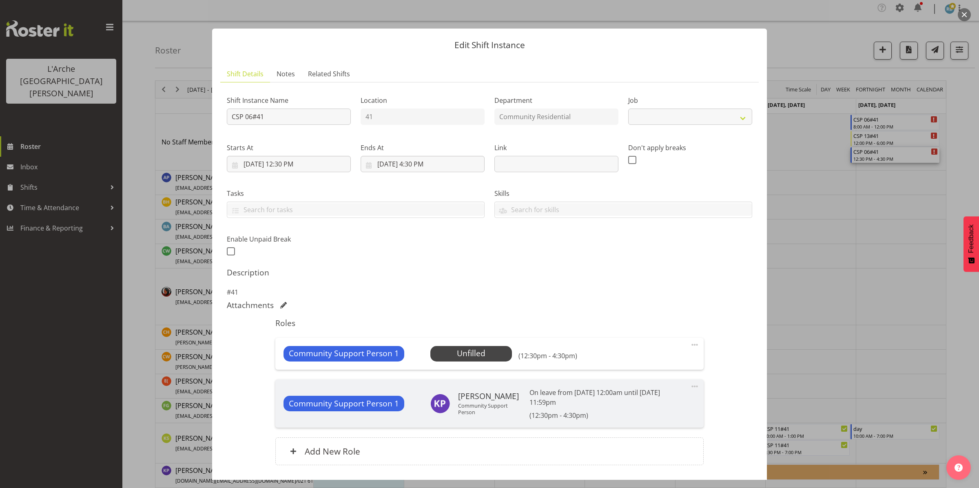
select select "2"
click at [835, 156] on div at bounding box center [489, 244] width 979 height 488
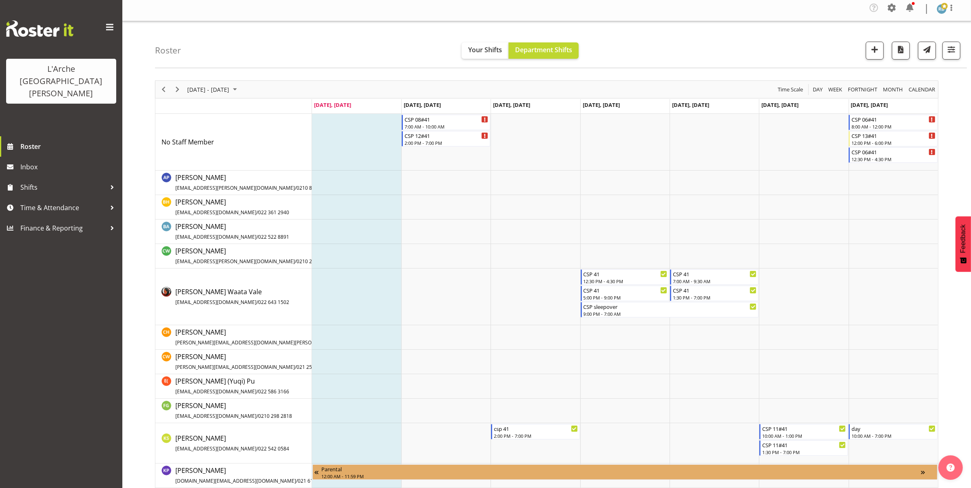
click at [835, 156] on td "Timeline Week of September 8, 2025" at bounding box center [803, 142] width 89 height 57
click at [864, 432] on div "10:00 AM - 7:00 PM" at bounding box center [893, 435] width 84 height 7
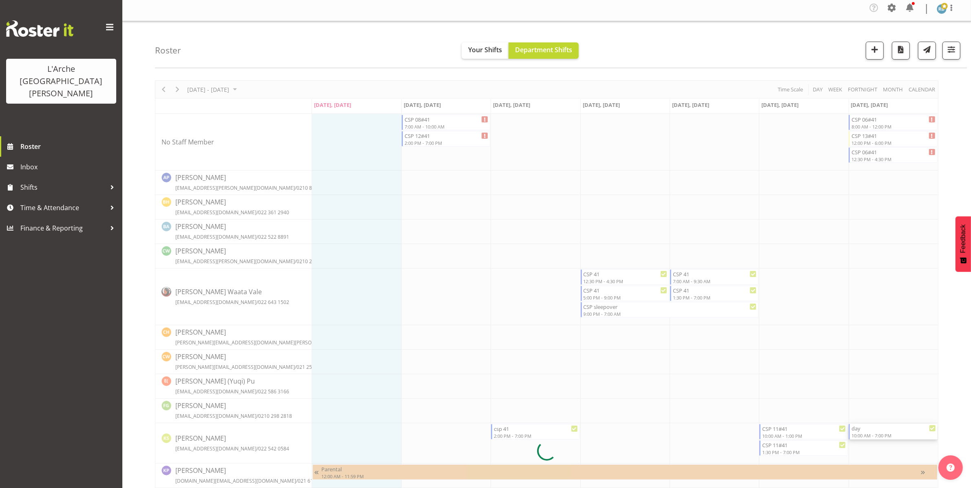
select select
select select "8"
select select "2025"
select select "19"
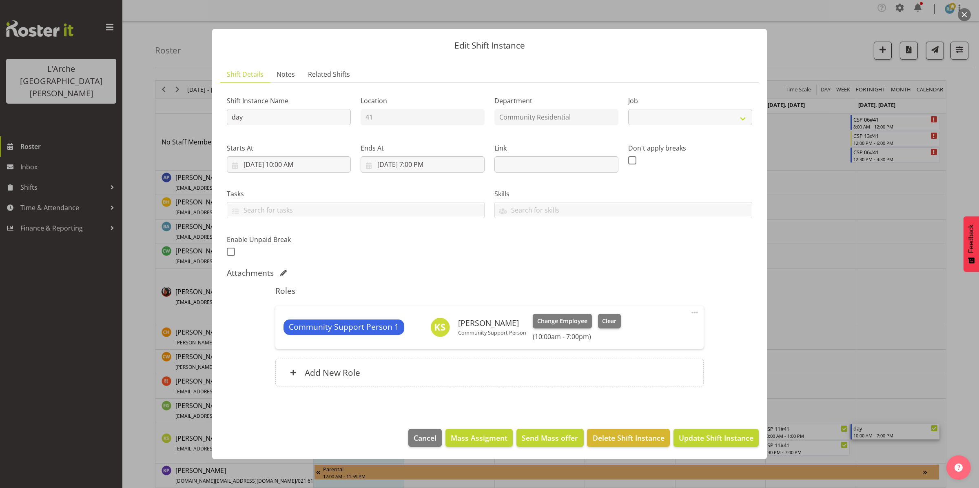
select select "2"
click at [402, 159] on input "[DATE] 7:00 PM" at bounding box center [422, 164] width 124 height 16
click at [420, 333] on select "00 01 02 03 04 05 06 07 08 09 10 11 12 13 14 15 16 17 18 19 20 21 22 23" at bounding box center [422, 337] width 18 height 16
select select "13"
click at [413, 329] on select "00 01 02 03 04 05 06 07 08 09 10 11 12 13 14 15 16 17 18 19 20 21 22 23" at bounding box center [422, 337] width 18 height 16
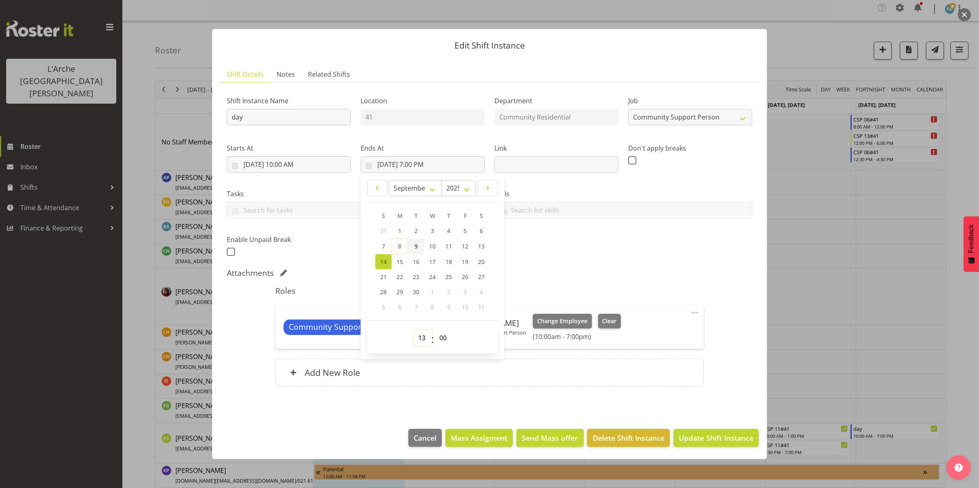
type input "[DATE] 1:00 PM"
click at [690, 439] on span "Update Shift Instance" at bounding box center [715, 437] width 75 height 11
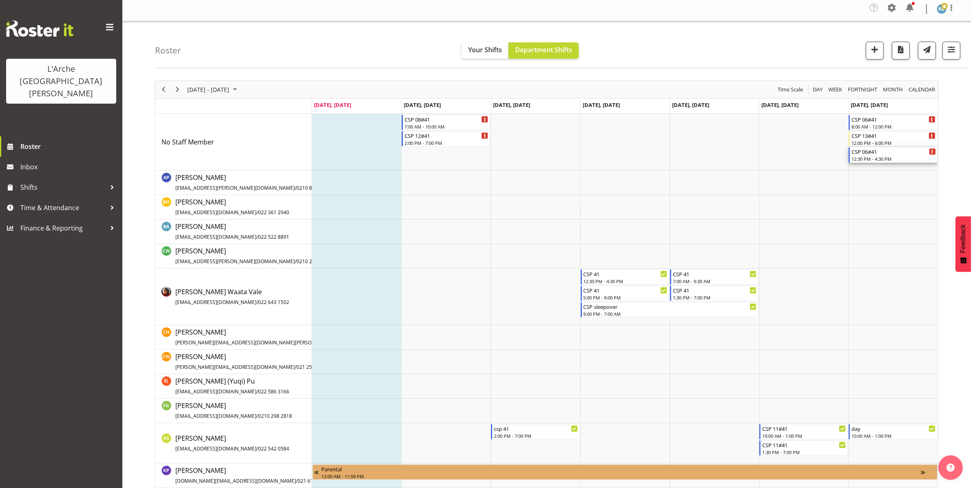
click at [871, 155] on div "CSP 06#41" at bounding box center [893, 151] width 84 height 8
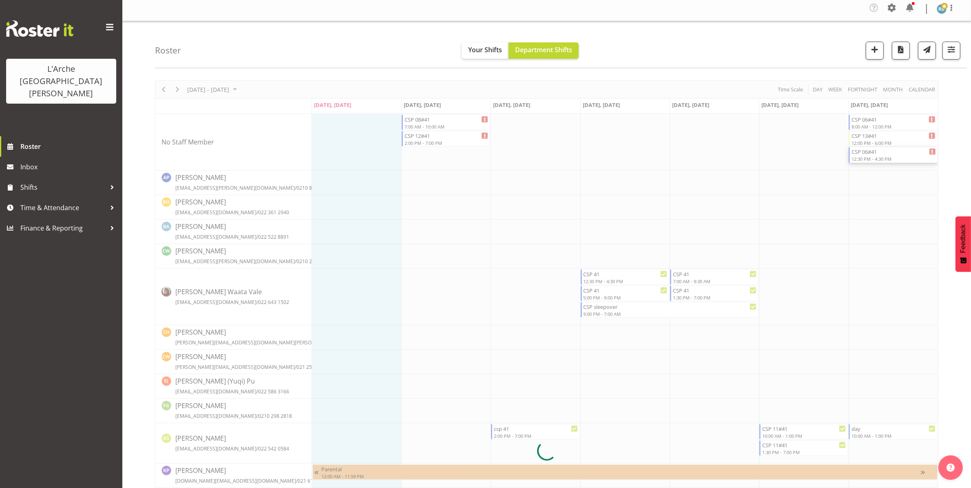
select select
select select "8"
select select "2025"
select select "12"
select select "30"
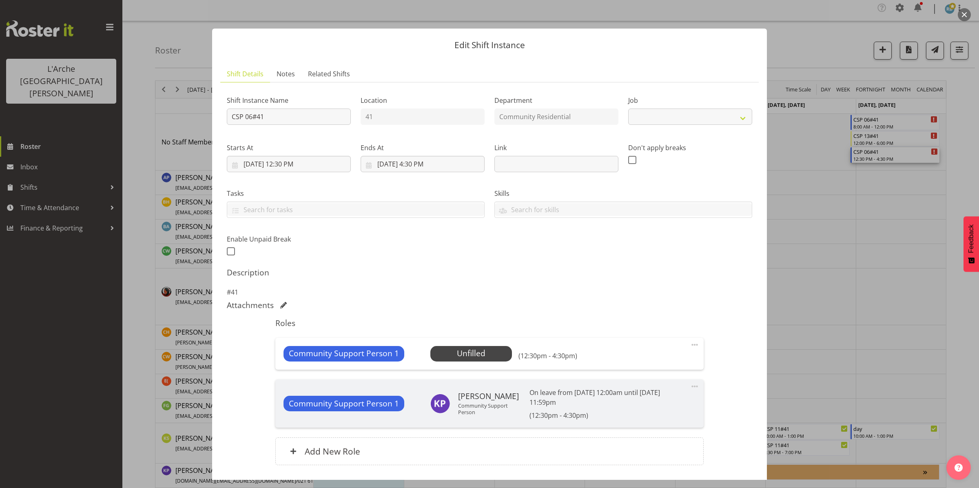
select select "2"
click at [302, 166] on input "[DATE] 12:30 PM" at bounding box center [289, 164] width 124 height 16
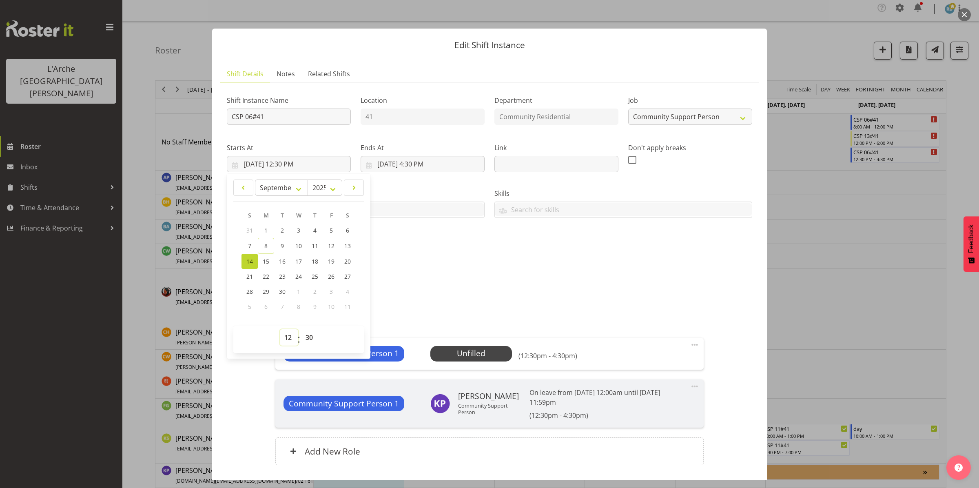
click at [285, 335] on select "00 01 02 03 04 05 06 07 08 09 10 11 12 13 14 15 16 17 18 19 20 21 22 23" at bounding box center [289, 337] width 18 height 16
select select "13"
click at [280, 329] on select "00 01 02 03 04 05 06 07 08 09 10 11 12 13 14 15 16 17 18 19 20 21 22 23" at bounding box center [289, 337] width 18 height 16
type input "[DATE] 1:30 PM"
click at [421, 166] on input "[DATE] 4:30 PM" at bounding box center [422, 164] width 124 height 16
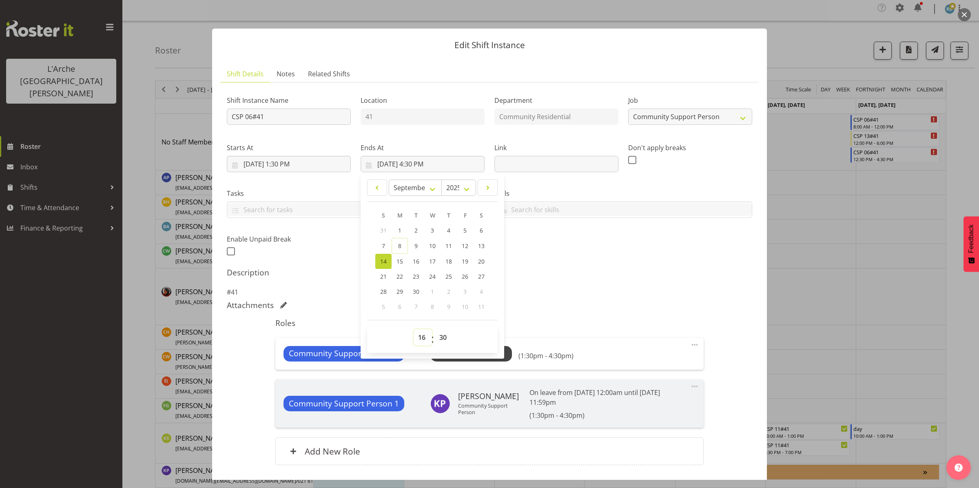
click at [421, 340] on select "00 01 02 03 04 05 06 07 08 09 10 11 12 13 14 15 16 17 18 19 20 21 22 23" at bounding box center [422, 337] width 18 height 16
select select "19"
click at [413, 329] on select "00 01 02 03 04 05 06 07 08 09 10 11 12 13 14 15 16 17 18 19 20 21 22 23" at bounding box center [422, 337] width 18 height 16
type input "[DATE] 7:30 PM"
click at [600, 307] on div "Attachments" at bounding box center [489, 305] width 525 height 10
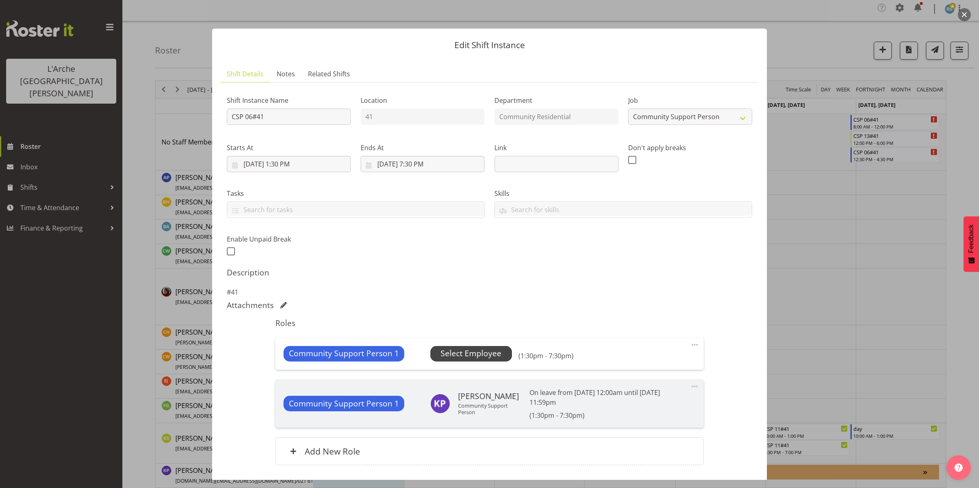
click at [482, 358] on span "Select Employee" at bounding box center [470, 353] width 61 height 12
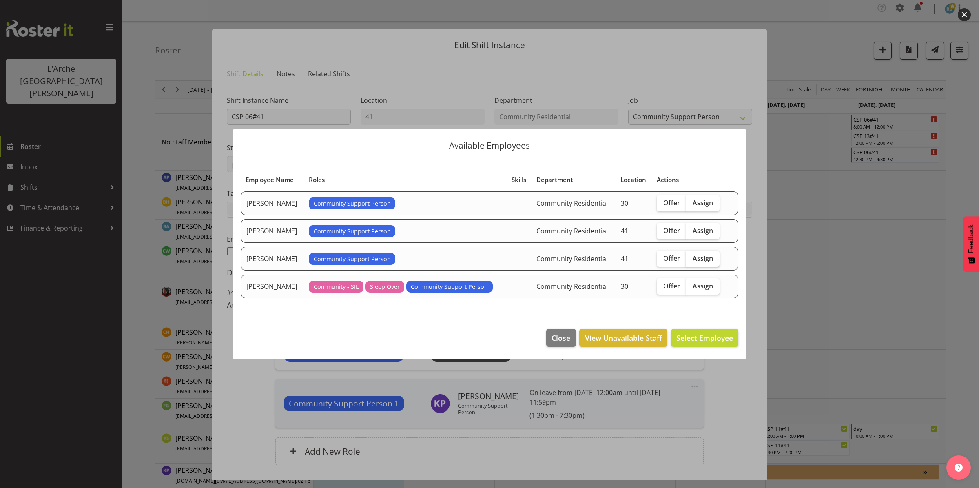
click at [703, 261] on span "Assign" at bounding box center [702, 258] width 20 height 8
click at [691, 261] on input "Assign" at bounding box center [688, 257] width 5 height 5
checkbox input "true"
click at [695, 336] on span "Assign [PERSON_NAME]" at bounding box center [691, 338] width 82 height 10
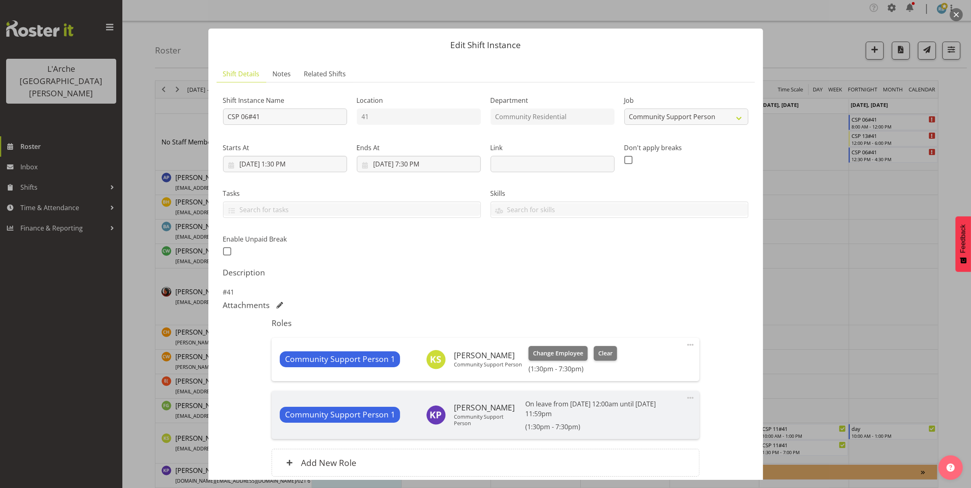
scroll to position [70, 0]
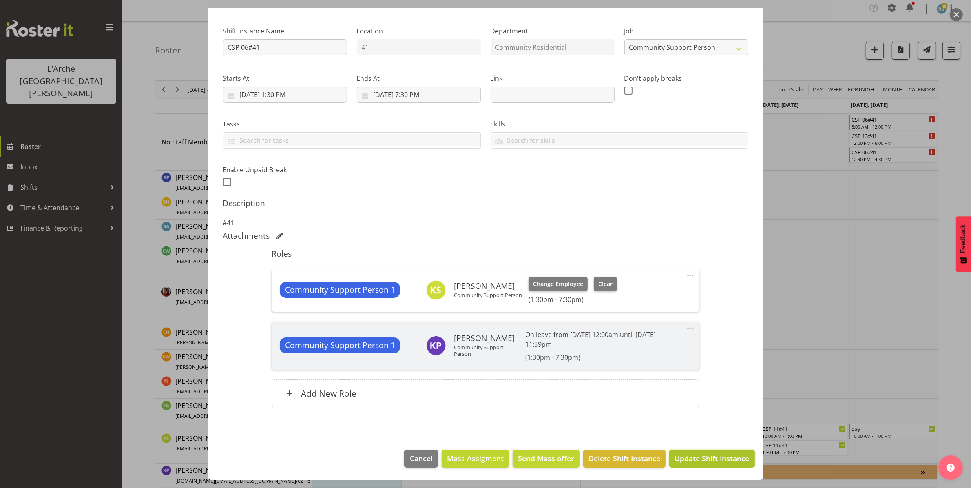
click at [703, 453] on span "Update Shift Instance" at bounding box center [711, 458] width 75 height 11
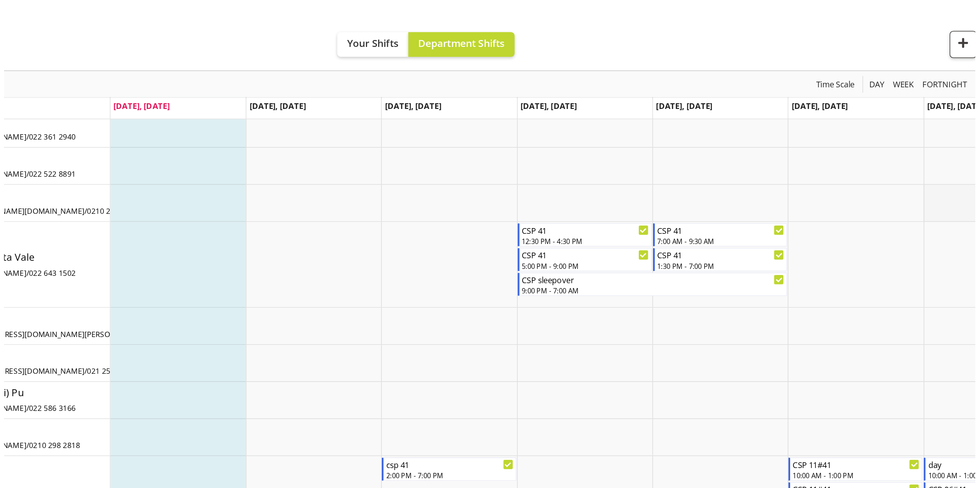
scroll to position [0, 0]
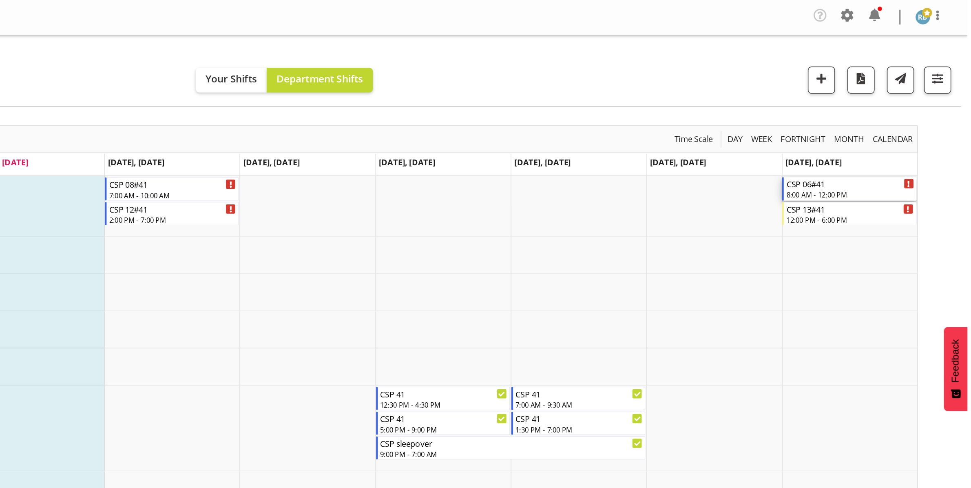
click at [890, 127] on div "8:00 AM - 12:00 PM" at bounding box center [893, 129] width 84 height 7
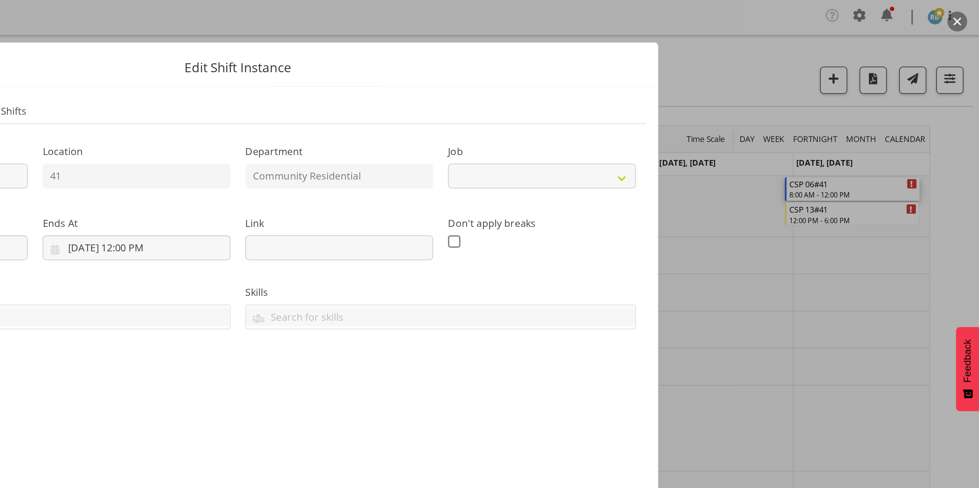
select select "2"
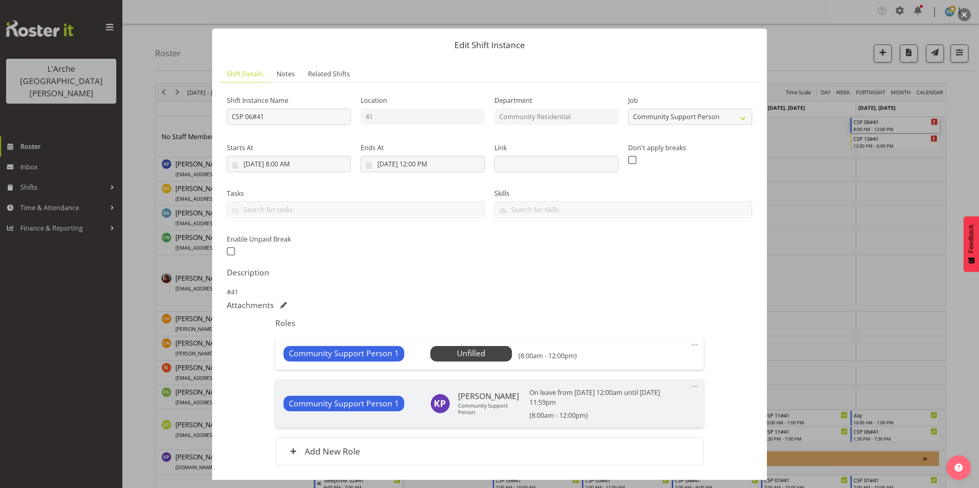
scroll to position [59, 0]
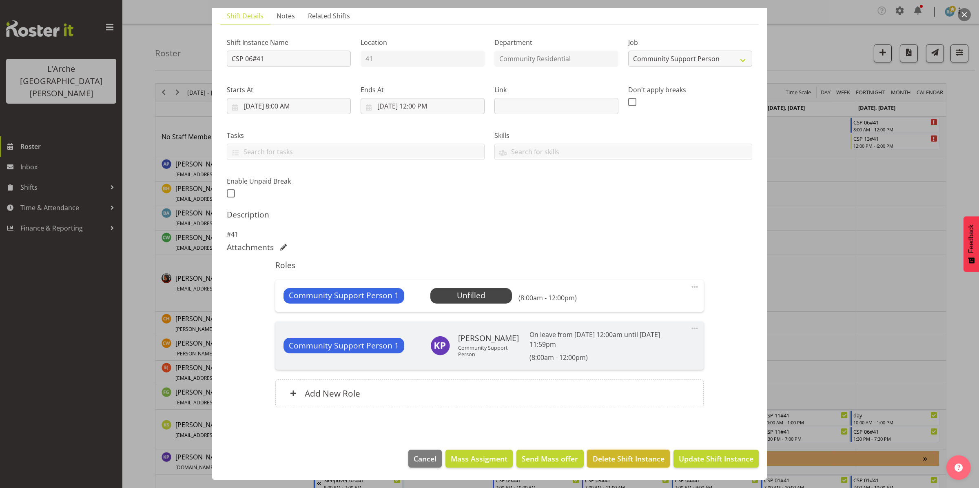
click at [636, 460] on span "Delete Shift Instance" at bounding box center [628, 458] width 72 height 11
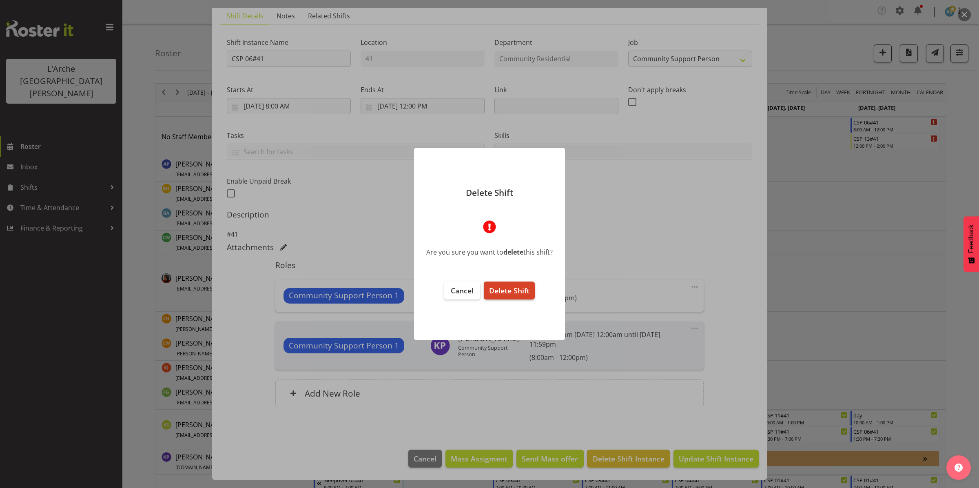
click at [513, 290] on span "Delete Shift" at bounding box center [509, 290] width 40 height 10
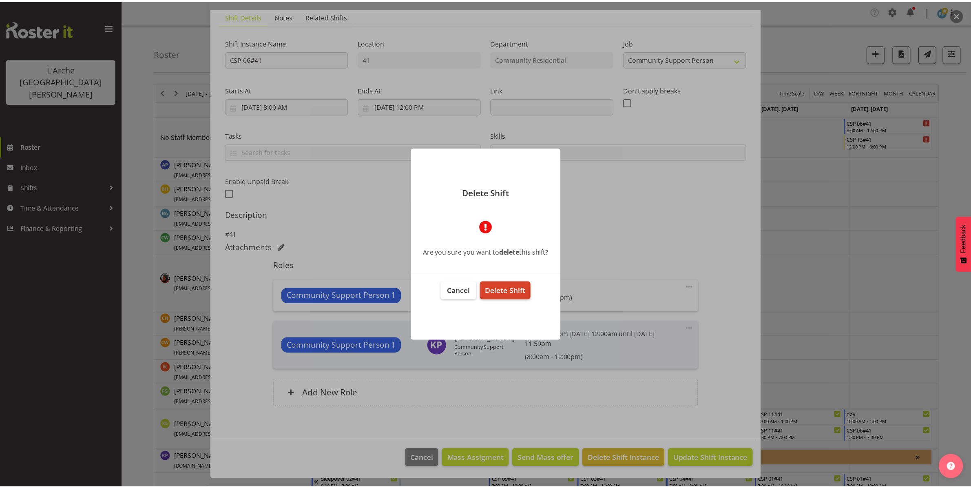
scroll to position [26, 0]
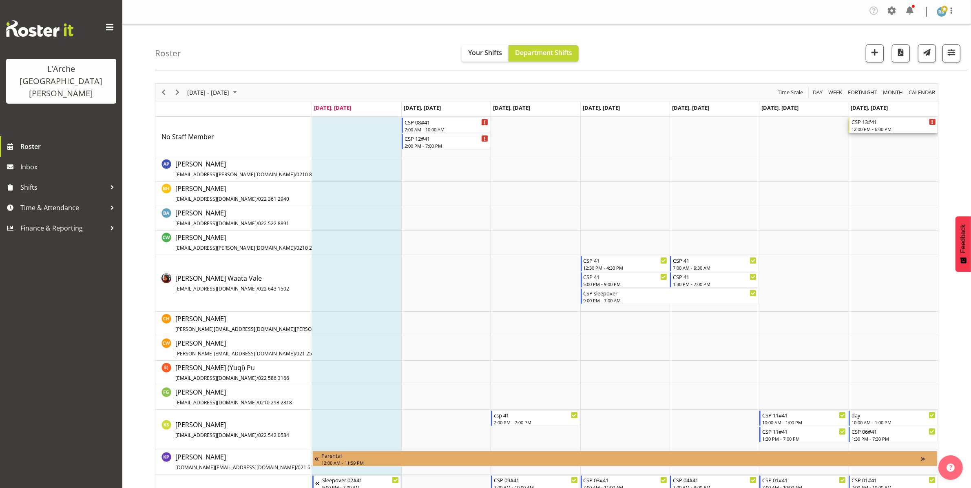
click at [877, 132] on div "12:00 PM - 6:00 PM" at bounding box center [893, 129] width 84 height 7
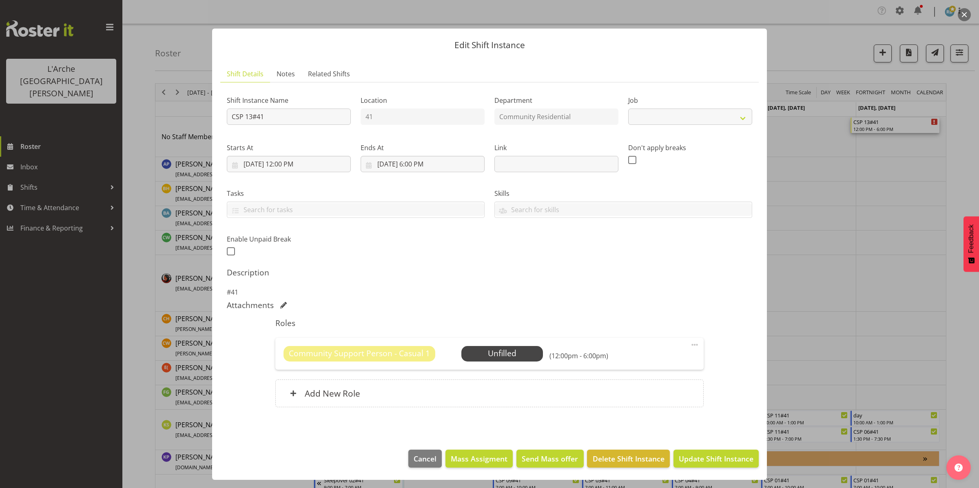
select select "3"
click at [643, 460] on span "Delete Shift Instance" at bounding box center [628, 458] width 72 height 11
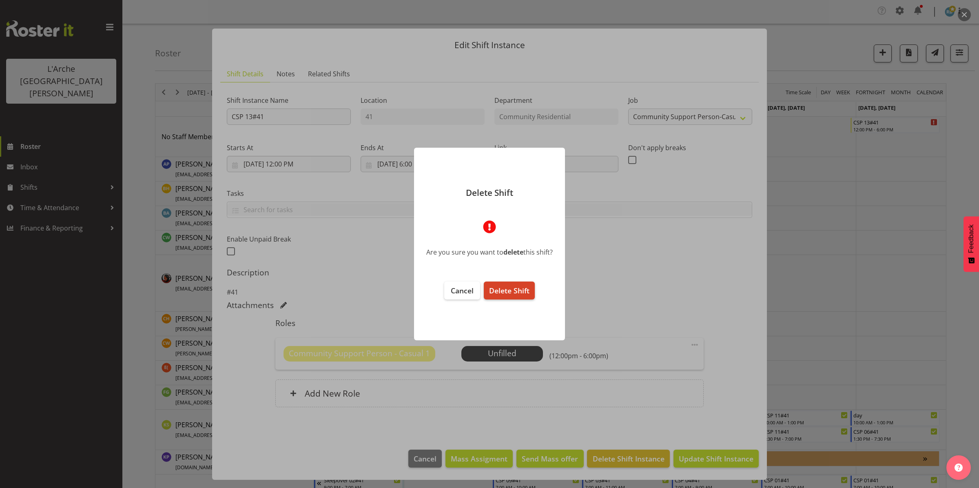
click at [526, 290] on span "Delete Shift" at bounding box center [509, 290] width 40 height 10
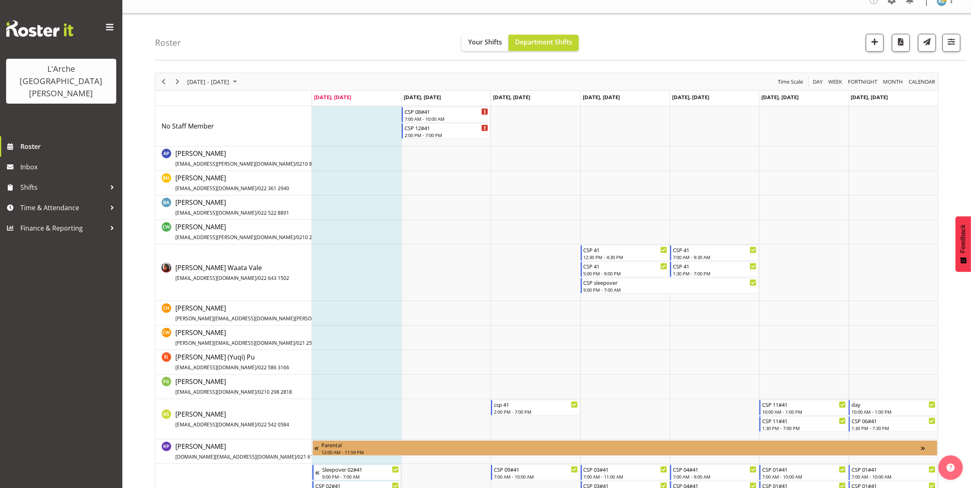
scroll to position [0, 0]
